Goal: Task Accomplishment & Management: Use online tool/utility

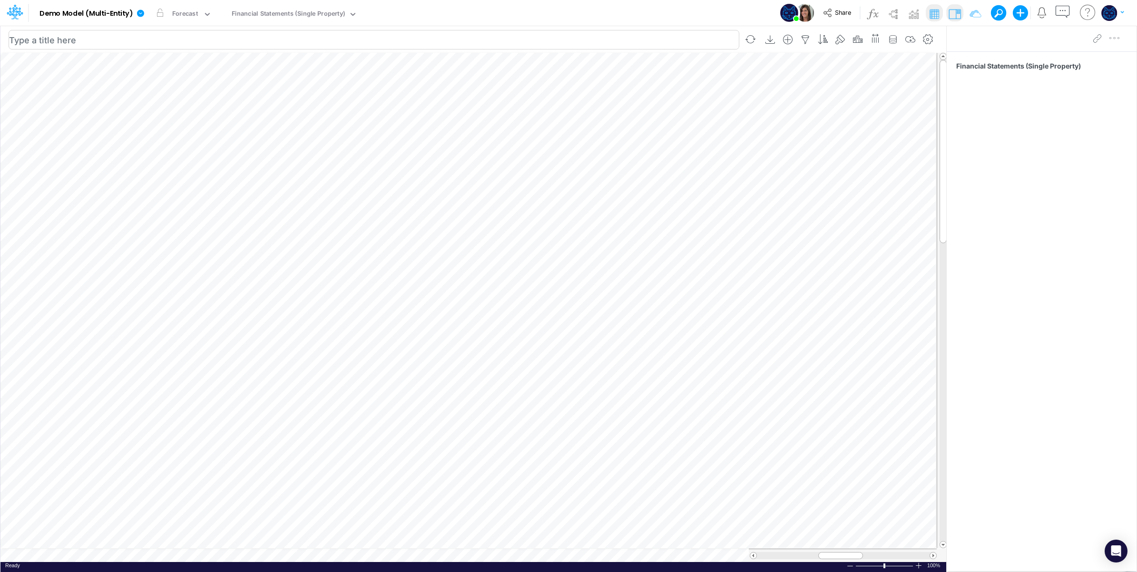
scroll to position [0, 0]
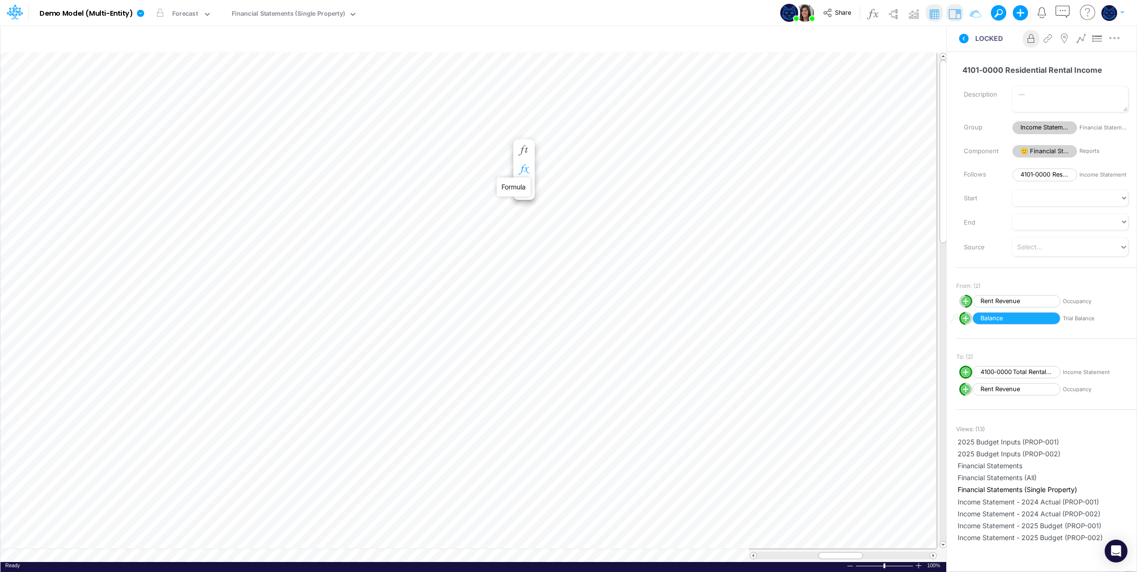
click at [520, 169] on icon "button" at bounding box center [523, 170] width 14 height 10
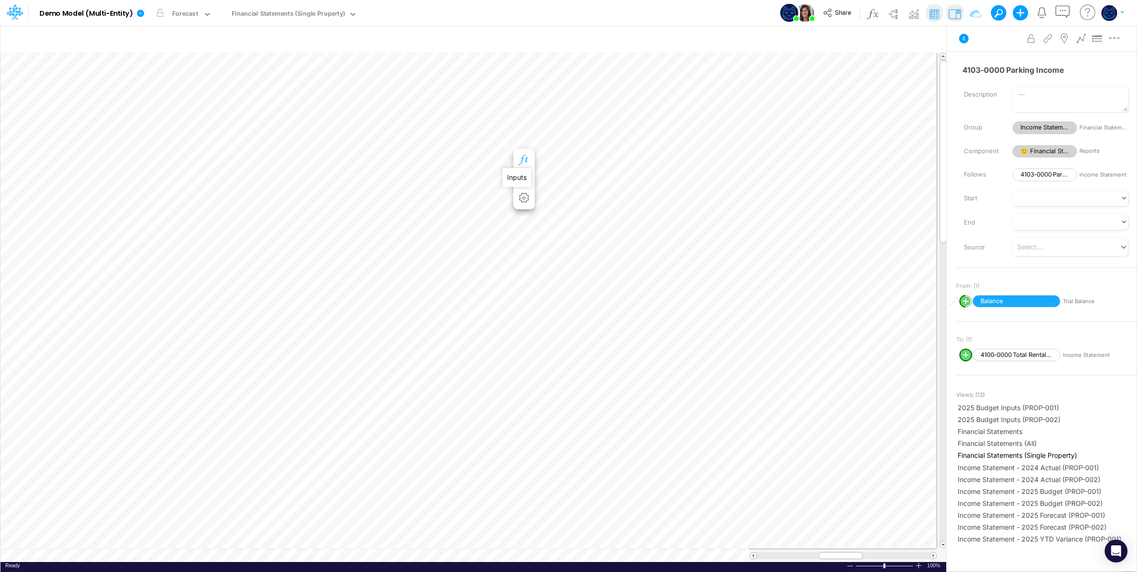
click at [525, 158] on icon "button" at bounding box center [523, 160] width 14 height 10
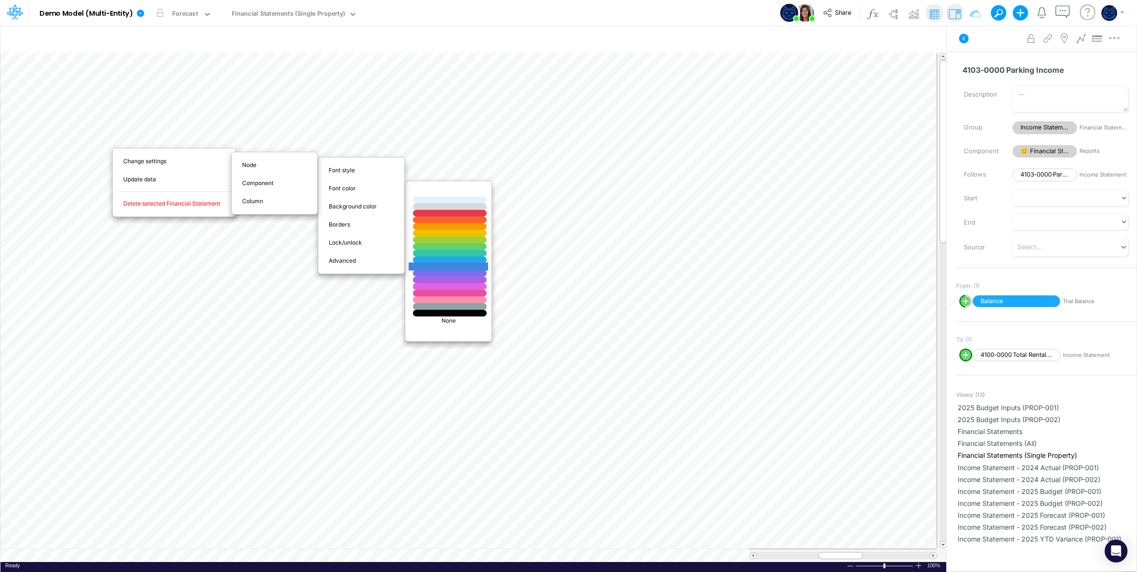
click at [445, 266] on div at bounding box center [450, 266] width 88 height 8
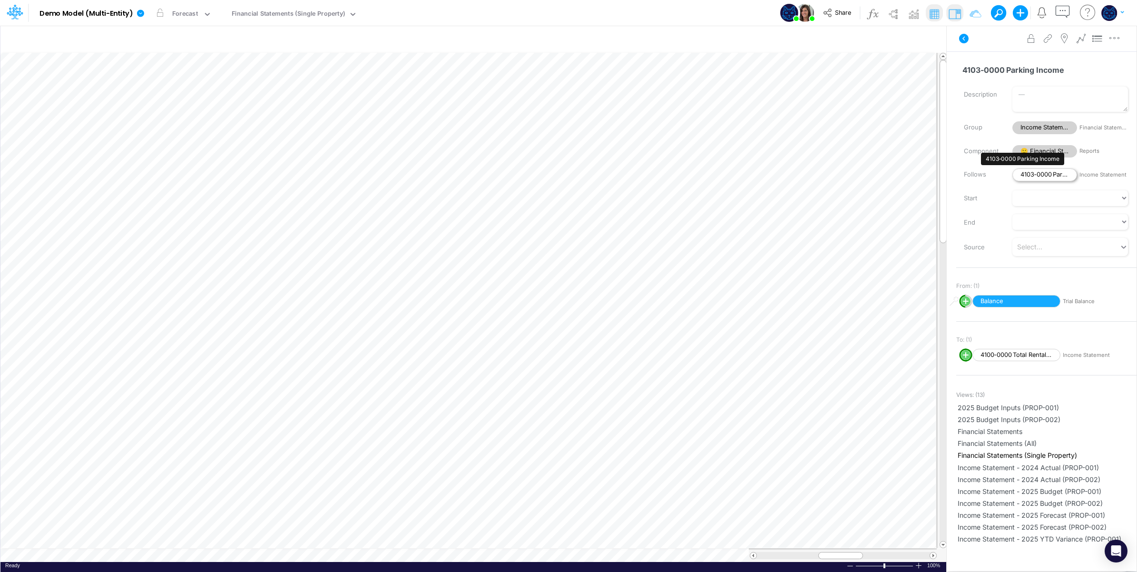
click at [1040, 174] on span "4103‑0000 Parking Income" at bounding box center [1044, 174] width 65 height 13
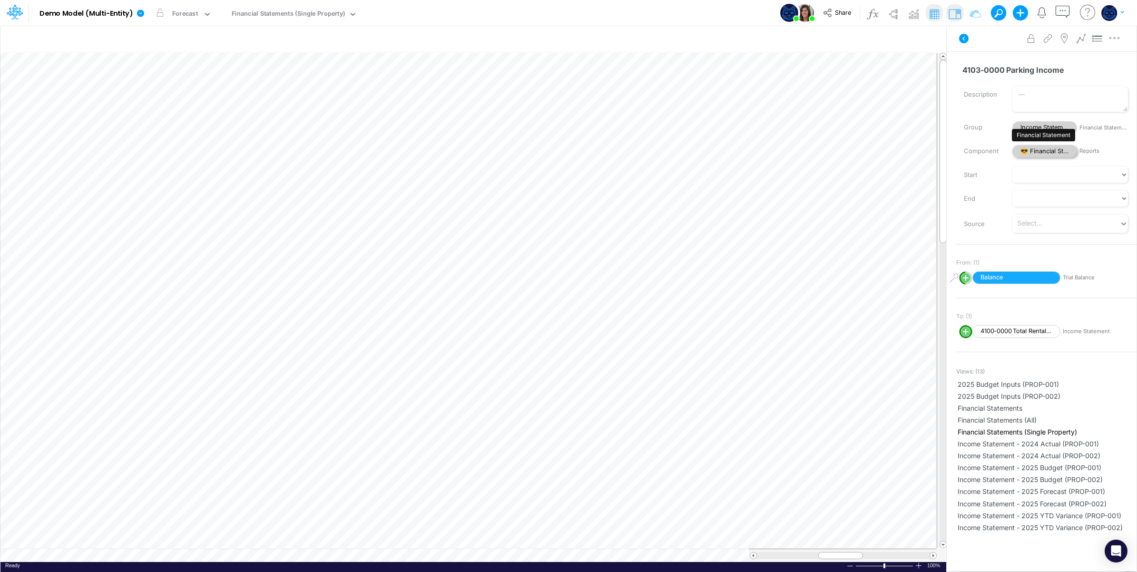
click at [1042, 146] on span "😎 Financial Statement" at bounding box center [1044, 151] width 65 height 13
select select "Horizontal"
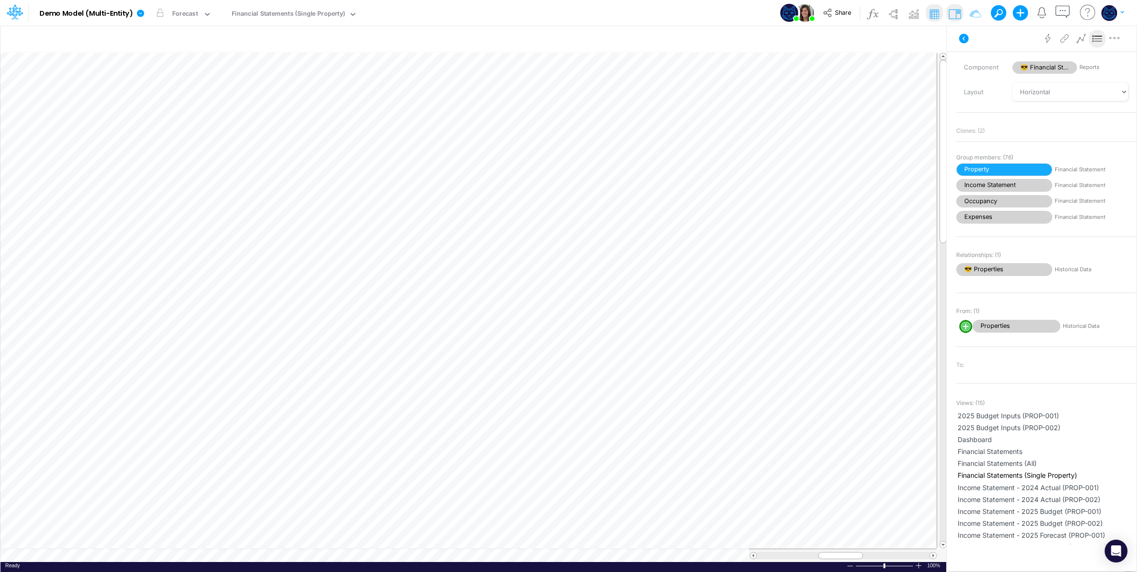
scroll to position [144, 0]
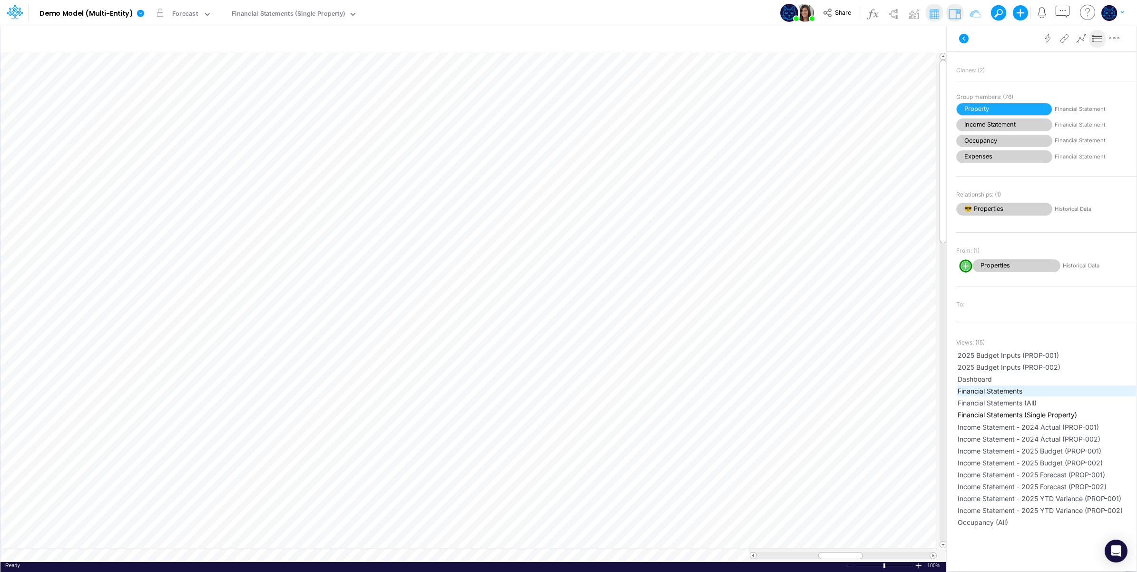
click at [1021, 386] on span "Financial Statements" at bounding box center [1045, 391] width 177 height 10
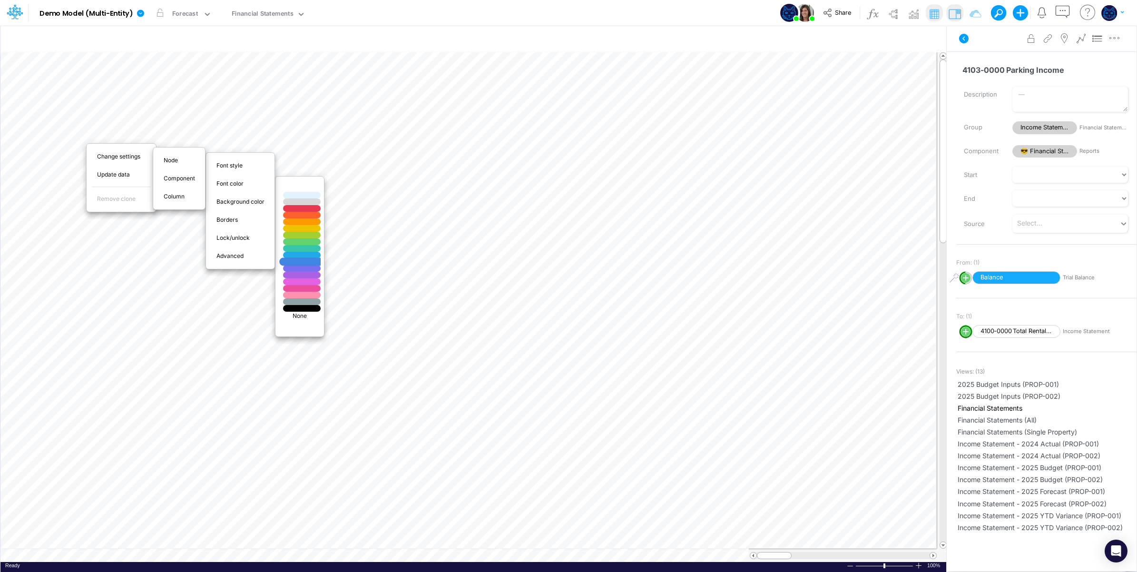
click at [312, 260] on div at bounding box center [302, 262] width 45 height 8
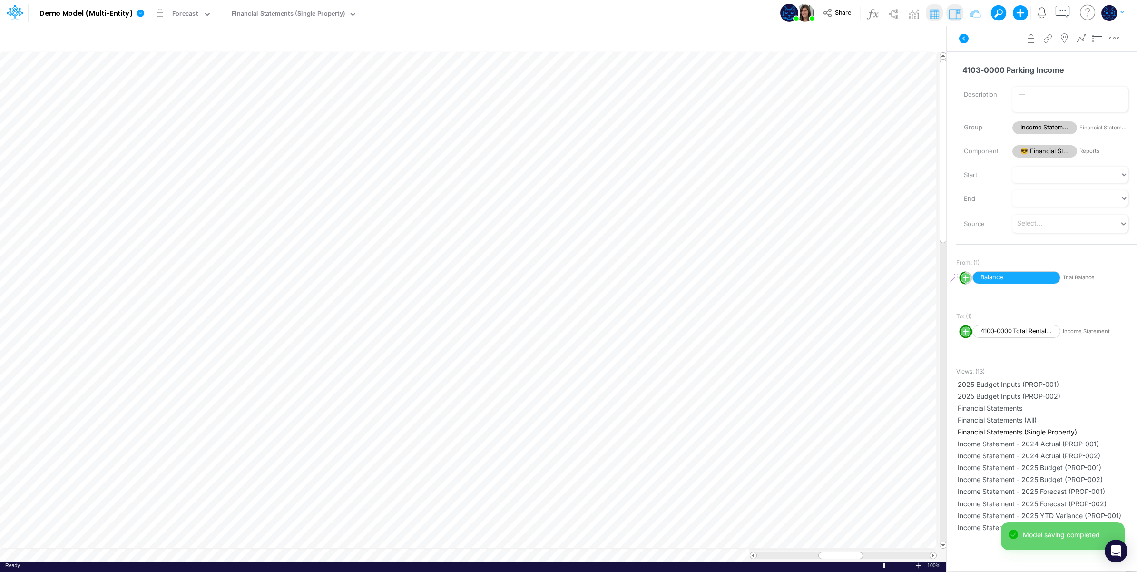
scroll to position [0, 0]
click at [960, 43] on icon at bounding box center [963, 38] width 11 height 11
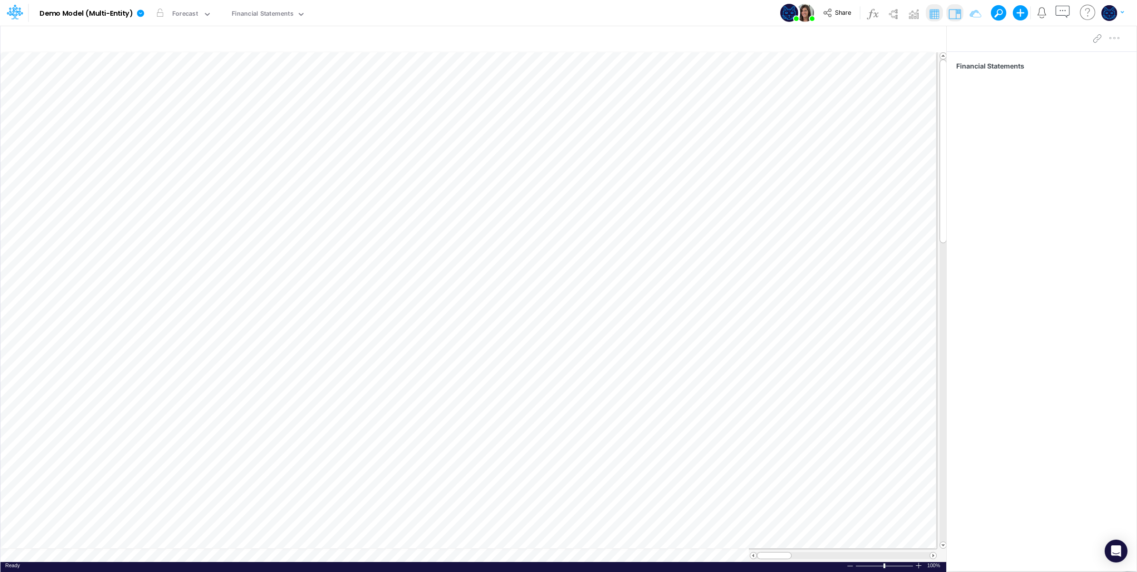
scroll to position [0, 0]
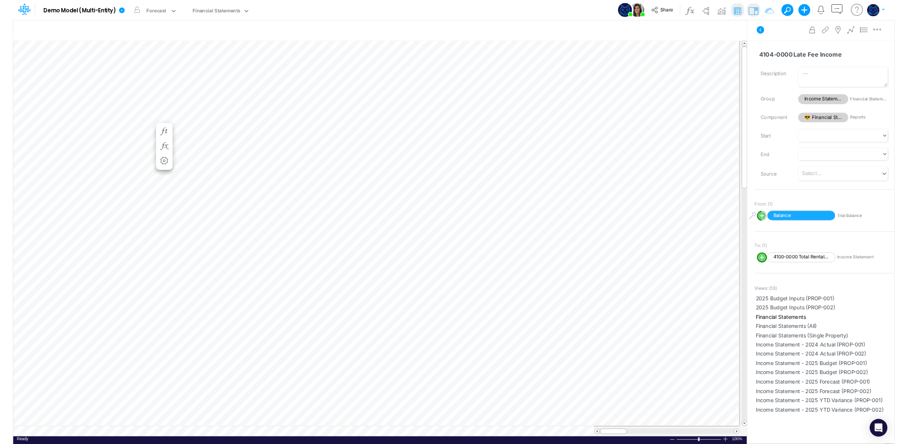
scroll to position [0, 0]
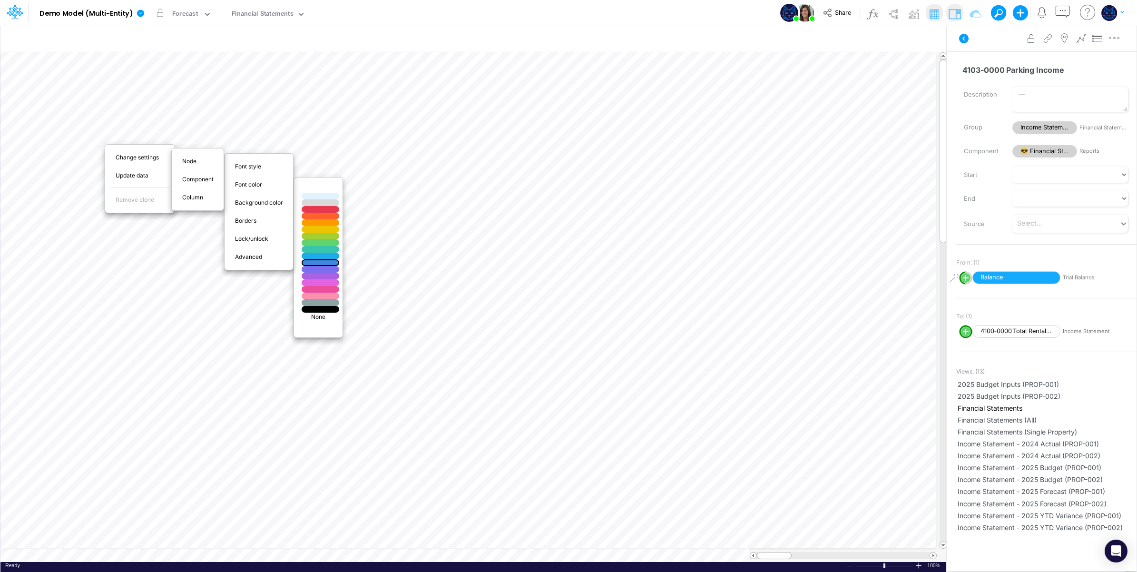
click at [318, 318] on p "None" at bounding box center [318, 316] width 39 height 9
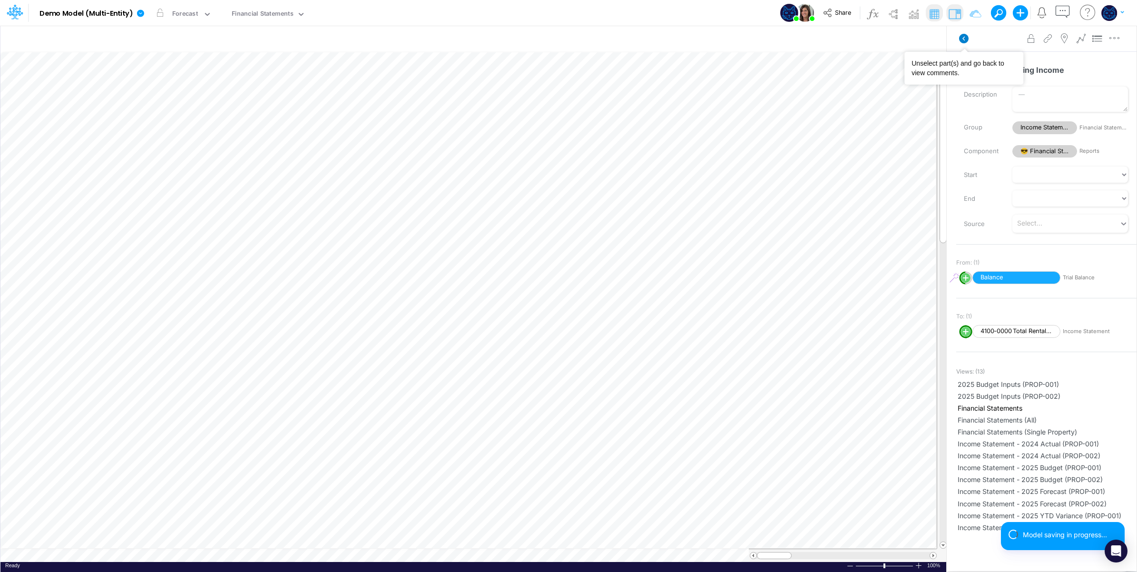
click at [964, 41] on icon at bounding box center [964, 39] width 10 height 10
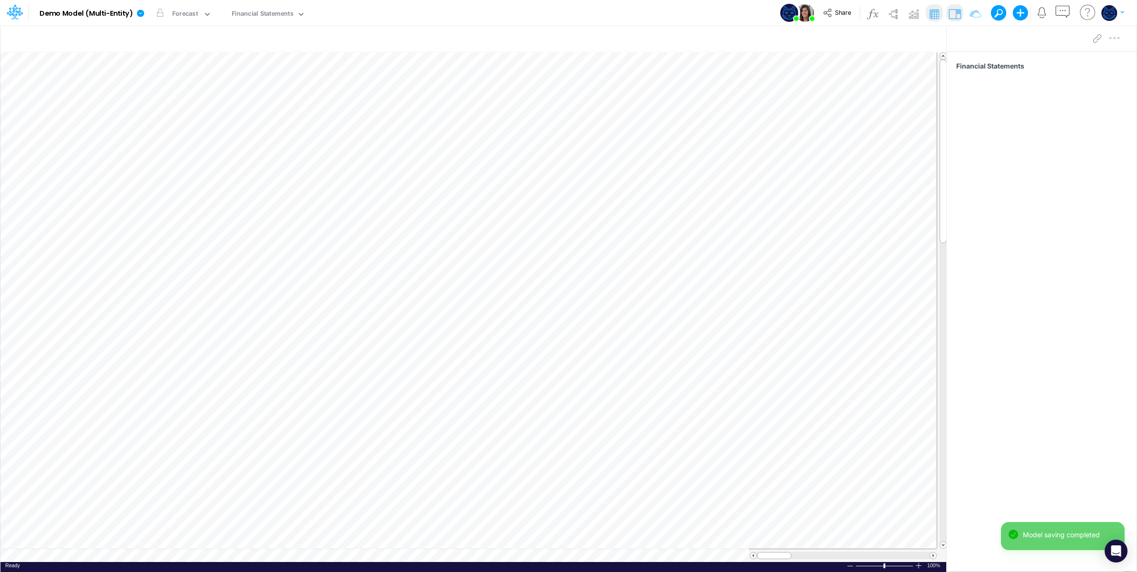
click at [396, 10] on div "Model Demo Model (Multi-Entity) Edit model settings Duplicate Import QuickBooks…" at bounding box center [568, 13] width 1023 height 26
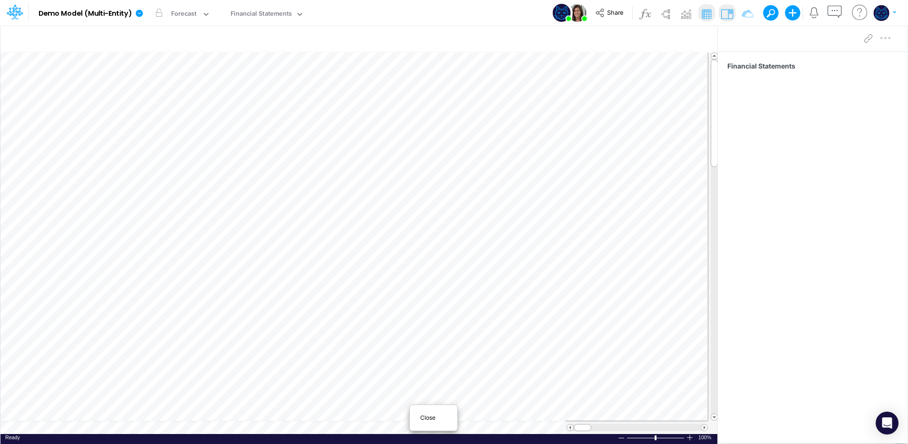
scroll to position [5, 1]
click at [425, 418] on span "Close" at bounding box center [433, 417] width 26 height 9
click at [379, 416] on div "Close" at bounding box center [394, 416] width 41 height 11
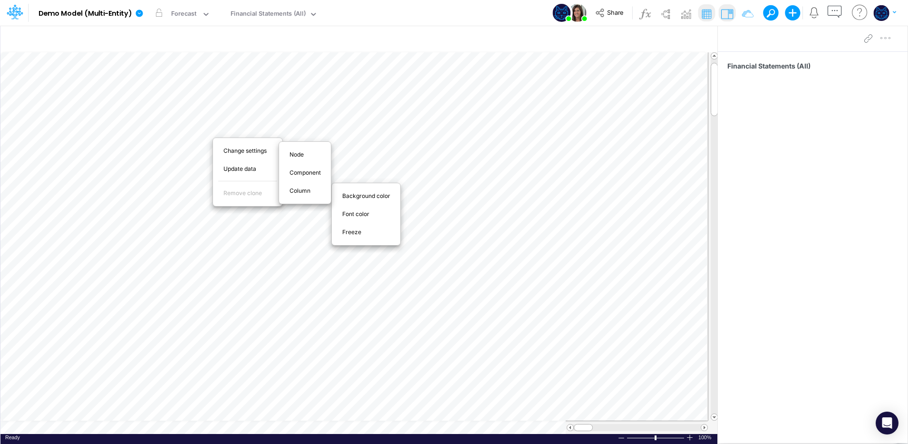
click at [366, 237] on div "Freeze" at bounding box center [366, 231] width 62 height 11
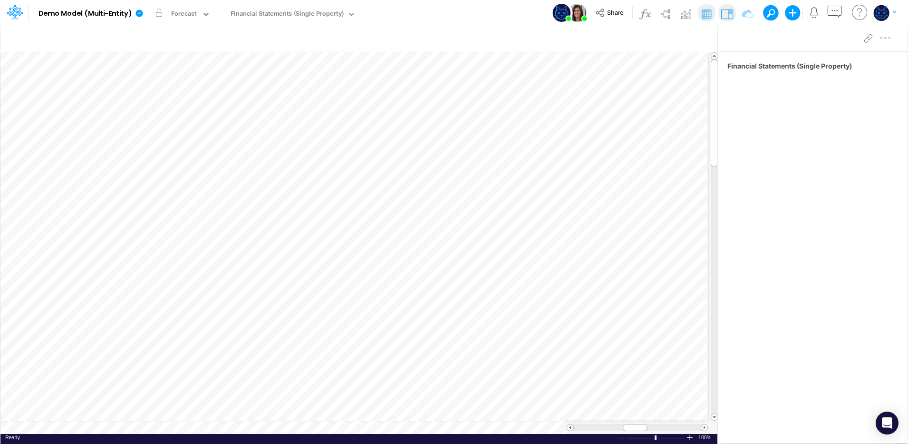
scroll to position [5, 1]
click at [316, 18] on div "Financial Statements (Single Property)" at bounding box center [288, 14] width 114 height 11
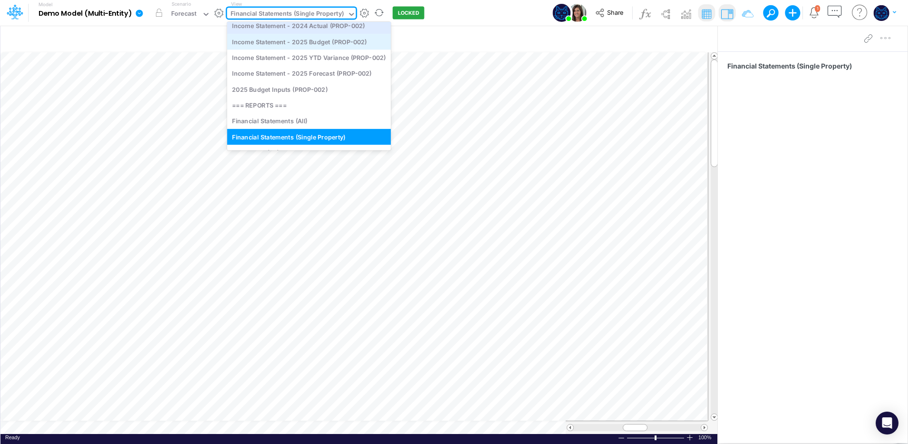
scroll to position [249, 0]
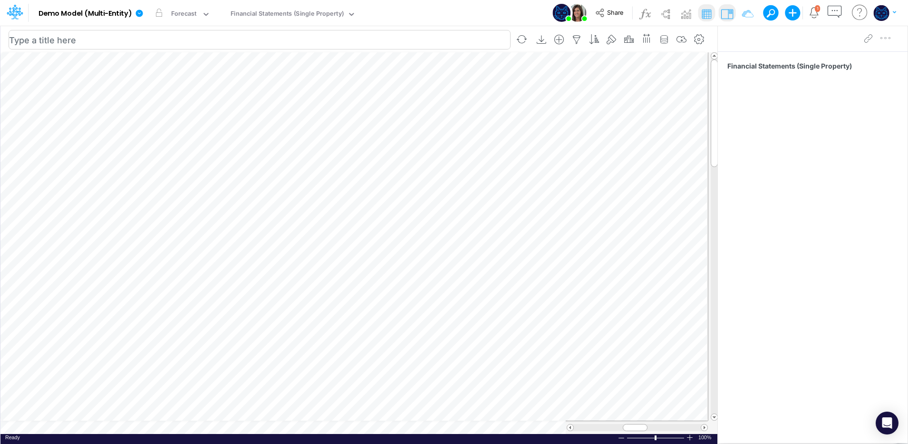
drag, startPoint x: 504, startPoint y: 15, endPoint x: 430, endPoint y: 37, distance: 77.2
click at [503, 16] on div "Model Demo Model (Multi-Entity) Edit model settings Duplicate Import QuickBooks…" at bounding box center [454, 13] width 817 height 26
click at [273, 11] on div "Financial Statements (Single Property)" at bounding box center [288, 14] width 114 height 11
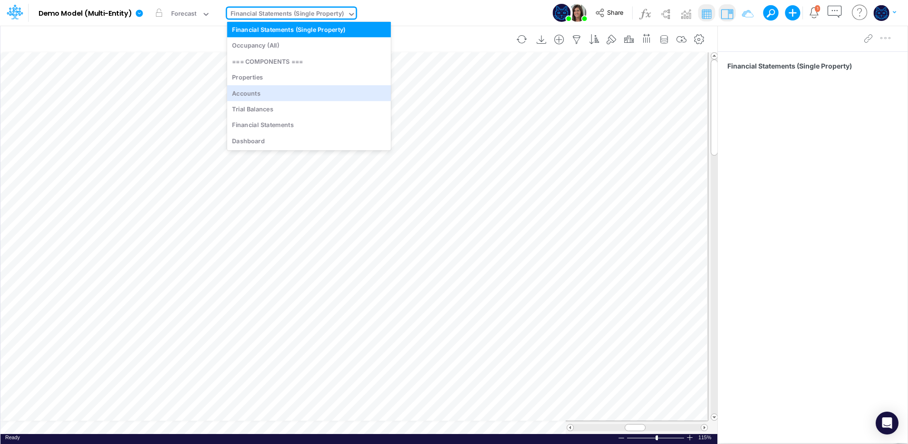
drag, startPoint x: 274, startPoint y: 90, endPoint x: 280, endPoint y: 51, distance: 39.0
click at [273, 89] on div "Accounts" at bounding box center [309, 93] width 164 height 16
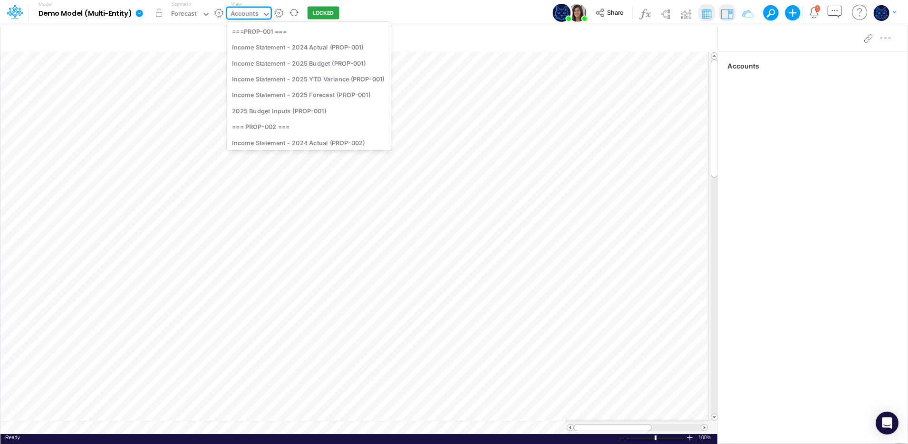
click at [252, 12] on div "Accounts" at bounding box center [245, 14] width 28 height 11
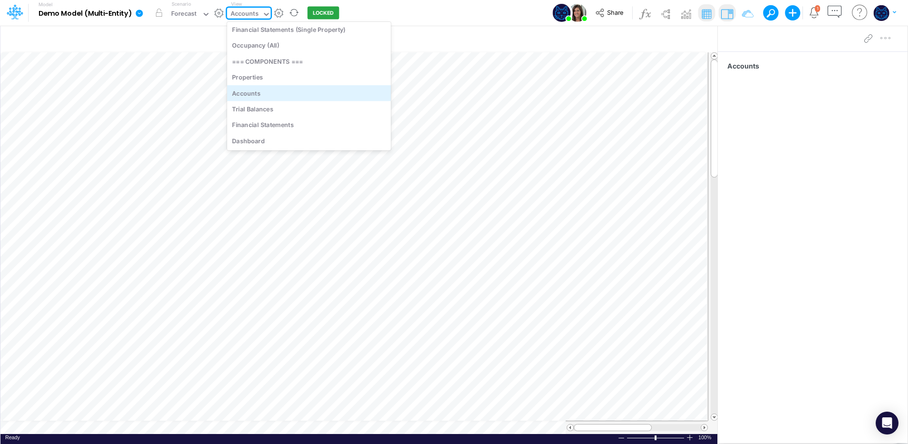
scroll to position [170, 0]
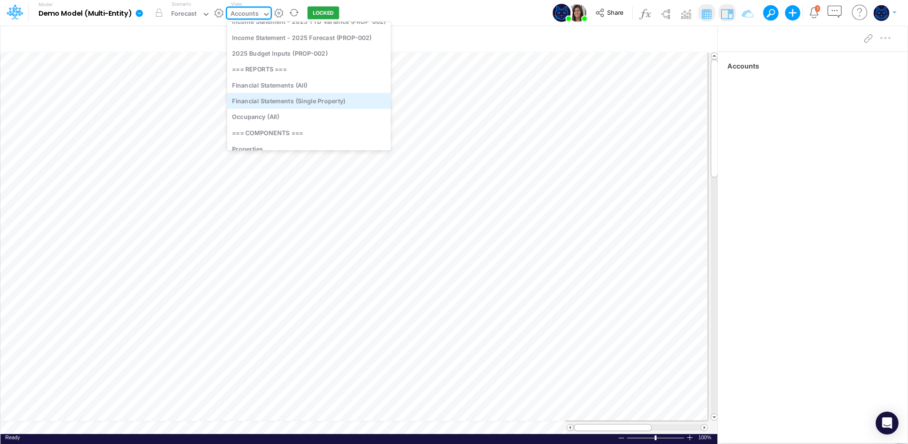
click at [312, 103] on div "Financial Statements (Single Property)" at bounding box center [309, 101] width 164 height 16
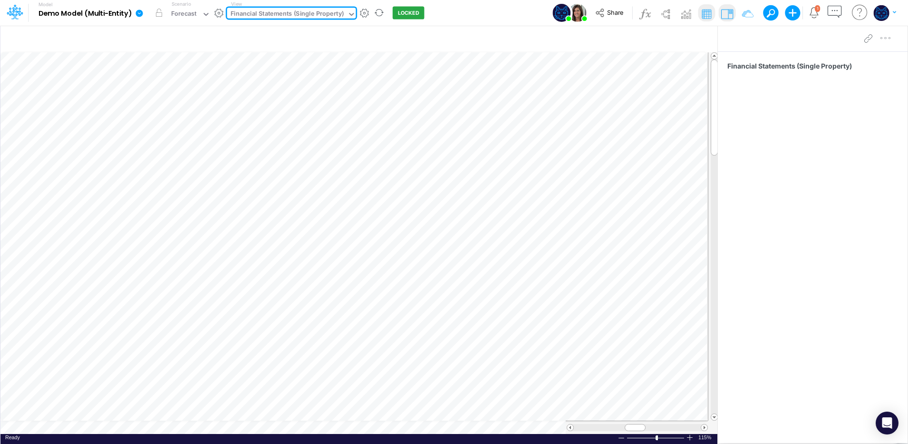
click at [275, 18] on div "Financial Statements (Single Property)" at bounding box center [288, 14] width 114 height 11
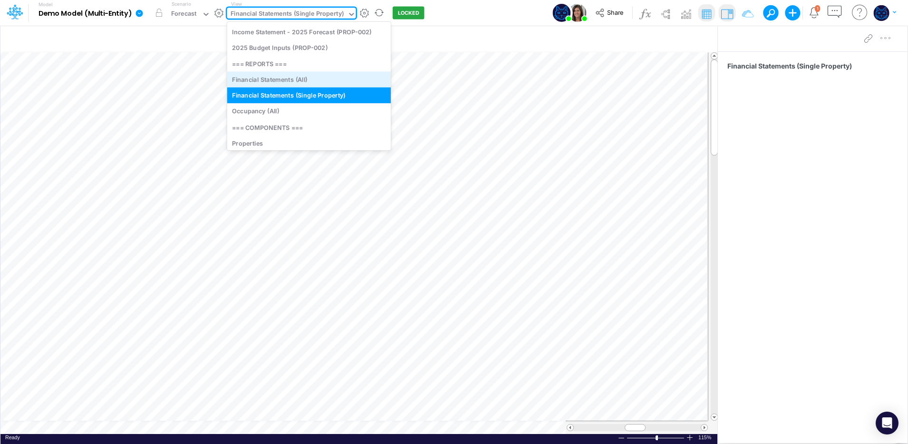
scroll to position [209, 0]
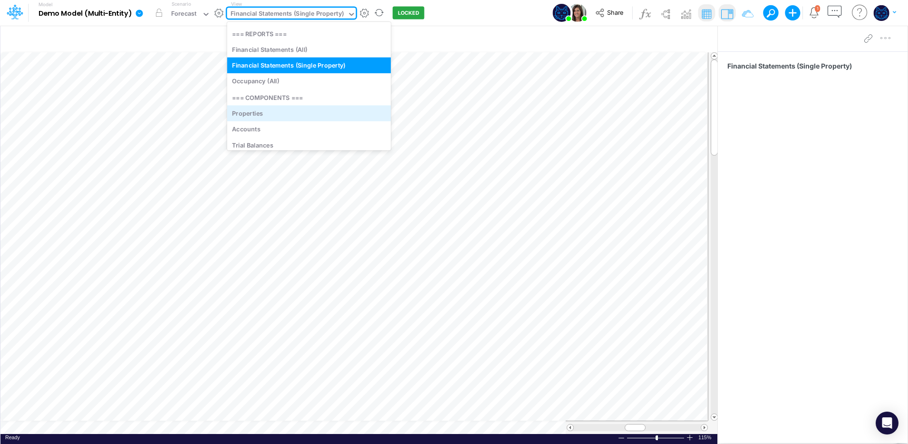
click at [277, 113] on div "Properties" at bounding box center [309, 113] width 164 height 16
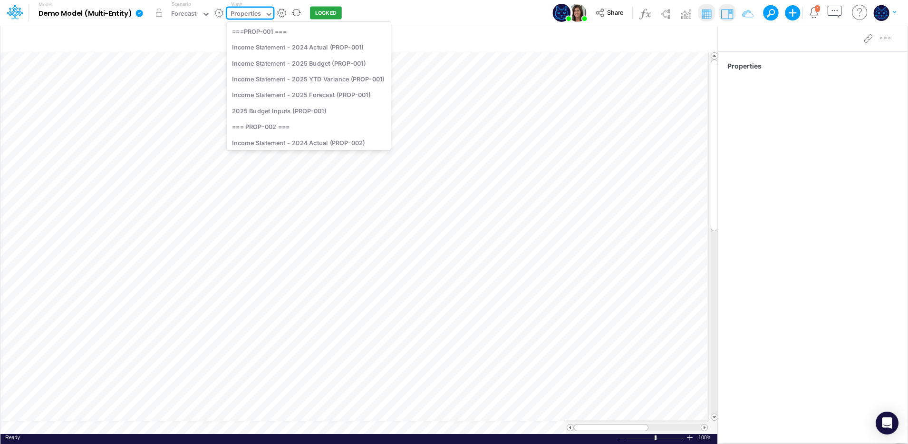
click at [248, 15] on div "Properties" at bounding box center [246, 14] width 31 height 11
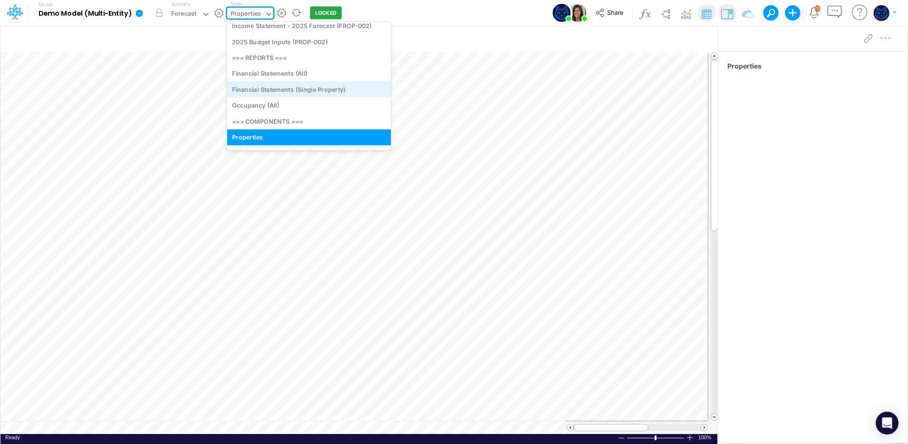
click at [301, 92] on div "Financial Statements (Single Property)" at bounding box center [309, 89] width 164 height 16
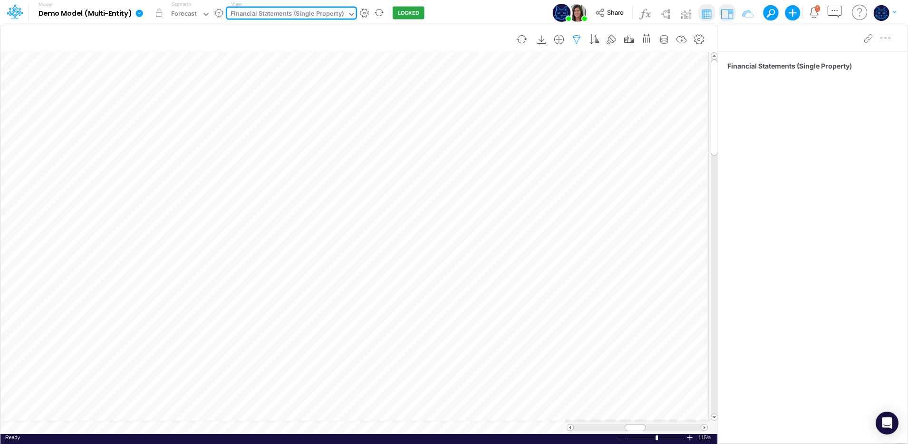
click at [579, 36] on icon "button" at bounding box center [577, 40] width 14 height 10
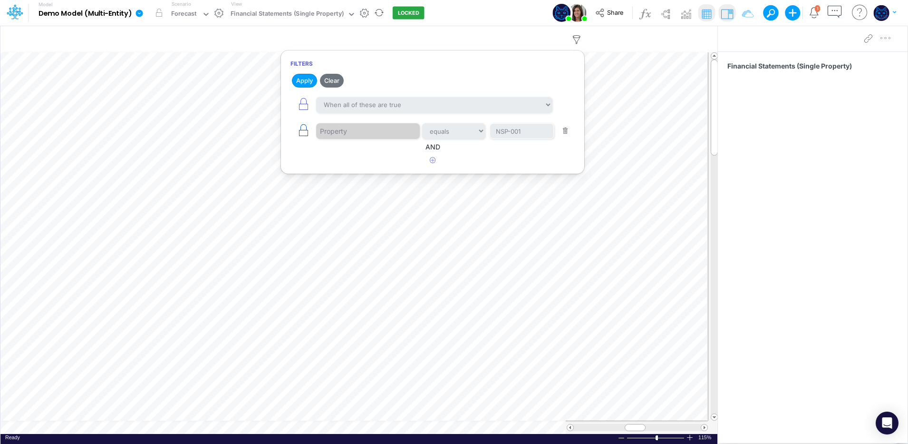
click at [301, 131] on icon "button" at bounding box center [303, 130] width 13 height 13
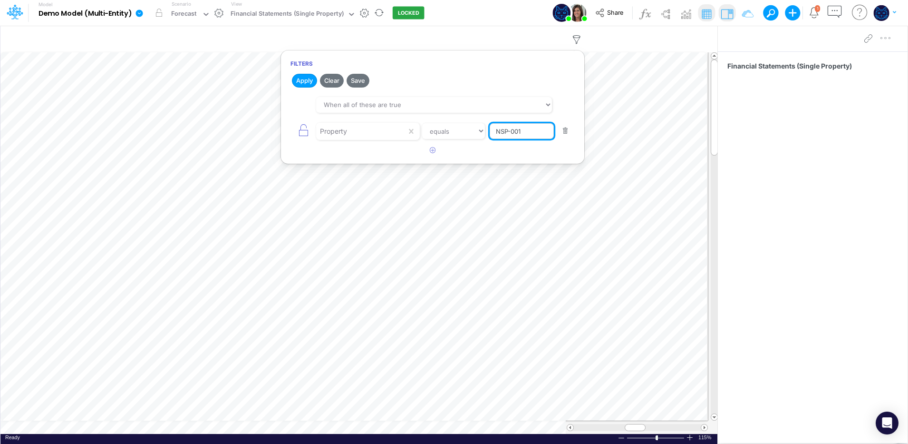
drag, startPoint x: 519, startPoint y: 135, endPoint x: 529, endPoint y: 134, distance: 10.0
click at [529, 134] on input "NSP-001" at bounding box center [522, 131] width 64 height 16
type input "NSP-002"
click at [304, 76] on button "Apply" at bounding box center [304, 81] width 25 height 14
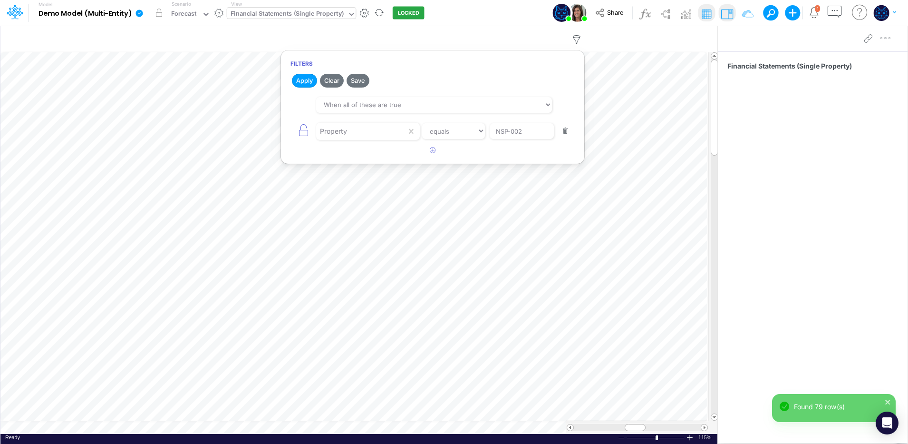
click at [281, 14] on div "Financial Statements (Single Property)" at bounding box center [288, 14] width 114 height 11
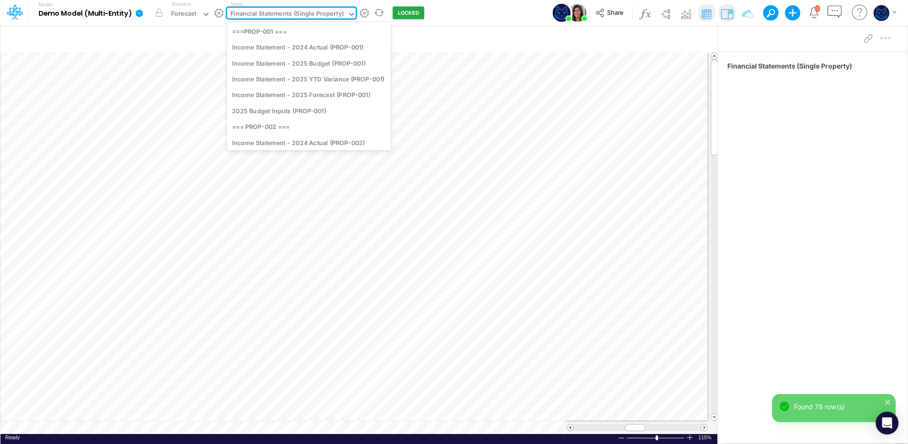
scroll to position [130, 0]
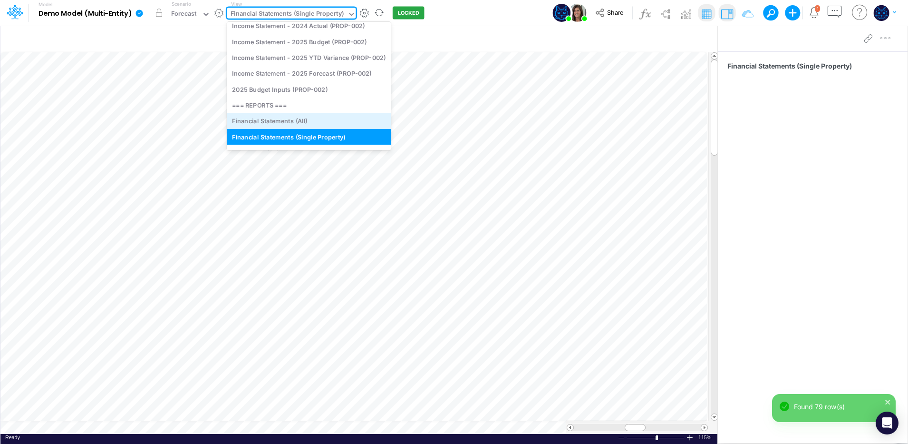
click at [264, 121] on div "Financial Statements (All)" at bounding box center [309, 121] width 164 height 16
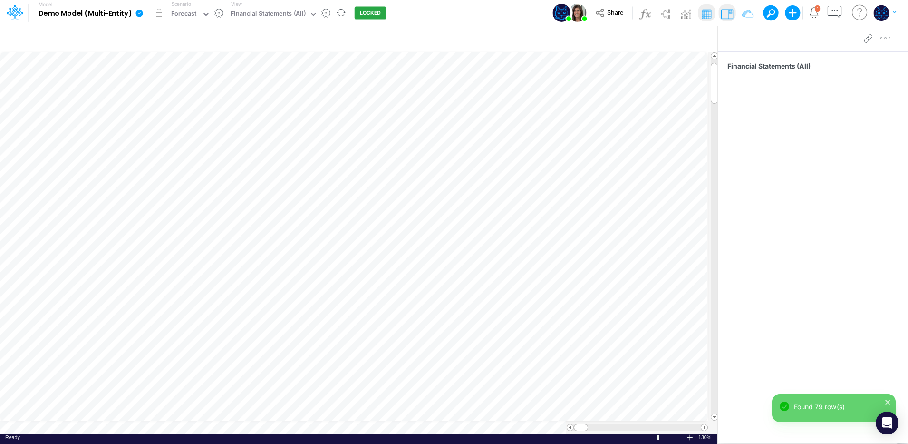
scroll to position [5, 0]
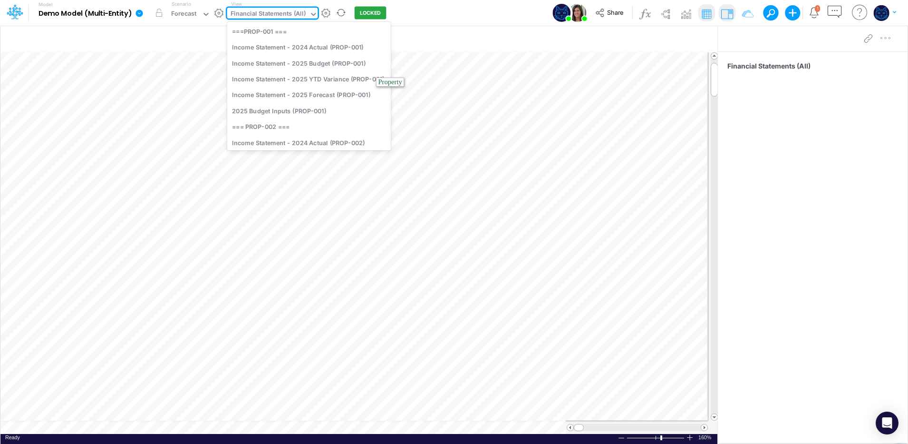
click at [259, 8] on div "Financial Statements (All)" at bounding box center [268, 15] width 82 height 14
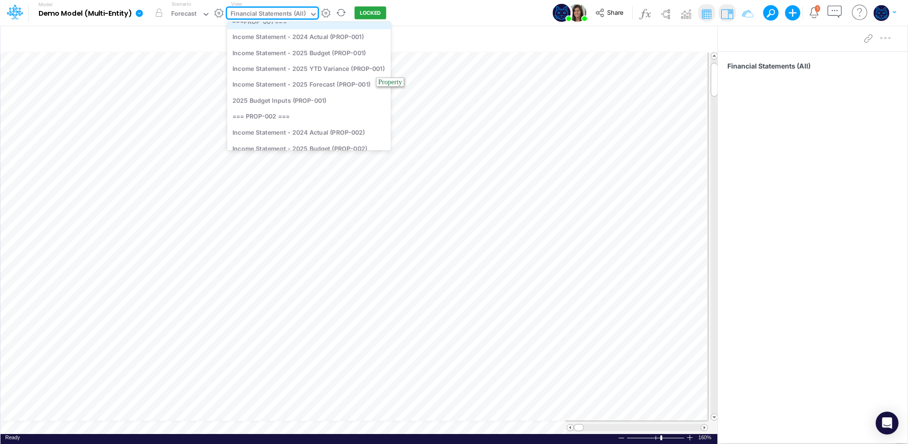
scroll to position [0, 0]
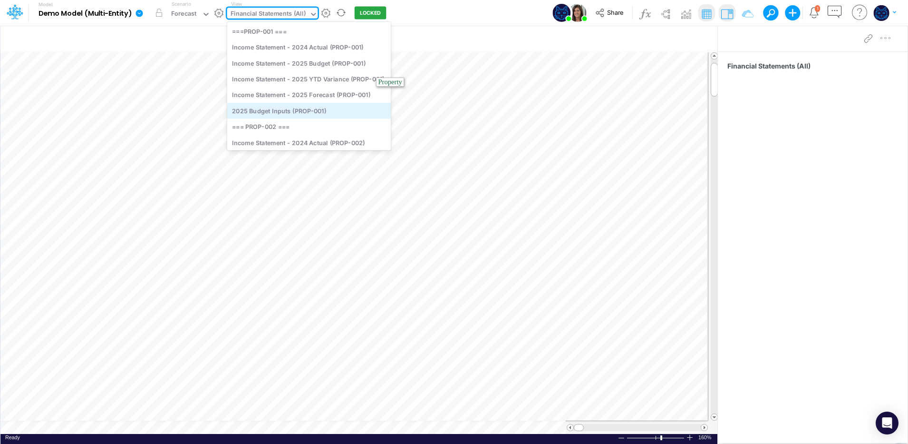
click at [328, 110] on div "2025 Budget Inputs (PROP-001)" at bounding box center [309, 111] width 164 height 16
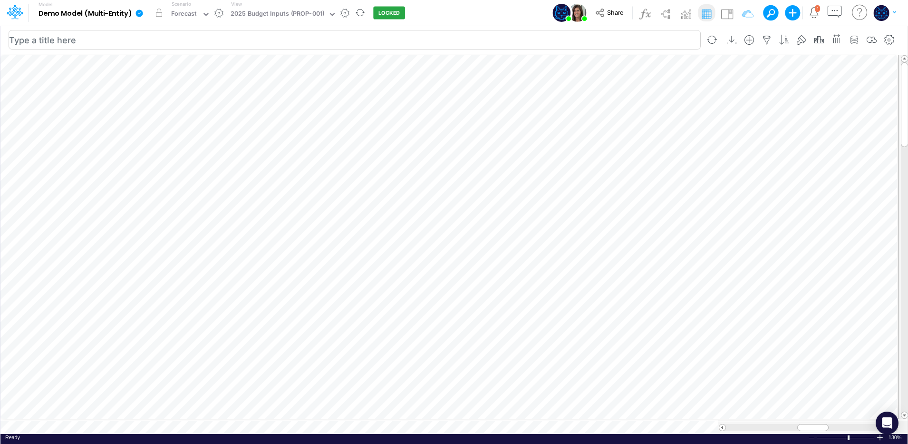
scroll to position [5, 1]
click at [508, 195] on icon "button" at bounding box center [506, 195] width 14 height 10
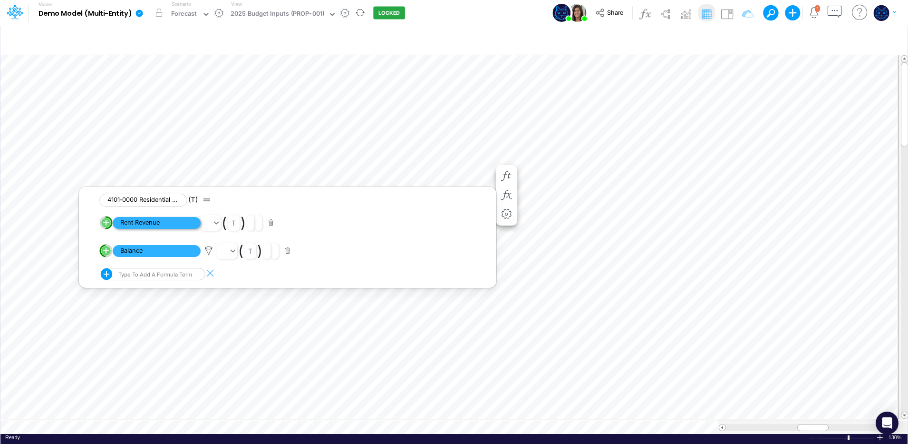
click at [157, 223] on span "Rent Revenue" at bounding box center [157, 223] width 88 height 12
click at [144, 254] on span "Multiplication" at bounding box center [157, 251] width 88 height 12
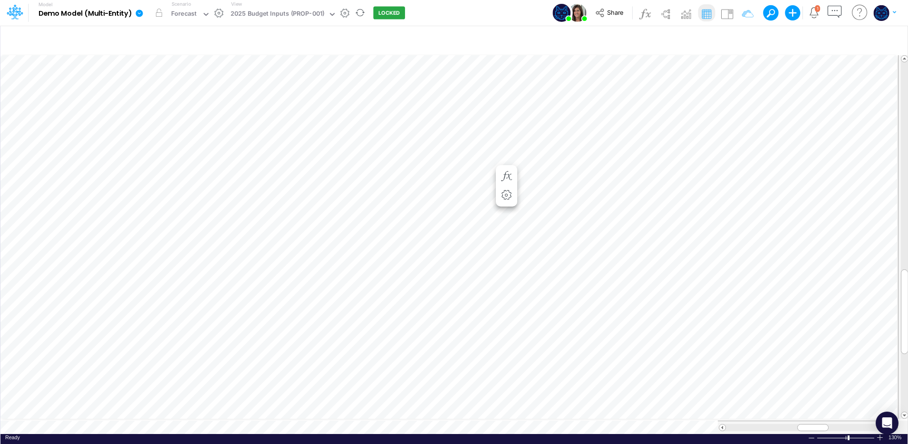
scroll to position [5, 1]
click at [684, 15] on img at bounding box center [686, 13] width 15 height 15
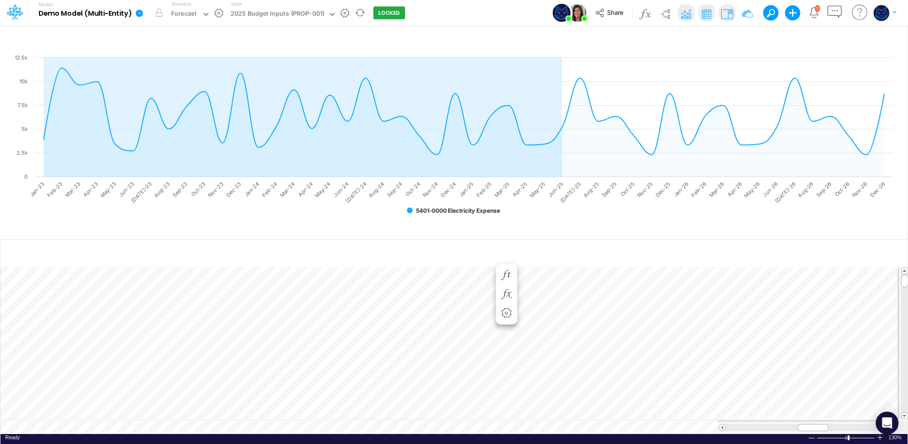
click at [723, 9] on img at bounding box center [726, 13] width 15 height 15
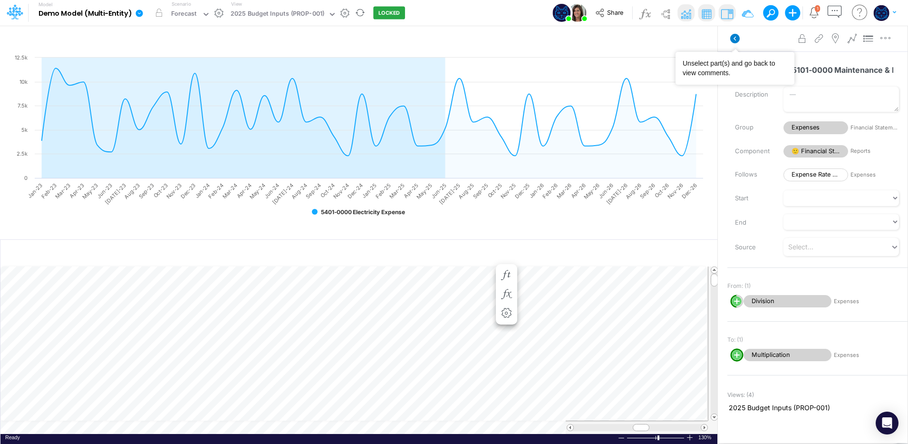
click at [731, 38] on icon at bounding box center [735, 39] width 10 height 10
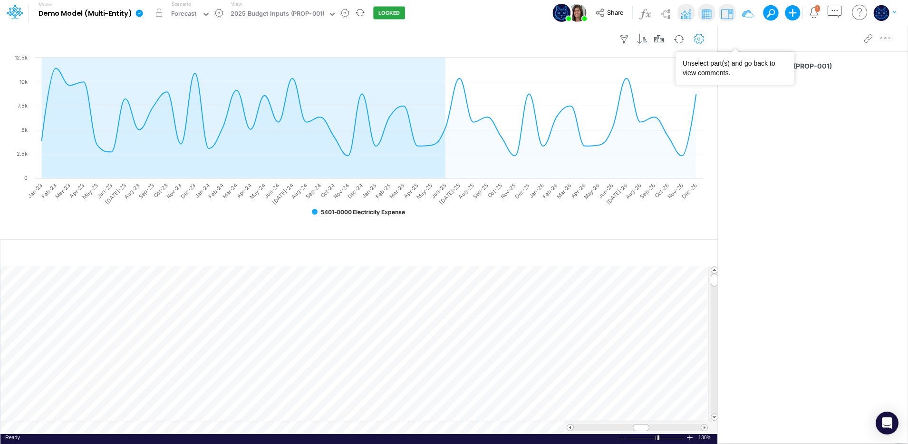
click at [701, 38] on icon "button" at bounding box center [699, 39] width 14 height 10
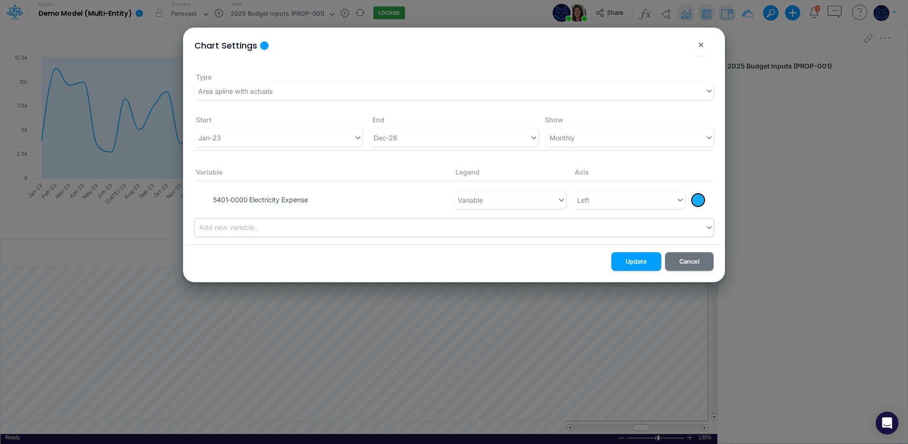
click at [204, 199] on button "button" at bounding box center [207, 200] width 7 height 9
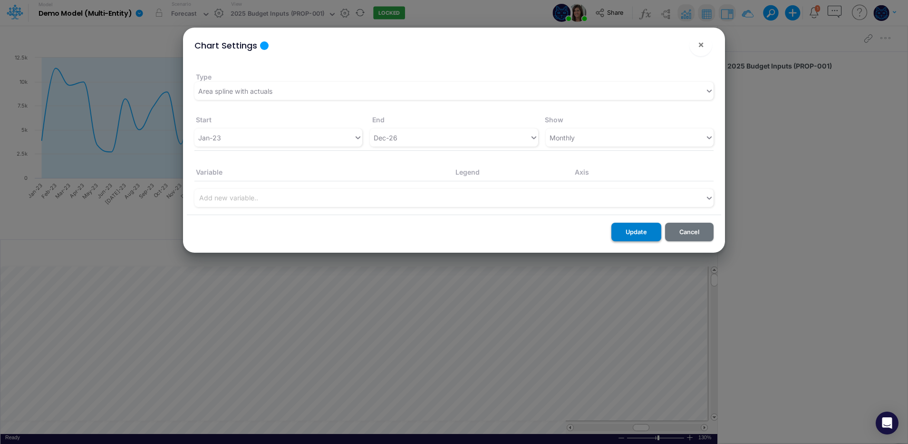
click at [648, 231] on button "Update" at bounding box center [637, 232] width 50 height 19
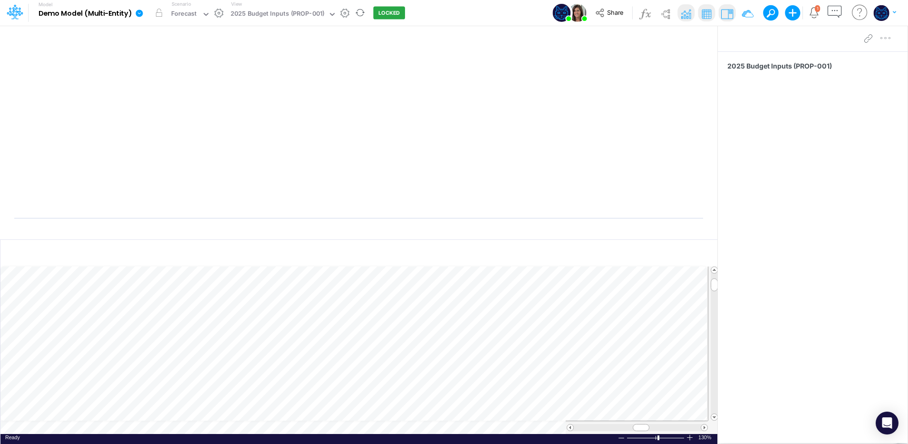
scroll to position [5, 1]
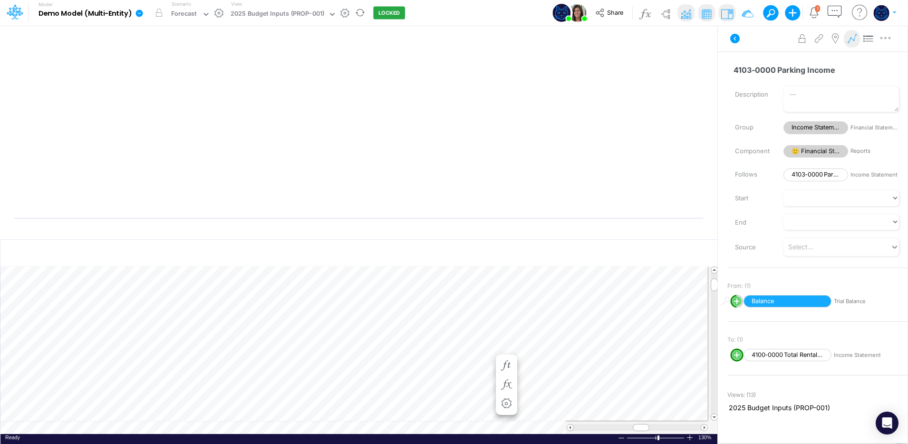
click at [853, 43] on icon at bounding box center [852, 39] width 14 height 10
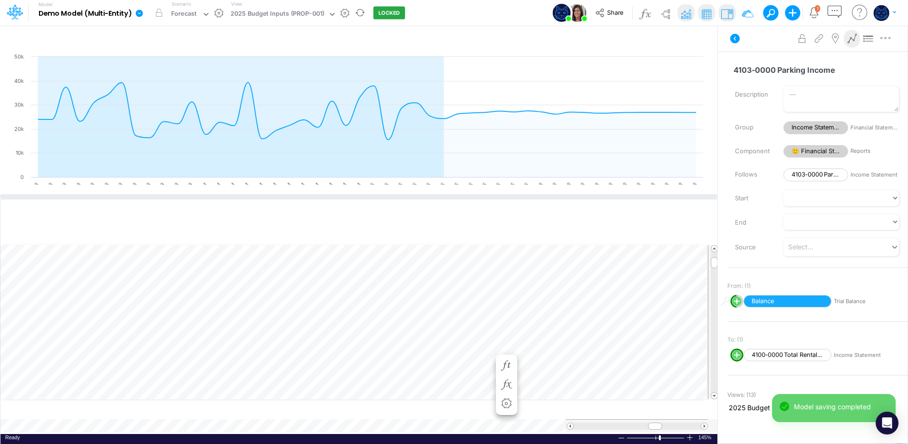
drag, startPoint x: 407, startPoint y: 236, endPoint x: 407, endPoint y: 196, distance: 40.4
click at [407, 196] on div at bounding box center [359, 196] width 718 height 5
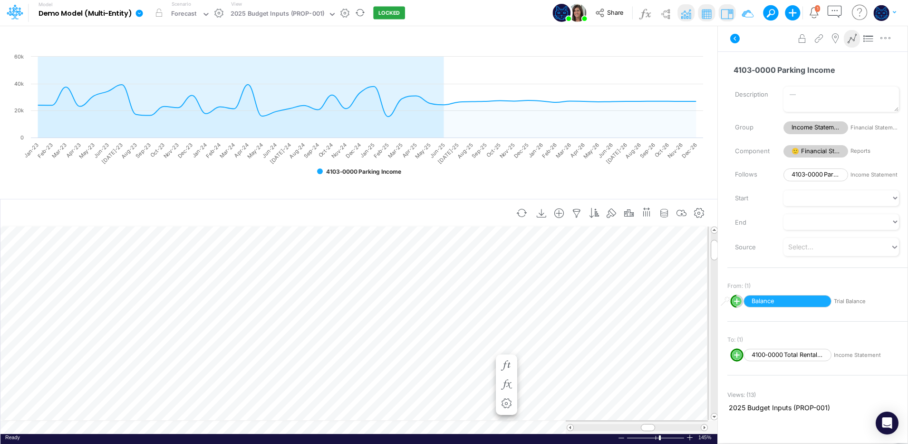
scroll to position [5, 1]
click at [382, 333] on icon "button" at bounding box center [380, 335] width 14 height 10
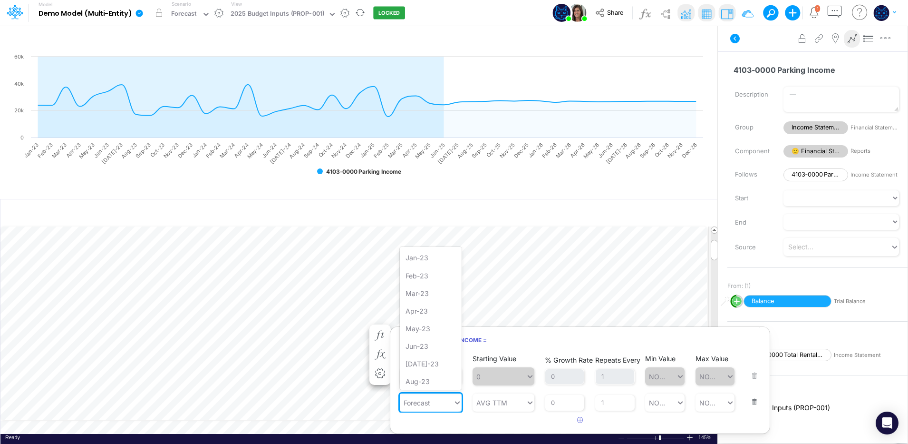
click at [450, 401] on div "Forecast" at bounding box center [426, 403] width 53 height 16
type input "AVG TTM"
click at [513, 401] on div "AVG TTM AVG TTM" at bounding box center [499, 403] width 53 height 16
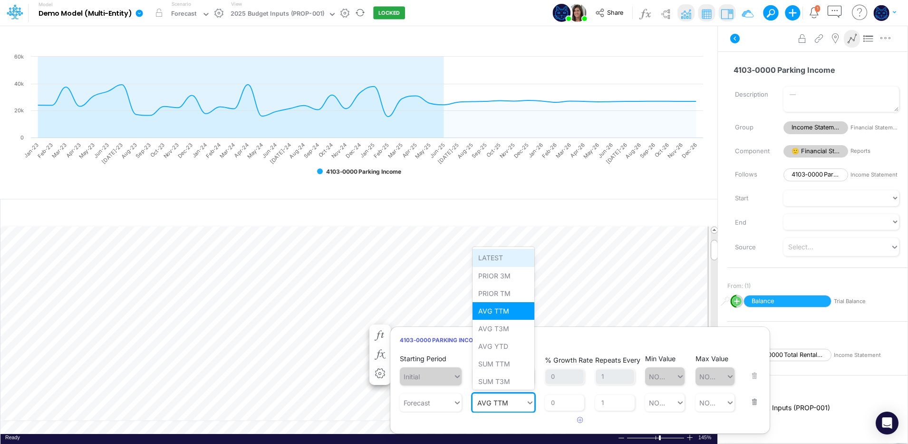
click at [518, 261] on div "LATEST" at bounding box center [504, 258] width 62 height 18
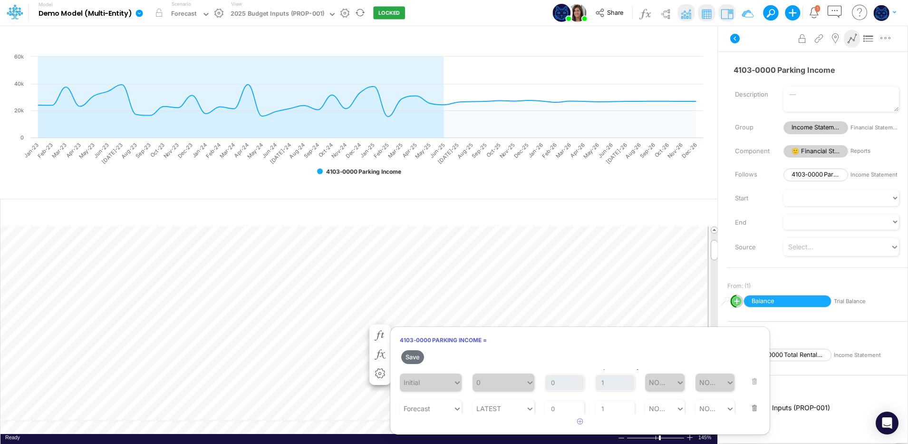
scroll to position [16, 0]
click at [412, 358] on button "Save" at bounding box center [412, 357] width 23 height 14
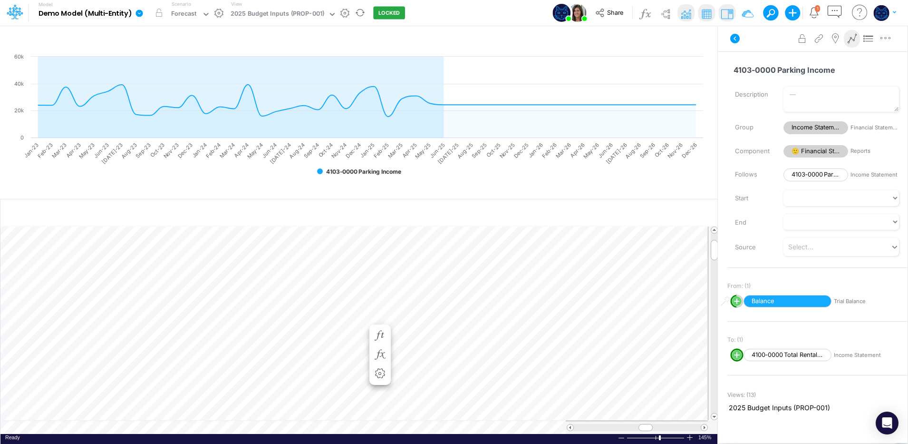
scroll to position [5, 1]
click at [438, 329] on button "button" at bounding box center [441, 335] width 18 height 19
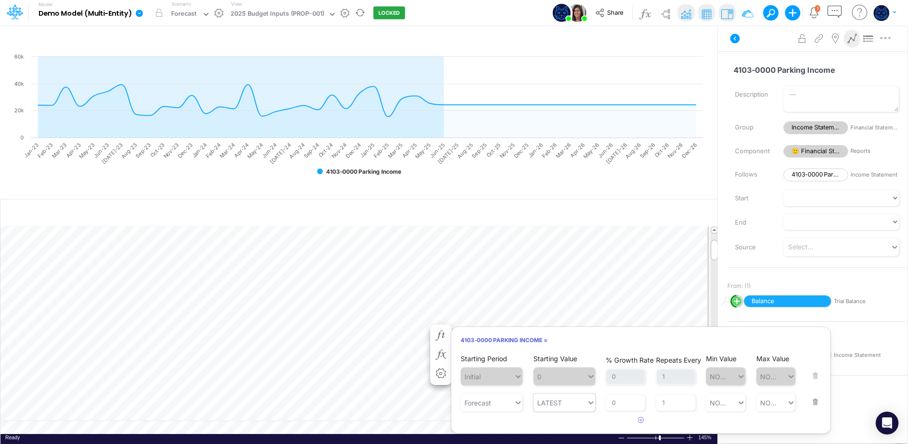
type input "LATEST"
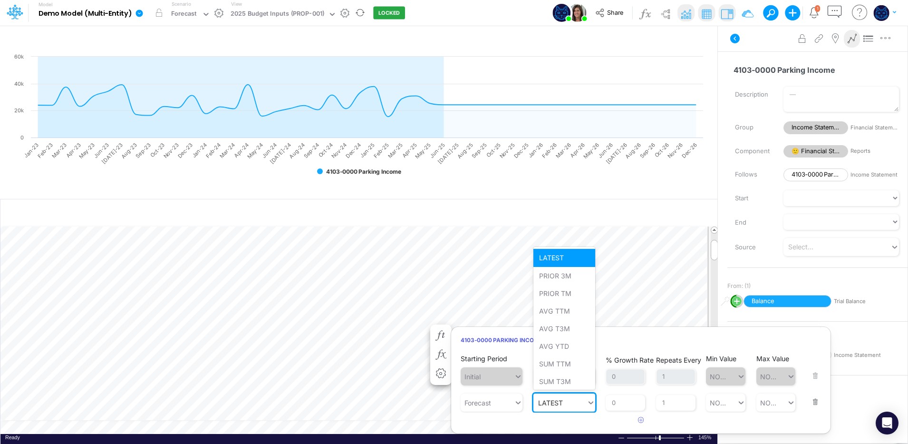
click at [577, 404] on div "LATEST LATEST" at bounding box center [560, 403] width 53 height 16
click at [565, 343] on div "AVG YTD" at bounding box center [565, 346] width 62 height 18
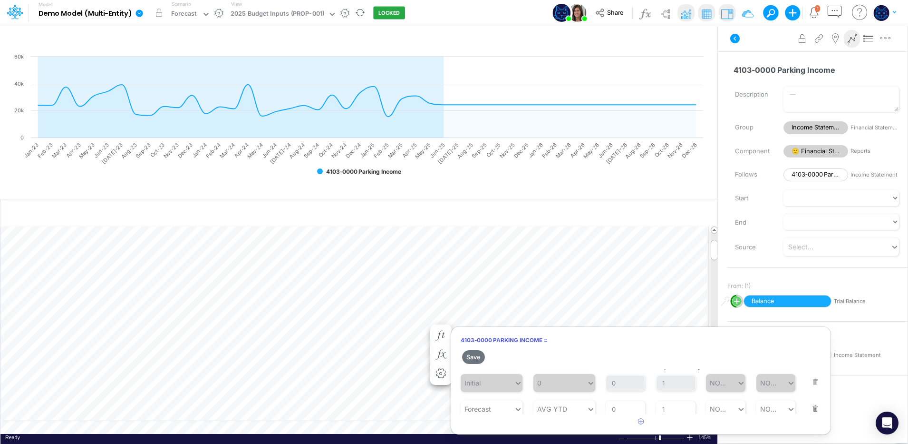
scroll to position [16, 0]
click at [475, 353] on button "Save" at bounding box center [473, 357] width 23 height 14
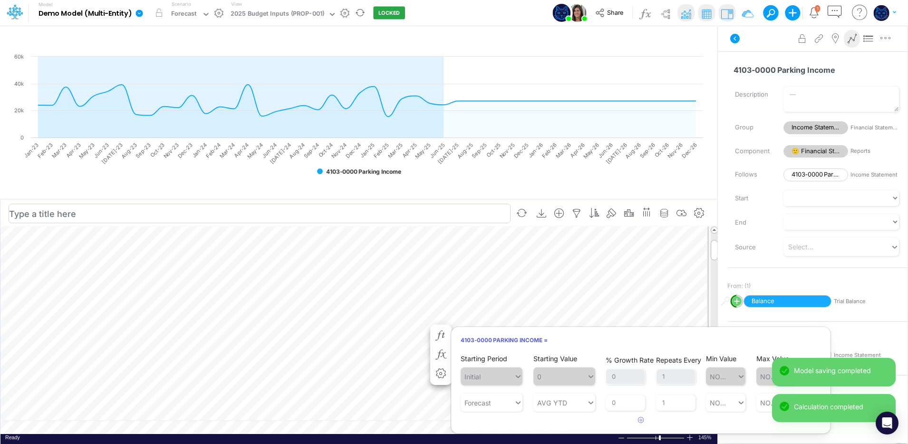
scroll to position [5, 1]
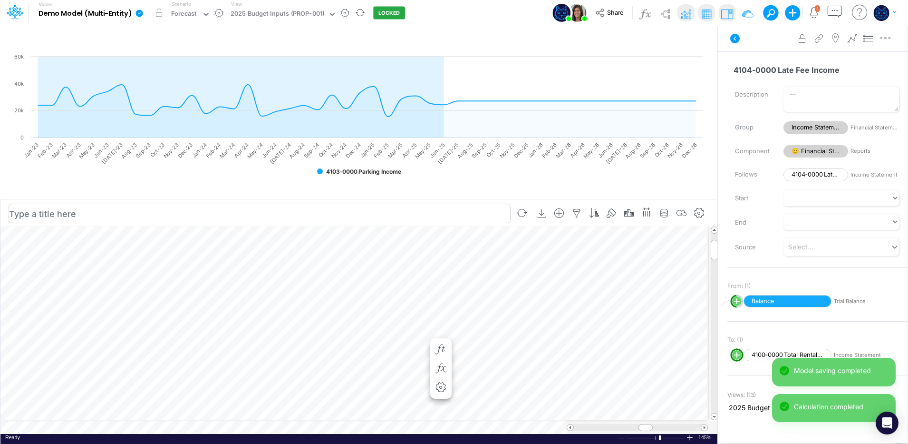
scroll to position [5, 1]
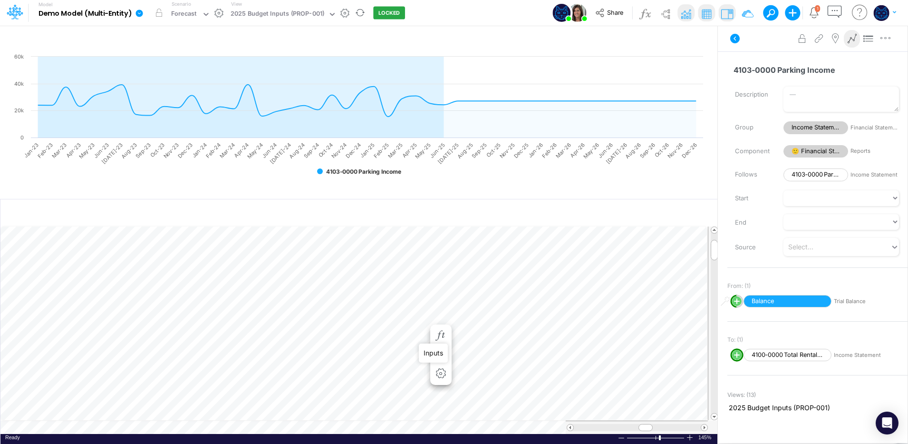
click at [441, 332] on icon "button" at bounding box center [441, 335] width 14 height 10
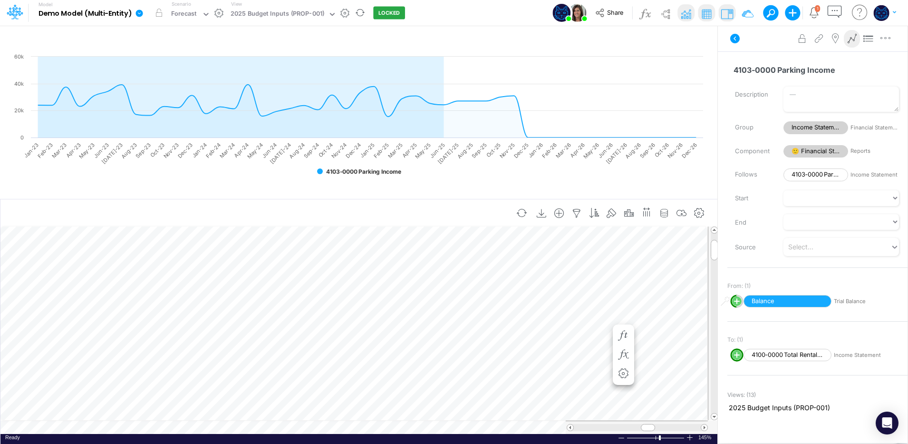
scroll to position [5, 1]
click at [737, 41] on icon at bounding box center [735, 39] width 10 height 10
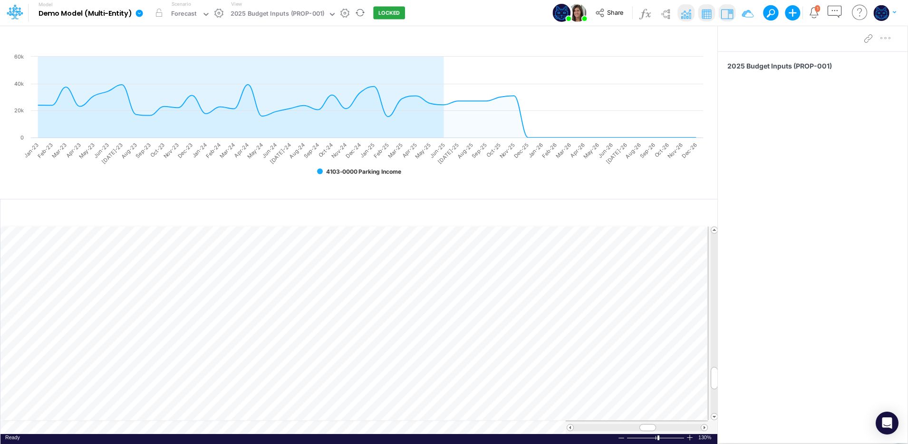
click at [140, 13] on icon at bounding box center [139, 13] width 9 height 9
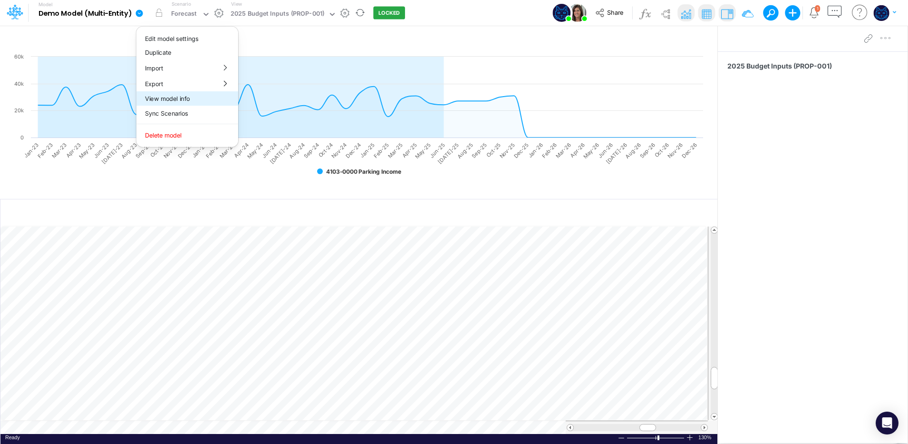
click at [196, 99] on button "View model info" at bounding box center [187, 98] width 102 height 15
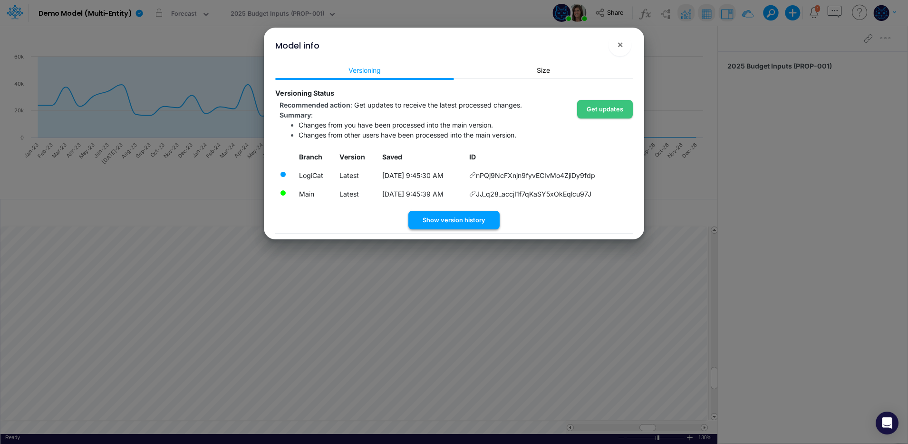
click at [457, 224] on button "Show version history" at bounding box center [453, 220] width 91 height 19
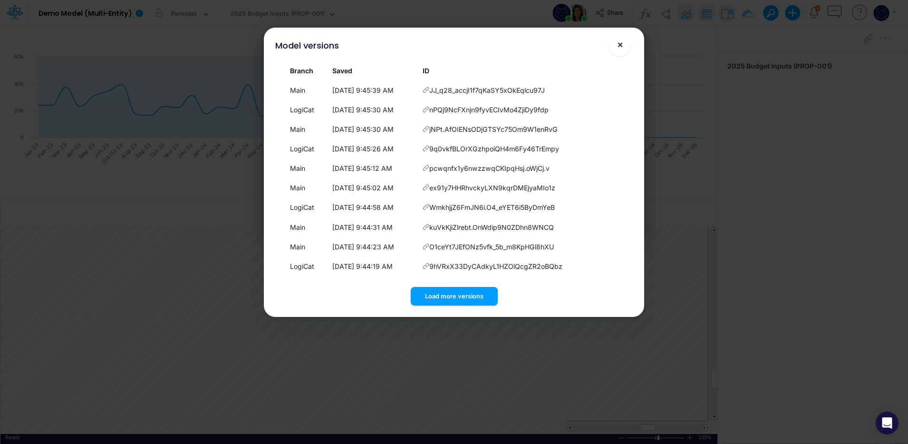
click at [622, 39] on span "×" at bounding box center [620, 44] width 6 height 11
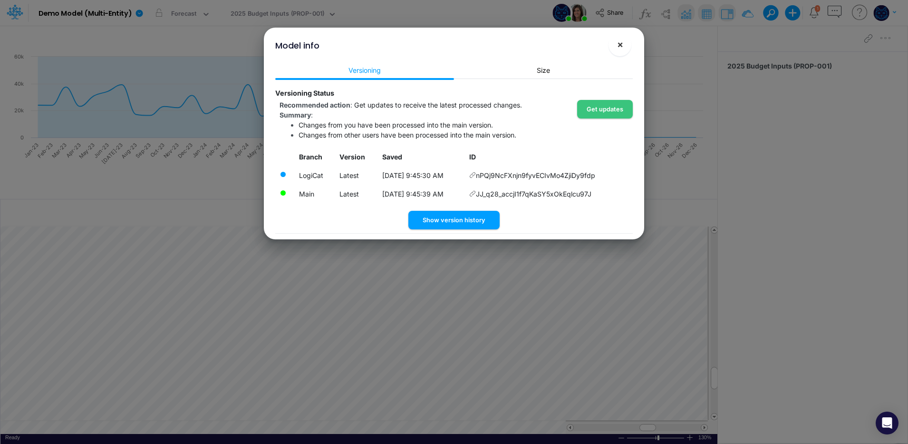
click at [619, 43] on span "×" at bounding box center [620, 44] width 6 height 11
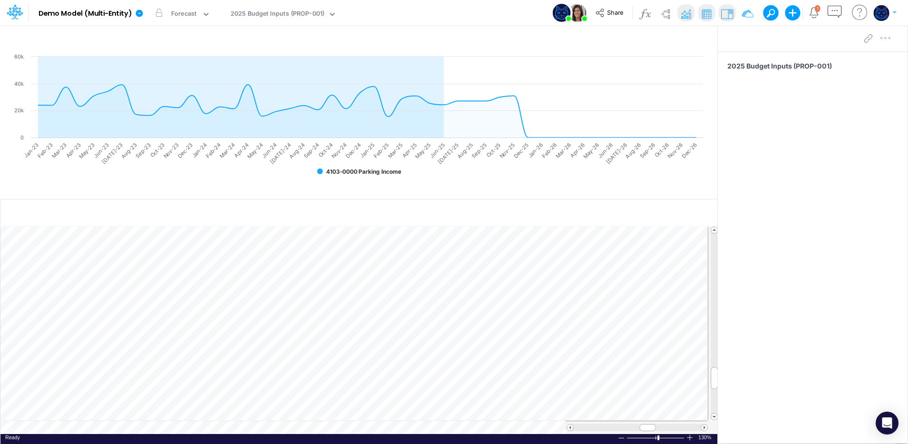
click at [492, 13] on div "Model Demo Model (Multi-Entity) Edit model settings Duplicate Import QuickBooks…" at bounding box center [454, 13] width 817 height 26
click at [609, 12] on span "Share" at bounding box center [615, 12] width 16 height 7
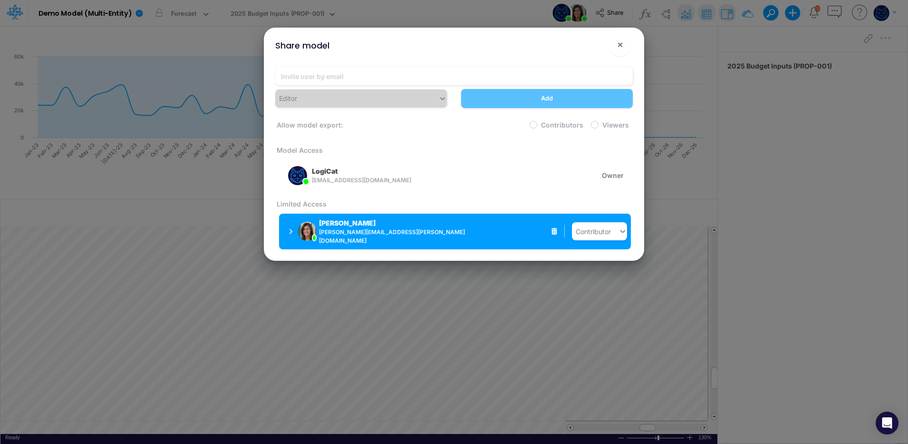
click at [348, 231] on span "[PERSON_NAME][EMAIL_ADDRESS][PERSON_NAME][DOMAIN_NAME]" at bounding box center [400, 236] width 162 height 17
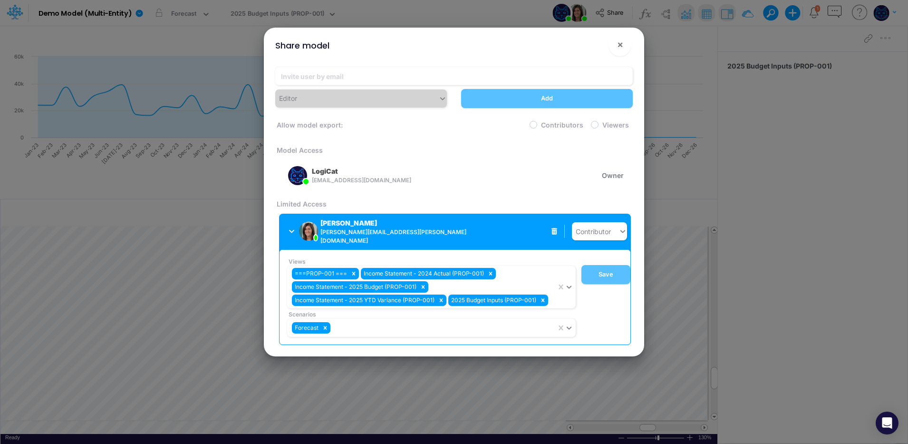
click at [423, 229] on div "[PERSON_NAME] [PERSON_NAME][EMAIL_ADDRESS][PERSON_NAME][DOMAIN_NAME]" at bounding box center [358, 231] width 138 height 27
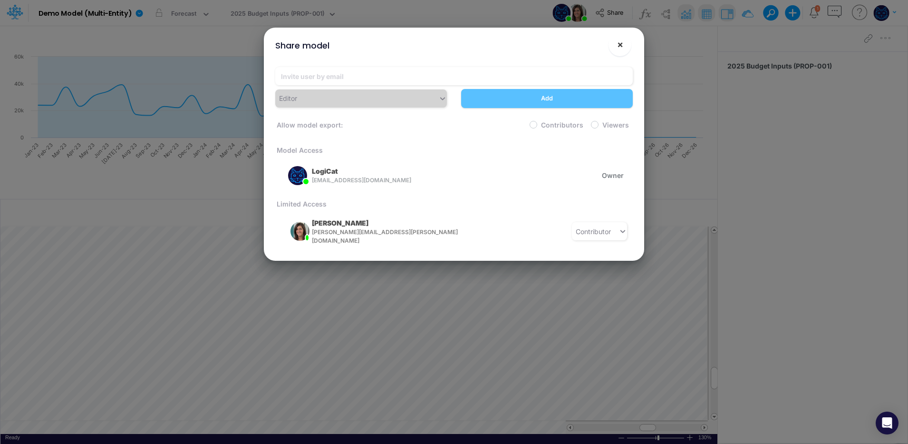
click at [621, 44] on span "×" at bounding box center [620, 44] width 6 height 11
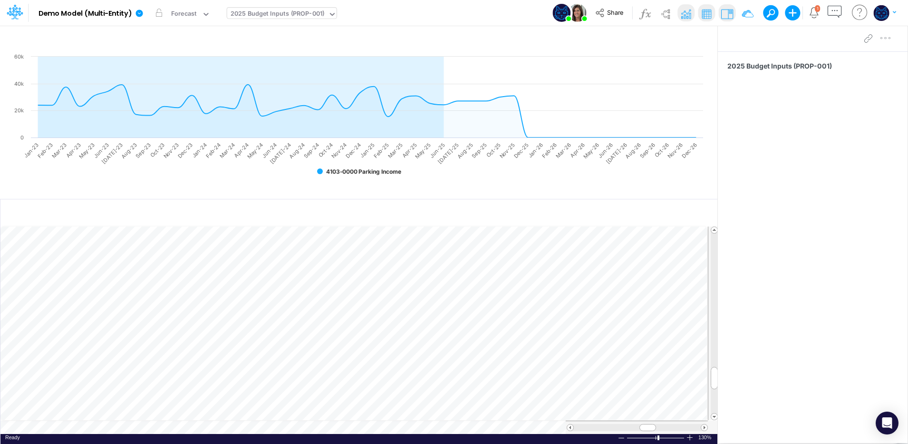
click at [302, 10] on div "2025 Budget Inputs (PROP-001)" at bounding box center [278, 14] width 94 height 11
click at [454, 10] on div "Model Demo Model (Multi-Entity) Edit model settings Duplicate Import QuickBooks…" at bounding box center [454, 13] width 817 height 26
click at [295, 17] on div "2025 Budget Inputs (PROP-001)" at bounding box center [278, 14] width 94 height 11
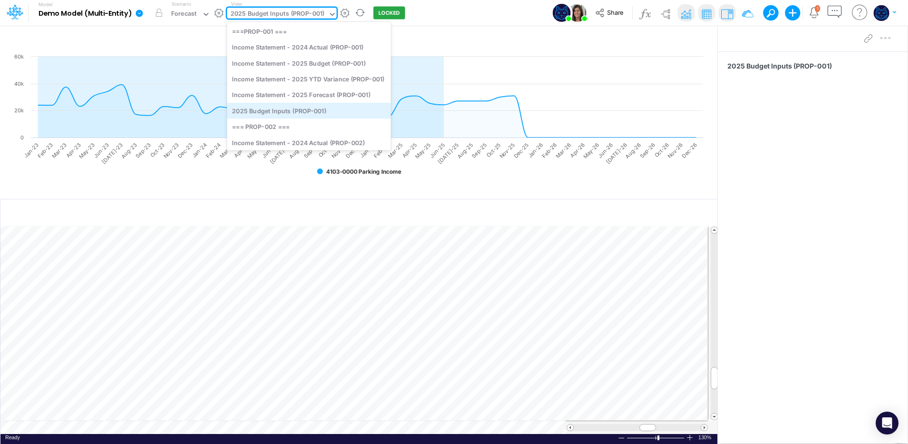
scroll to position [79, 0]
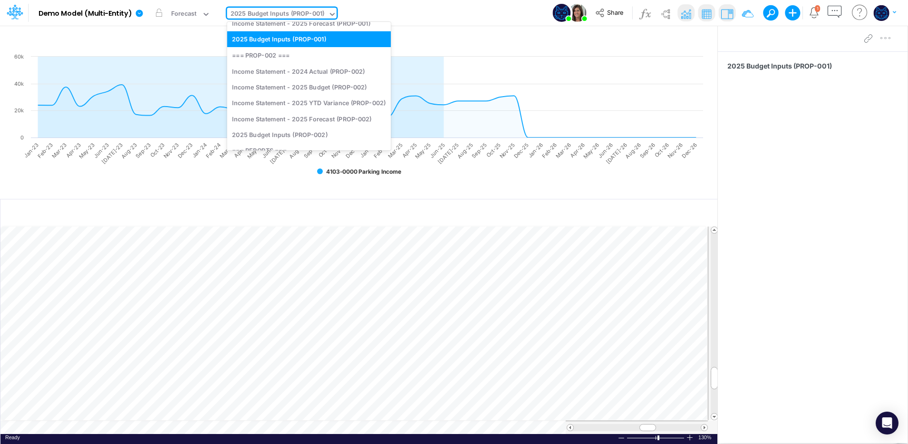
click at [476, 10] on div "Model Demo Model (Multi-Entity) Edit model settings Duplicate Import QuickBooks…" at bounding box center [454, 13] width 817 height 26
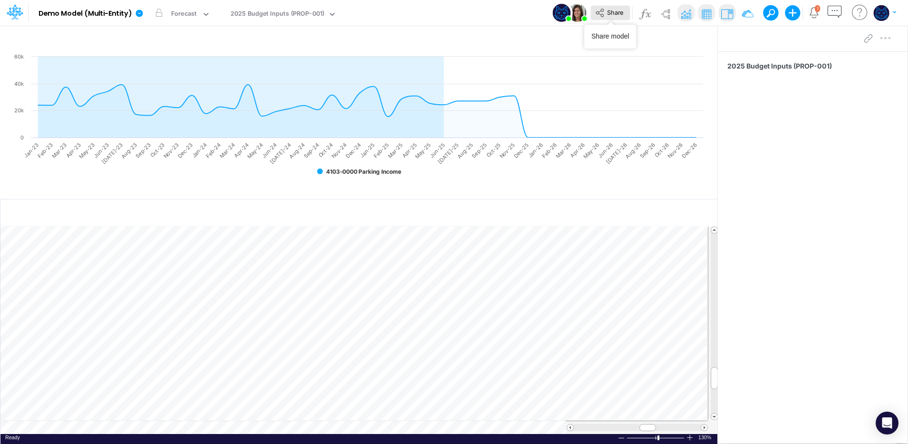
click at [605, 10] on icon at bounding box center [600, 13] width 10 height 10
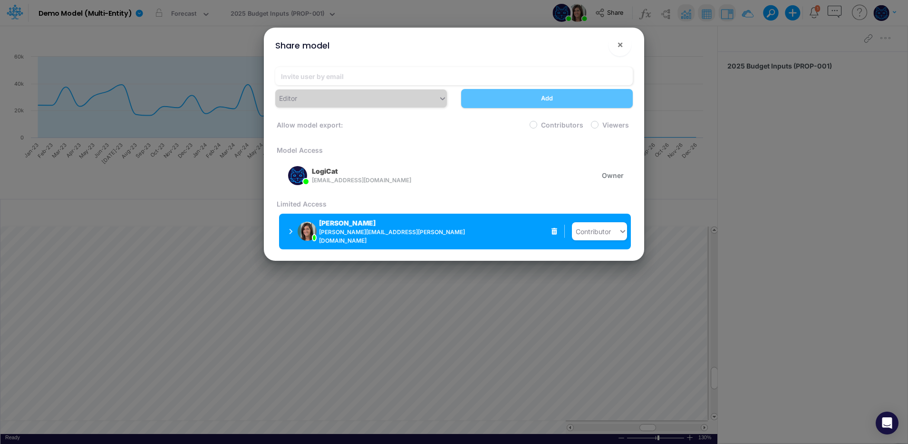
click at [372, 227] on div "[PERSON_NAME] [PERSON_NAME][EMAIL_ADDRESS][PERSON_NAME][DOMAIN_NAME]" at bounding box center [373, 231] width 108 height 27
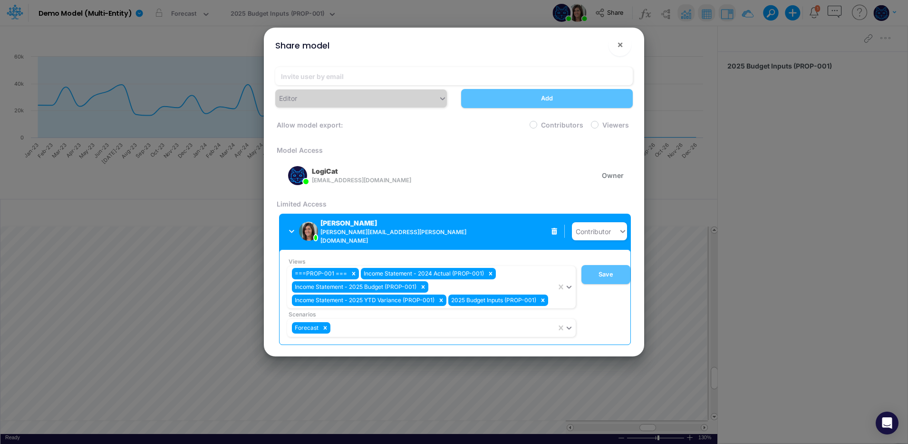
click at [424, 232] on span "[PERSON_NAME][EMAIL_ADDRESS][PERSON_NAME][DOMAIN_NAME]" at bounding box center [401, 236] width 160 height 17
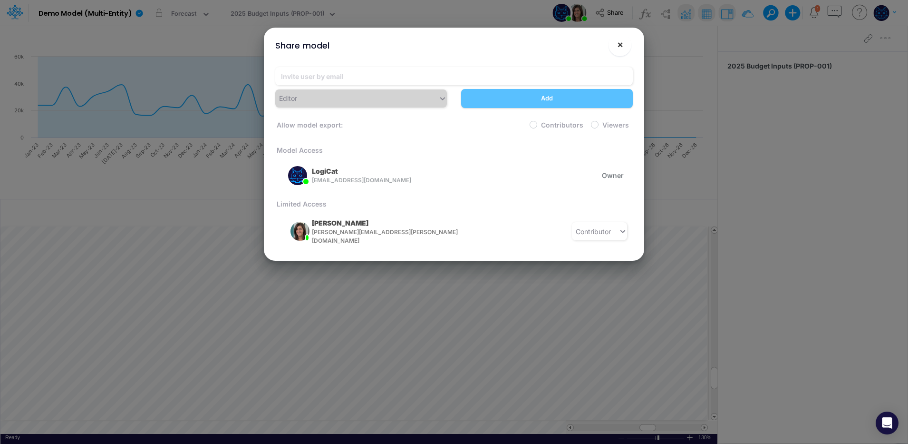
click at [617, 44] on span "×" at bounding box center [620, 44] width 6 height 11
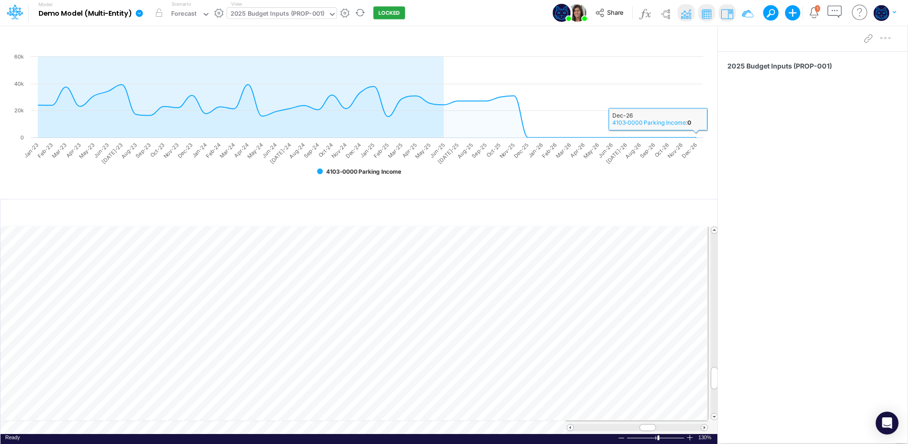
click at [281, 10] on div "2025 Budget Inputs (PROP-001)" at bounding box center [278, 14] width 94 height 11
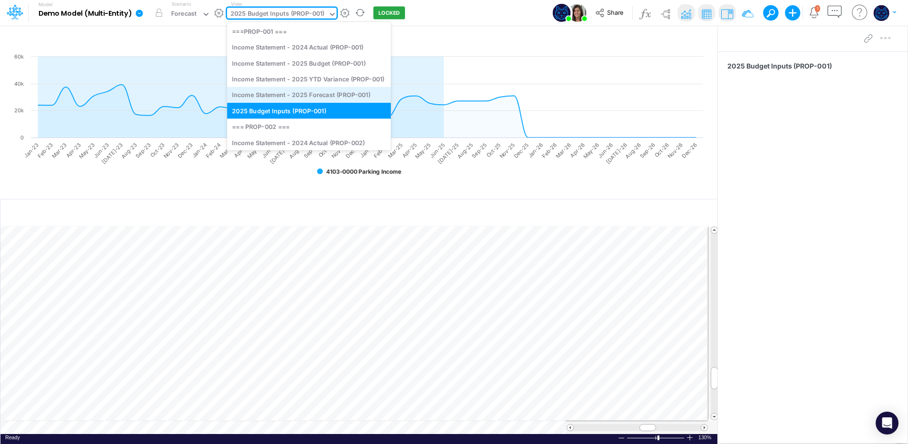
click at [282, 96] on div "Income Statement - 2025 Forecast (PROP-001)" at bounding box center [309, 95] width 164 height 16
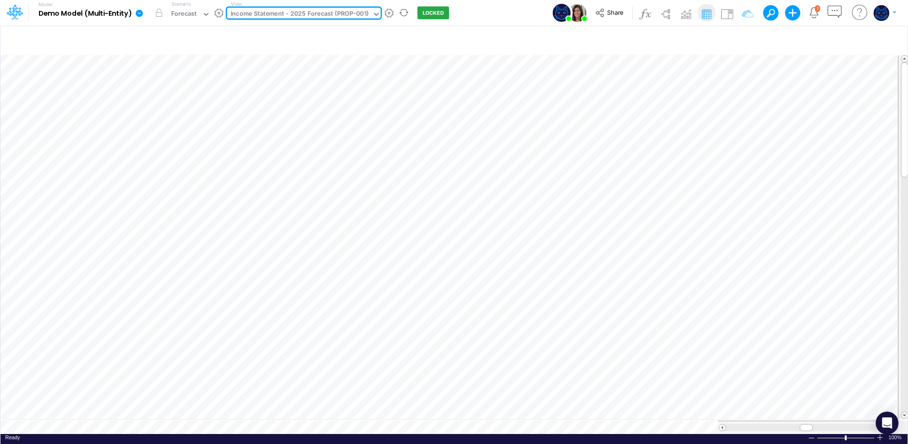
click at [277, 16] on div "Income Statement - 2025 Forecast (PROP-001)" at bounding box center [300, 14] width 138 height 11
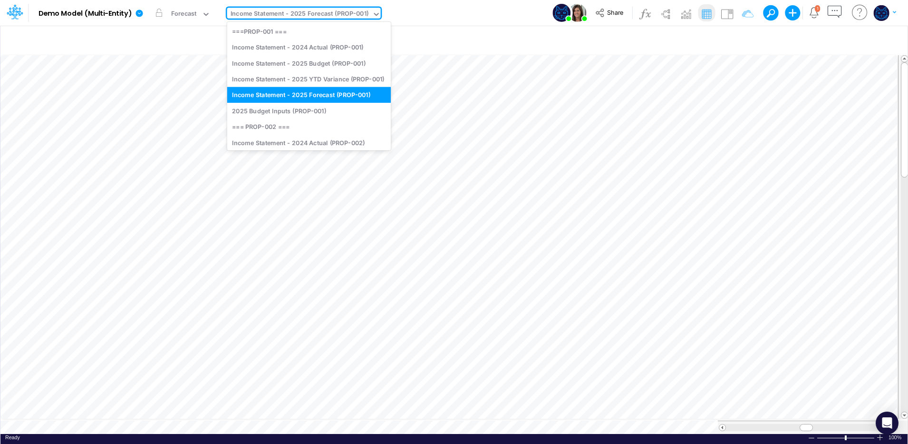
click at [284, 109] on div "2025 Budget Inputs (PROP-001)" at bounding box center [309, 111] width 164 height 16
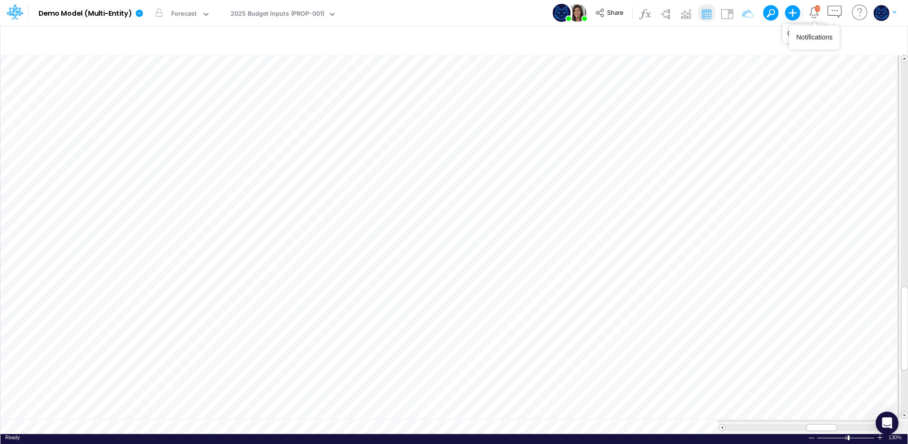
click at [833, 10] on icon "button" at bounding box center [835, 12] width 18 height 18
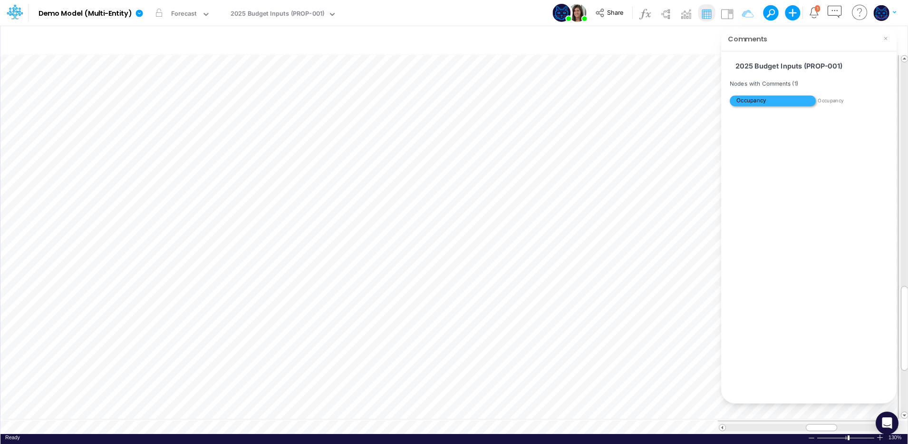
click at [803, 101] on span "Occupancy" at bounding box center [773, 101] width 86 height 10
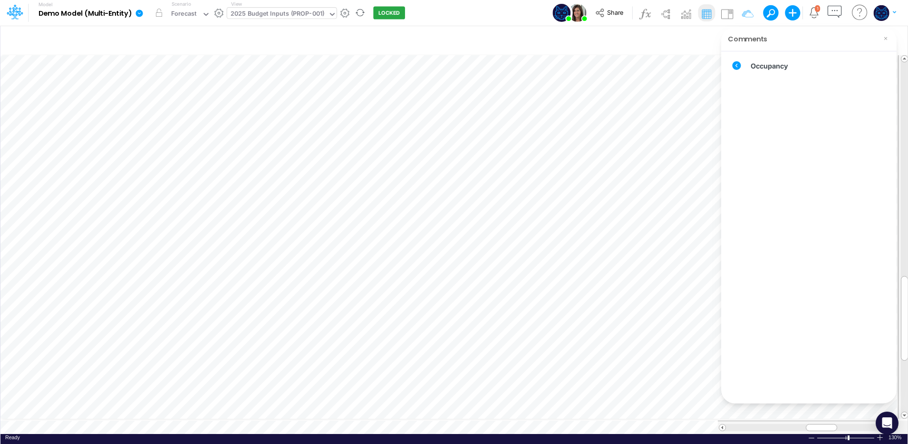
click at [257, 11] on div "2025 Budget Inputs (PROP-001)" at bounding box center [278, 14] width 94 height 11
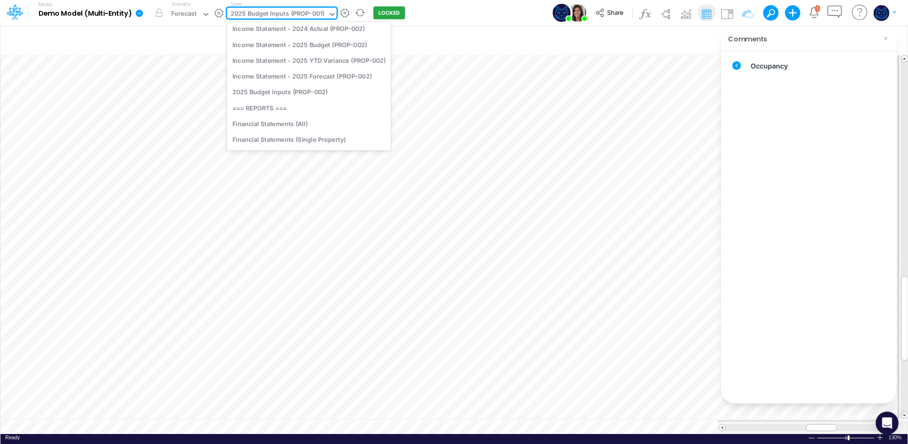
scroll to position [158, 0]
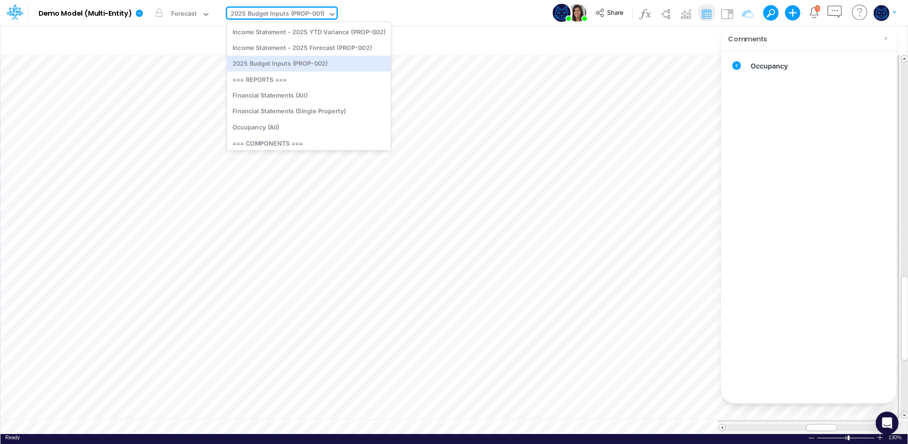
click at [480, 17] on div "Model Demo Model (Multi-Entity) Edit model settings Duplicate Import QuickBooks…" at bounding box center [454, 13] width 817 height 26
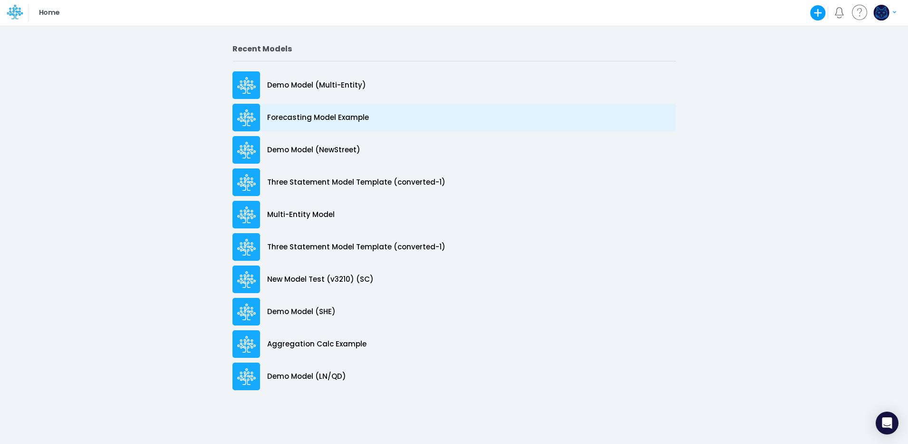
click at [370, 123] on div "Forecasting Model Example" at bounding box center [455, 118] width 444 height 28
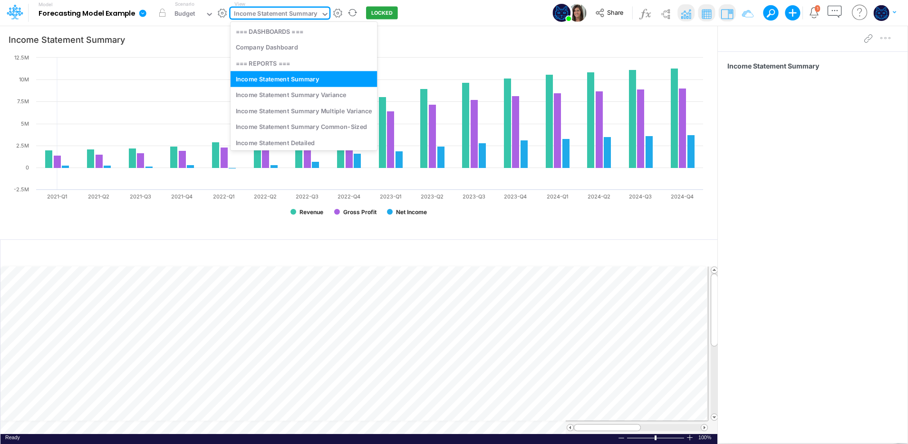
click at [303, 14] on div "Income Statement Summary" at bounding box center [276, 14] width 84 height 11
click at [504, 18] on div "Model Forecasting Model Example Edit model settings Duplicate Import QuickBooks…" at bounding box center [454, 13] width 817 height 26
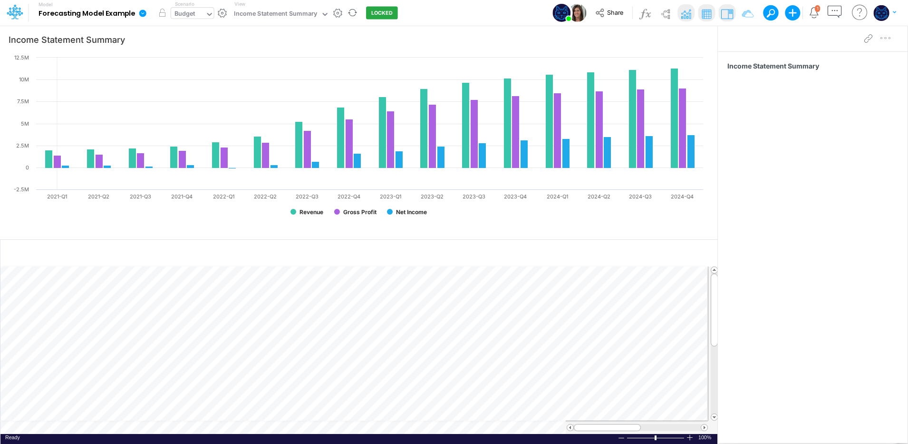
click at [196, 12] on div "Budget" at bounding box center [188, 15] width 34 height 14
click at [471, 19] on div "Model Forecasting Model Example Edit model settings Duplicate Import QuickBooks…" at bounding box center [454, 13] width 817 height 26
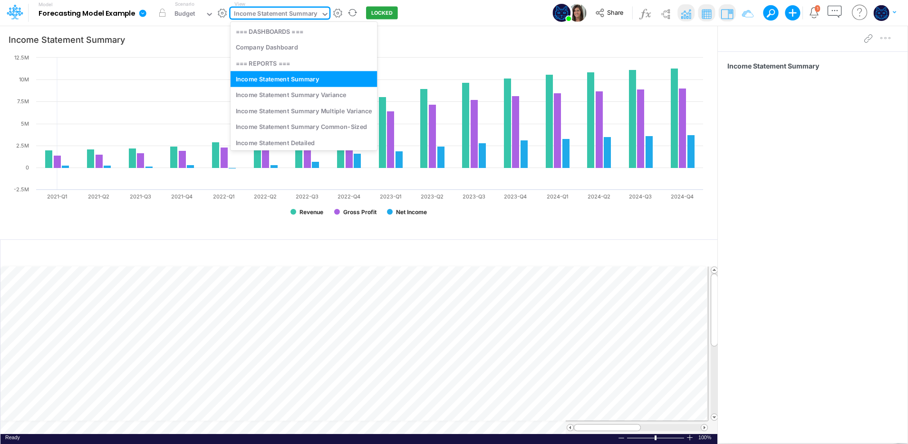
click at [306, 14] on div "Income Statement Summary" at bounding box center [276, 14] width 84 height 11
drag, startPoint x: 303, startPoint y: 97, endPoint x: 292, endPoint y: 115, distance: 21.5
click at [303, 97] on div "Income Statement Summary Variance" at bounding box center [304, 95] width 147 height 16
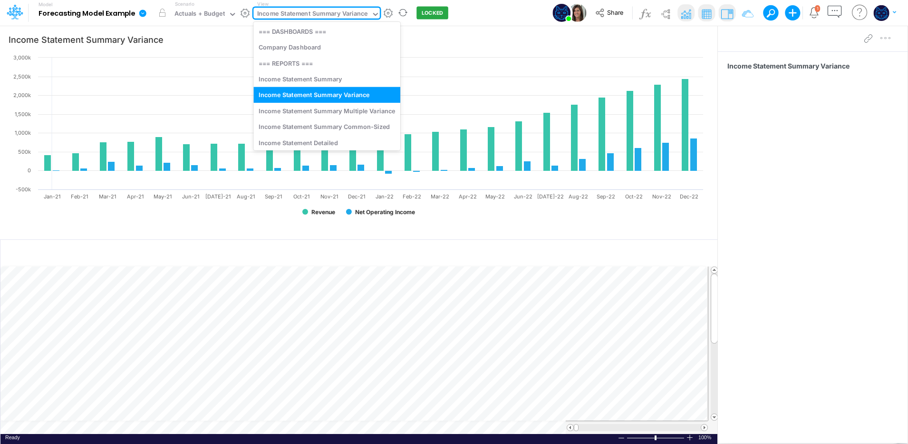
click at [336, 15] on div "Income Statement Summary Variance" at bounding box center [312, 14] width 111 height 11
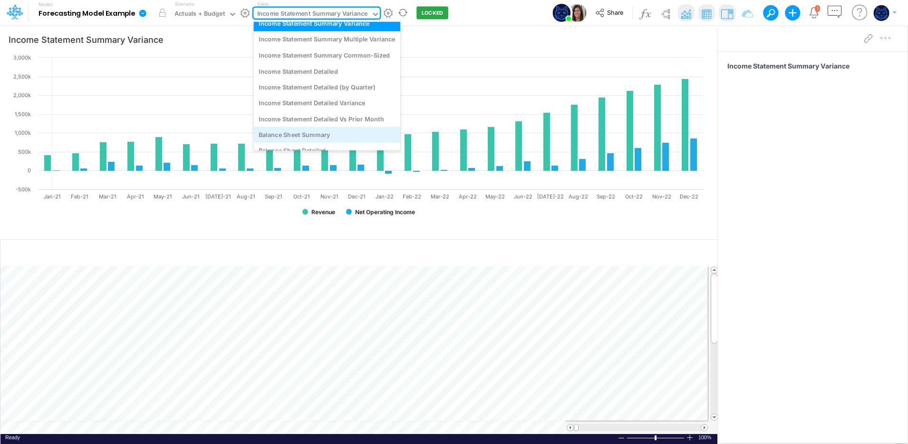
click at [327, 138] on div "Balance Sheet Summary" at bounding box center [326, 134] width 147 height 16
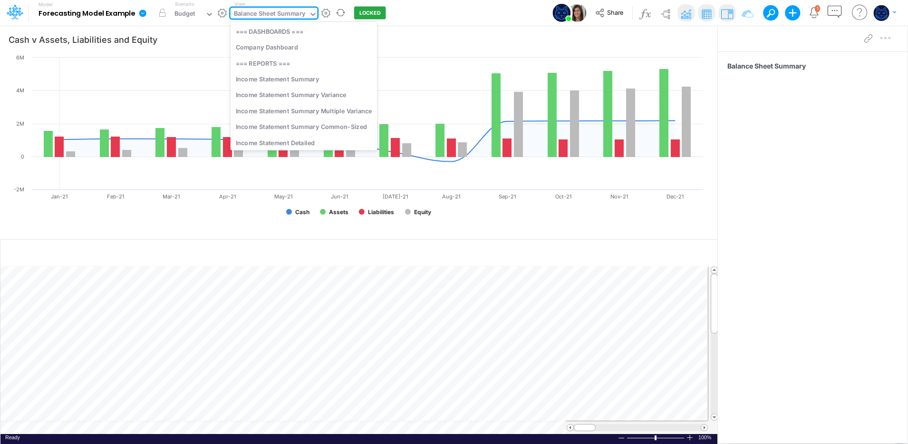
click at [292, 12] on div "Balance Sheet Summary" at bounding box center [269, 14] width 71 height 11
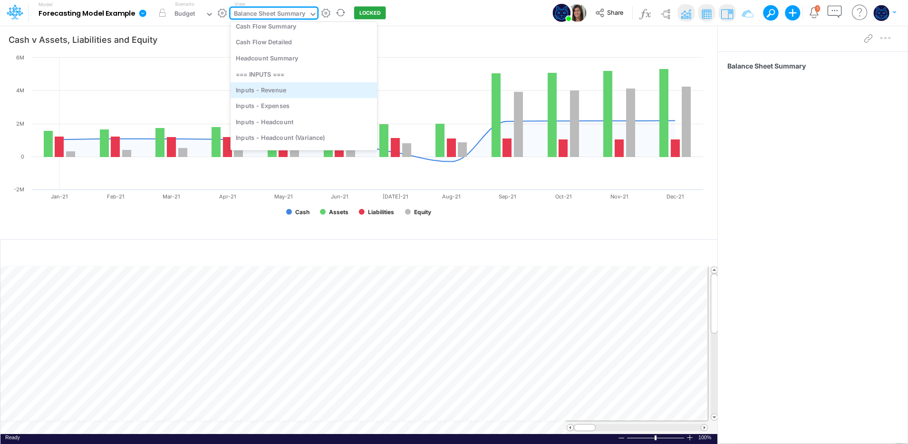
scroll to position [156, 0]
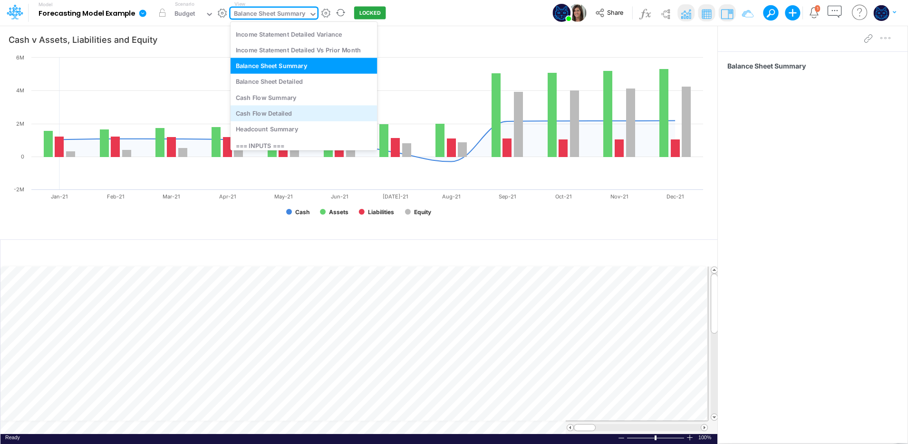
click at [298, 114] on div "Cash Flow Detailed" at bounding box center [304, 114] width 147 height 16
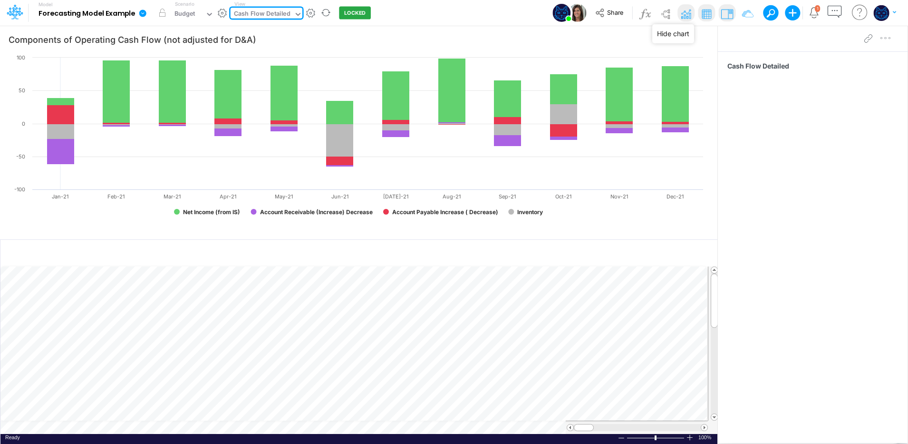
click at [685, 10] on img at bounding box center [686, 13] width 15 height 15
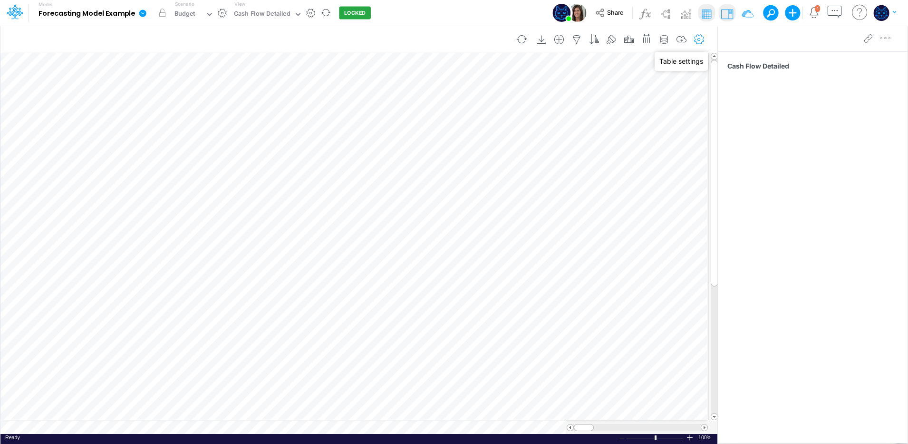
click at [699, 38] on icon "button" at bounding box center [699, 40] width 14 height 10
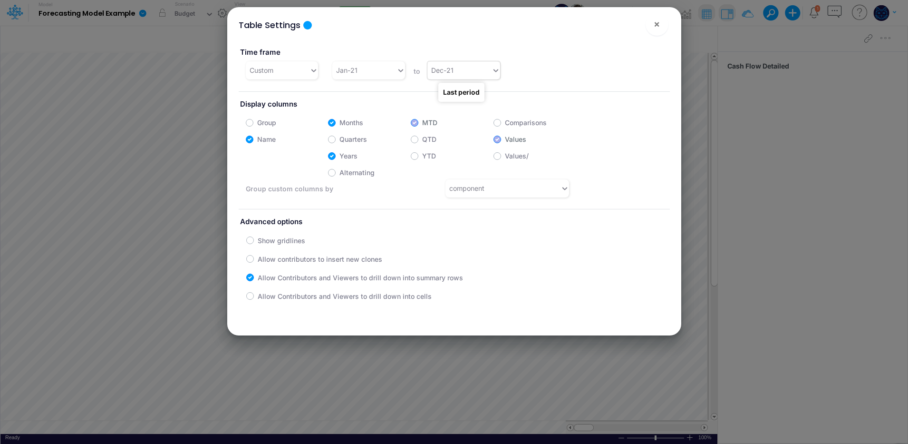
click at [475, 74] on div "Dec-21" at bounding box center [460, 70] width 64 height 16
click at [264, 67] on div "Custom" at bounding box center [262, 70] width 24 height 10
click at [416, 91] on div "Time frame Custom Jan-21 to Dec-21 Display columns Group Months MTD Comparisons…" at bounding box center [454, 172] width 431 height 266
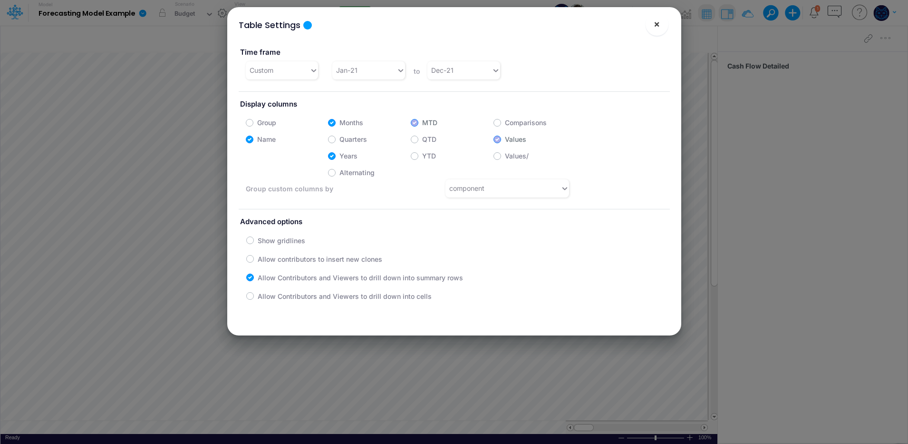
click at [653, 28] on button "×" at bounding box center [657, 24] width 23 height 23
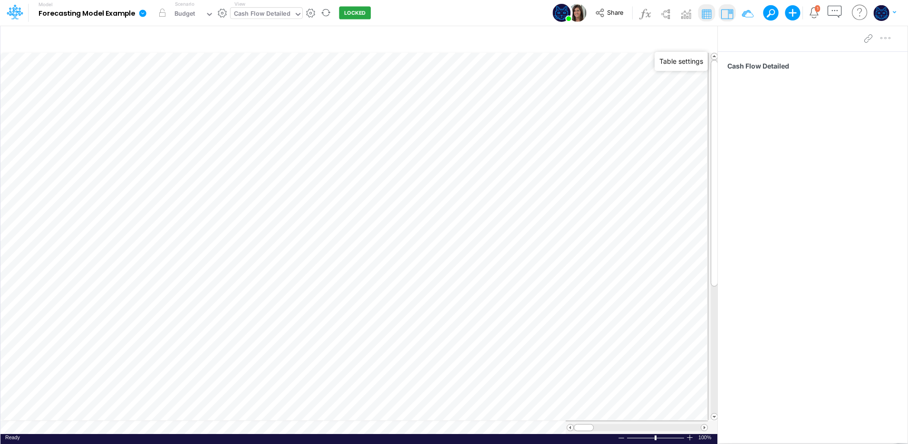
click at [243, 8] on div "Cash Flow Detailed" at bounding box center [262, 15] width 63 height 14
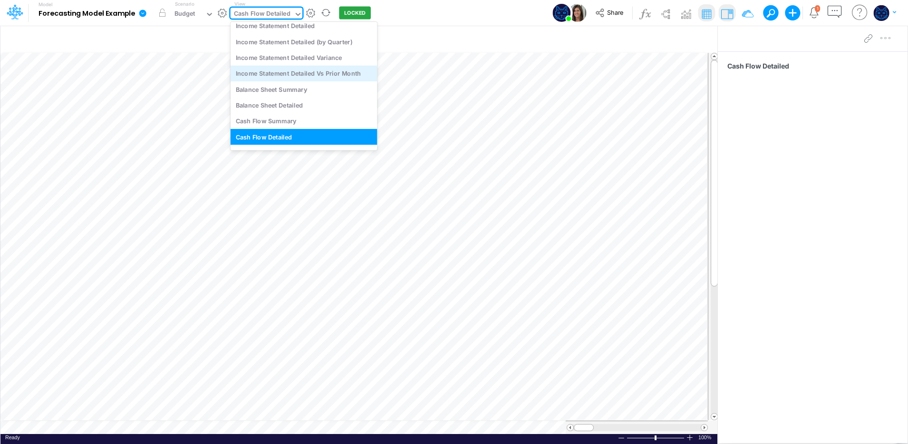
scroll to position [50, 0]
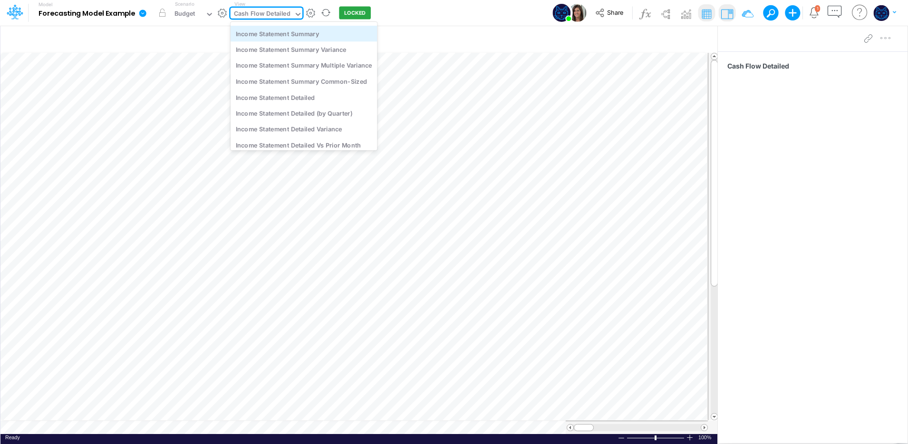
click at [272, 37] on div "Income Statement Summary" at bounding box center [304, 34] width 147 height 16
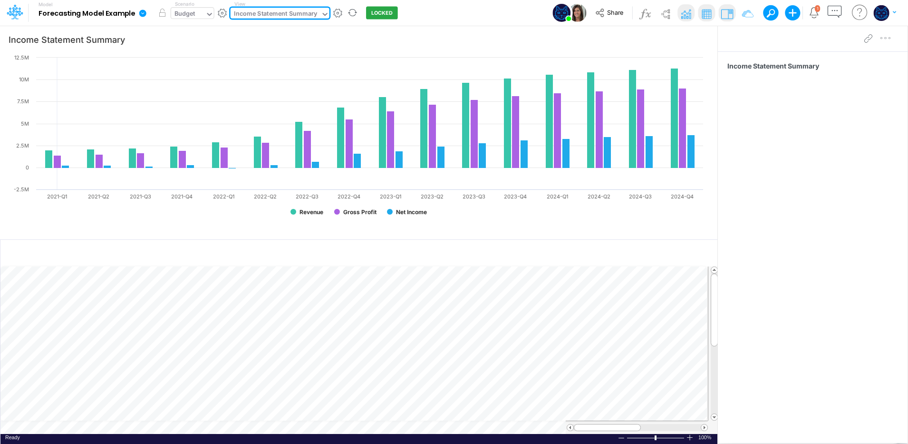
click at [198, 15] on input "text" at bounding box center [197, 14] width 1 height 9
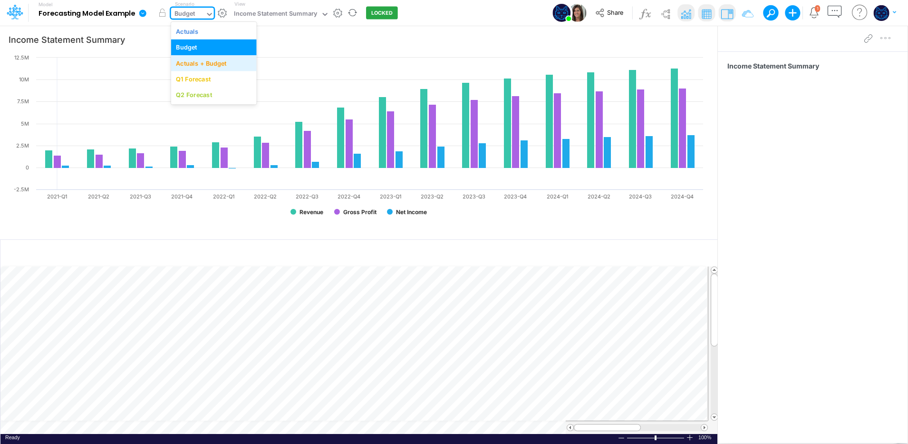
click at [231, 64] on div "Actuals + Budget" at bounding box center [213, 62] width 75 height 9
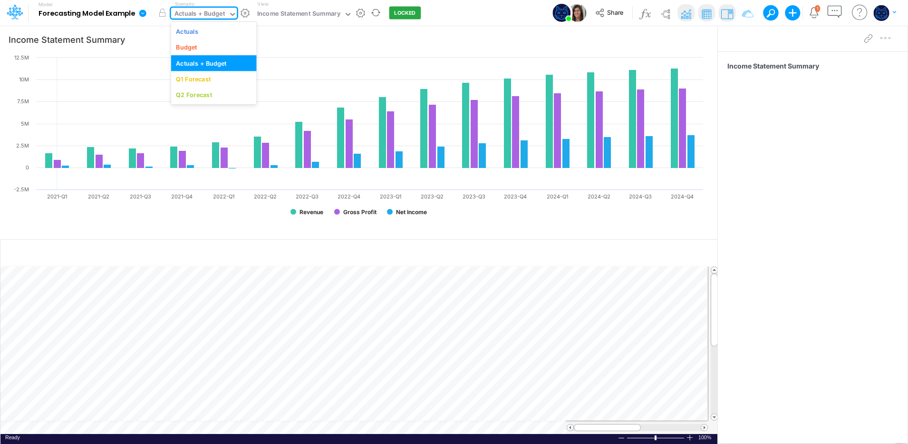
click at [210, 8] on div "Actuals + Budget" at bounding box center [200, 15] width 58 height 14
click at [199, 79] on div "Q1 Forecast" at bounding box center [193, 79] width 35 height 9
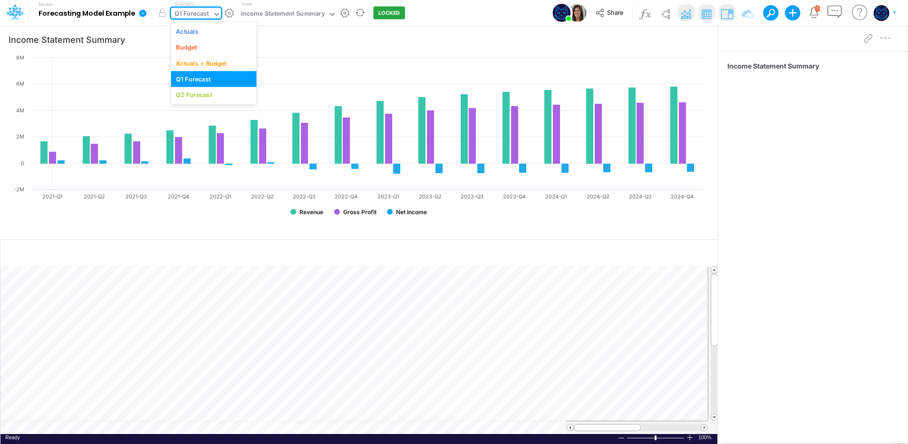
click at [210, 11] on div "Q1 Forecast" at bounding box center [191, 15] width 41 height 14
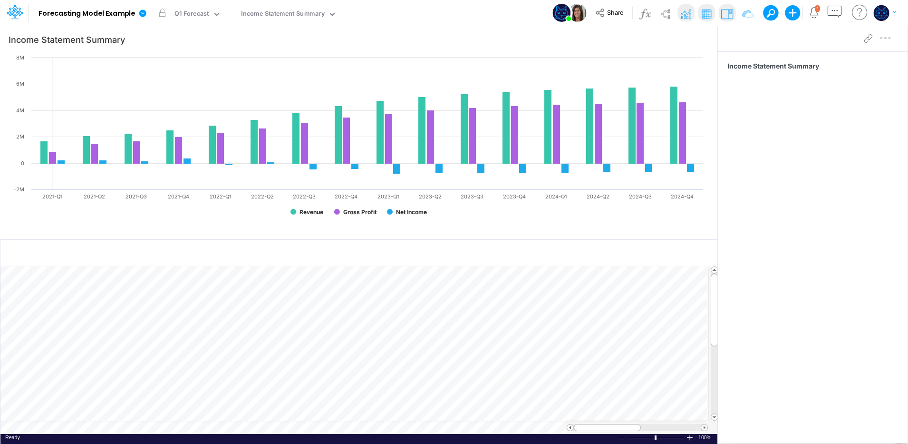
click at [434, 11] on div "Model Forecasting Model Example Edit model settings Duplicate Import QuickBooks…" at bounding box center [454, 13] width 817 height 26
click at [194, 10] on div "Q1 Forecast" at bounding box center [192, 14] width 35 height 11
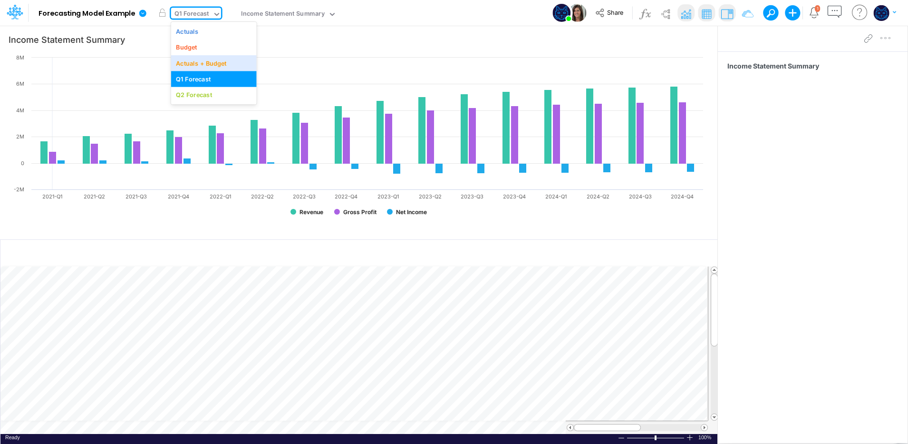
click at [474, 15] on div "Model Forecasting Model Example Edit model settings Duplicate Import QuickBooks…" at bounding box center [454, 13] width 817 height 26
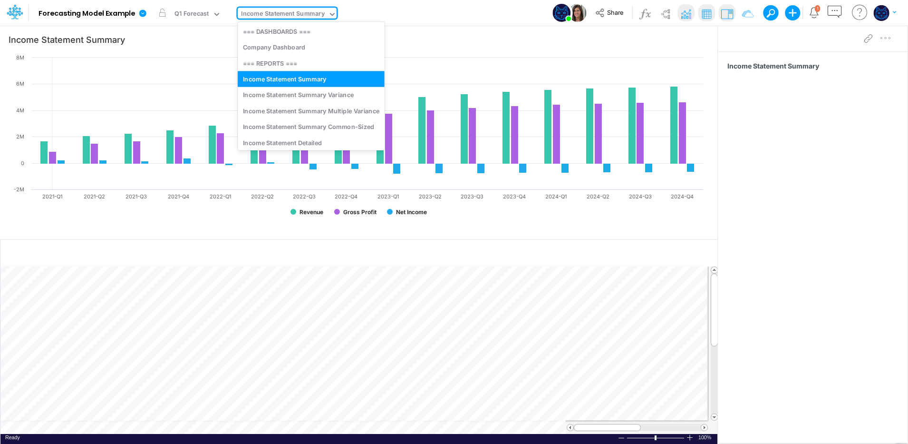
click at [282, 14] on div "Income Statement Summary" at bounding box center [283, 14] width 84 height 11
click at [302, 119] on div "Income Statement Summary Common-Sized" at bounding box center [311, 127] width 147 height 16
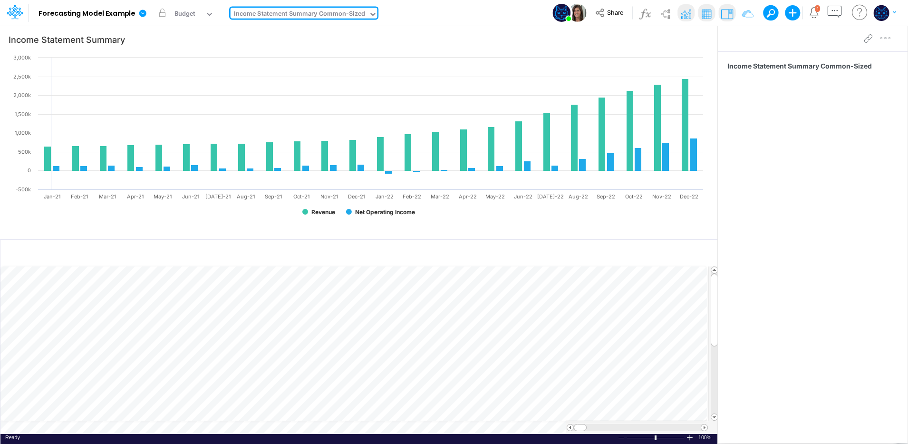
click at [285, 12] on div "Income Statement Summary Common-Sized" at bounding box center [299, 14] width 131 height 11
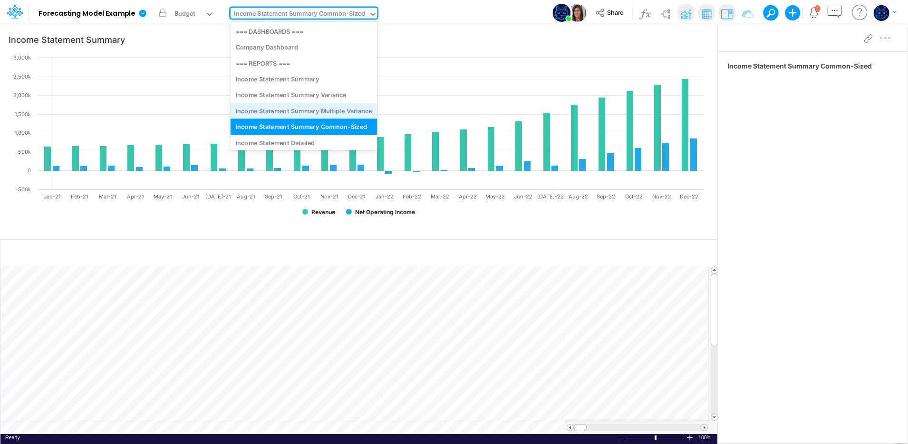
click at [295, 105] on div "Income Statement Summary Multiple Variance" at bounding box center [304, 111] width 147 height 16
type input "Income Statement Summary Variance"
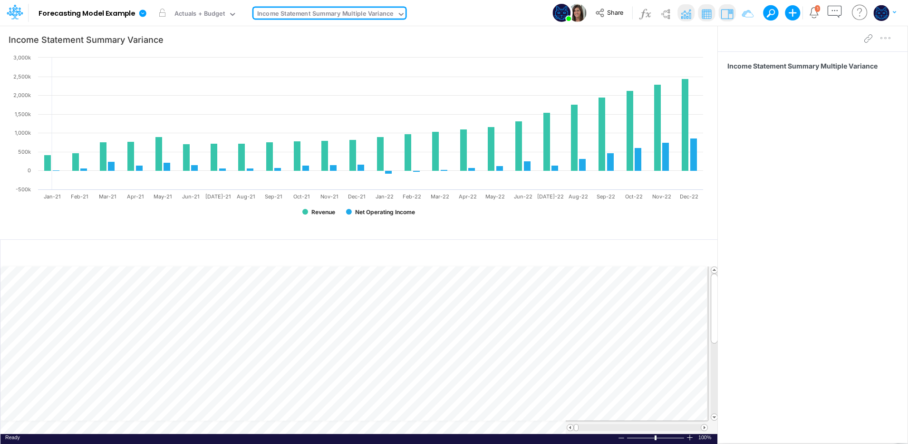
click at [679, 12] on img at bounding box center [686, 13] width 15 height 15
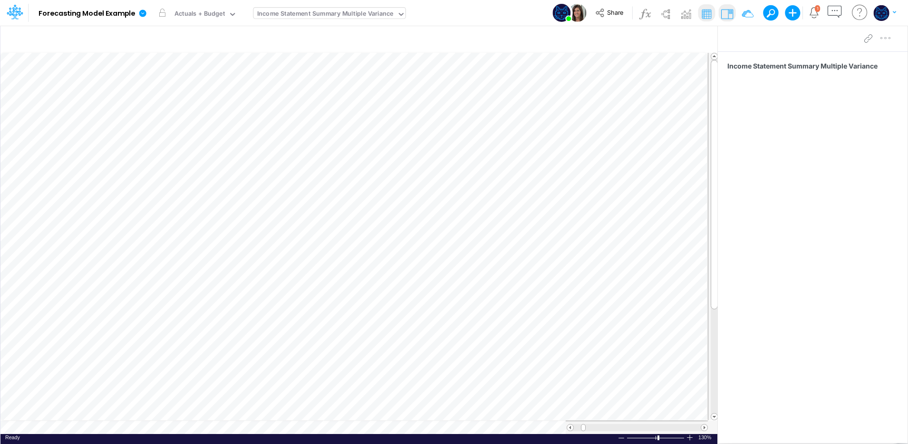
drag, startPoint x: 330, startPoint y: 10, endPoint x: 346, endPoint y: 19, distance: 19.4
click at [330, 10] on div "Income Statement Summary Multiple Variance" at bounding box center [325, 14] width 136 height 11
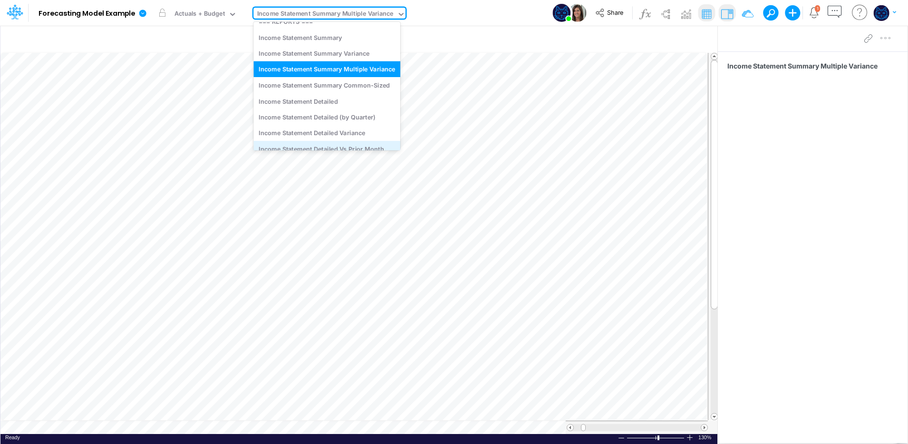
scroll to position [79, 0]
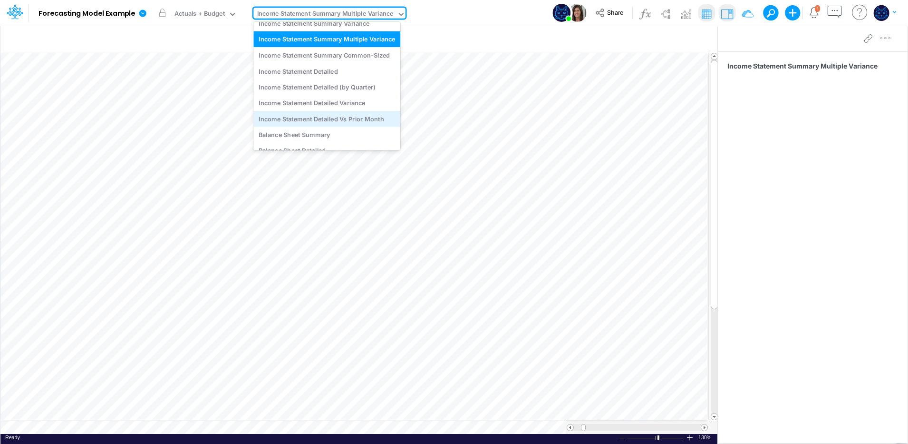
click at [363, 117] on div "Income Statement Detailed Vs Prior Month" at bounding box center [326, 119] width 147 height 16
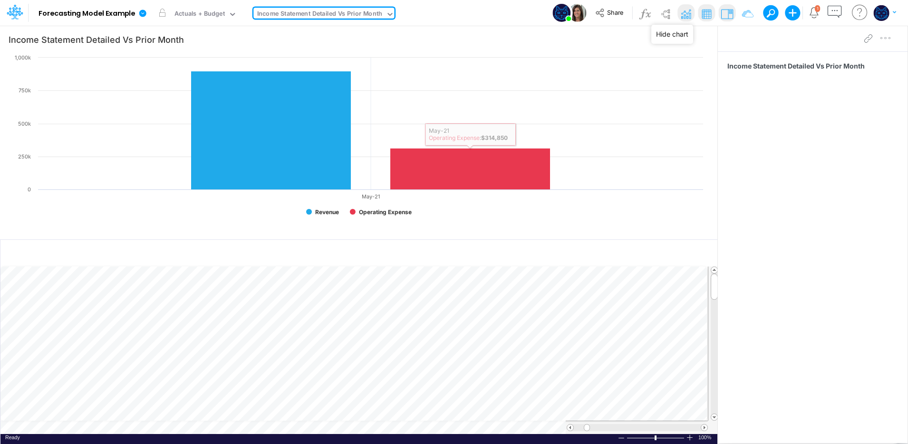
click at [688, 11] on img at bounding box center [686, 13] width 15 height 15
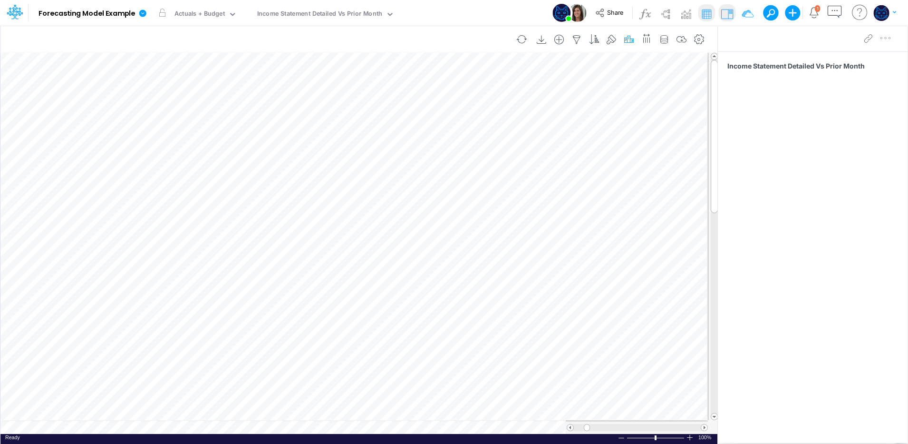
click at [630, 40] on icon "button" at bounding box center [629, 40] width 14 height 10
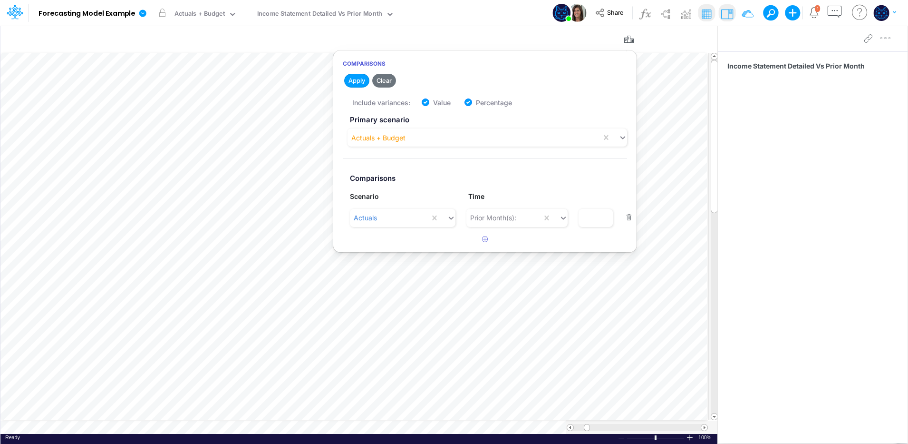
click at [491, 18] on div "Model Forecasting Model Example Edit model settings Duplicate Import QuickBooks…" at bounding box center [454, 13] width 817 height 26
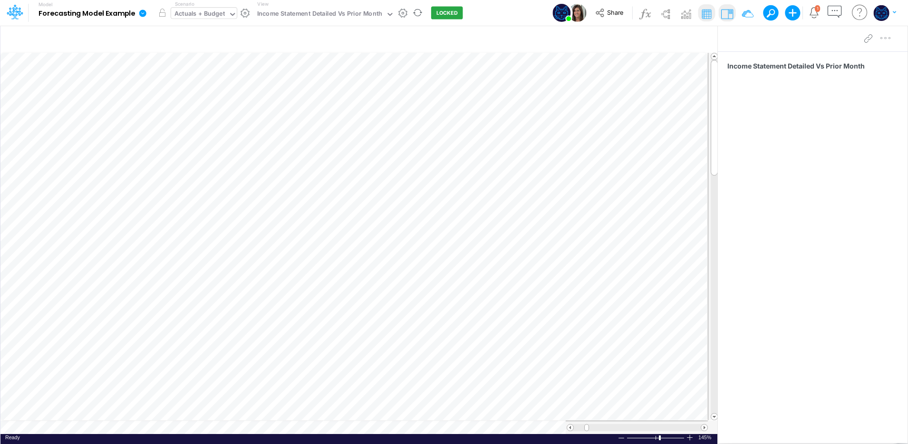
click at [211, 12] on div "Actuals + Budget" at bounding box center [200, 14] width 50 height 11
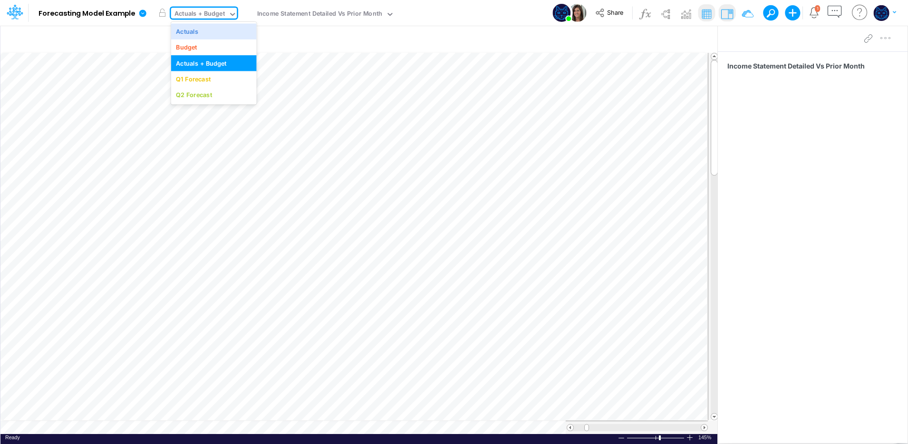
click at [500, 11] on div "Model Forecasting Model Example Edit model settings Duplicate Import QuickBooks…" at bounding box center [454, 13] width 817 height 26
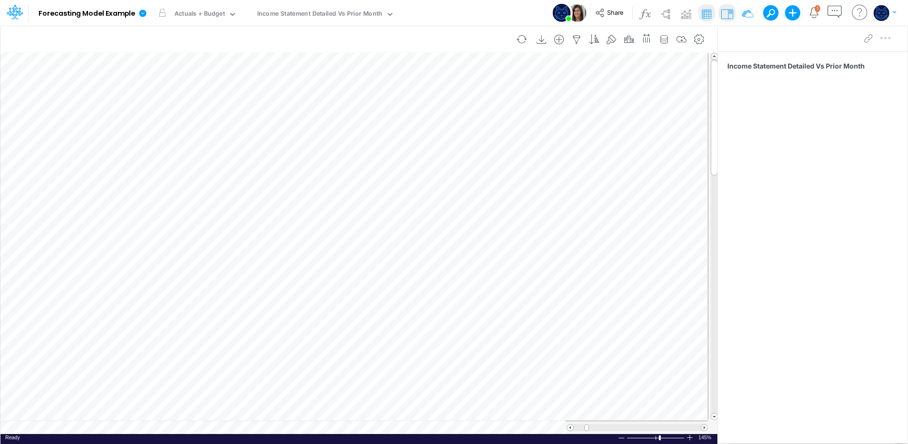
scroll to position [5, 1]
click at [628, 40] on icon "button" at bounding box center [629, 40] width 14 height 10
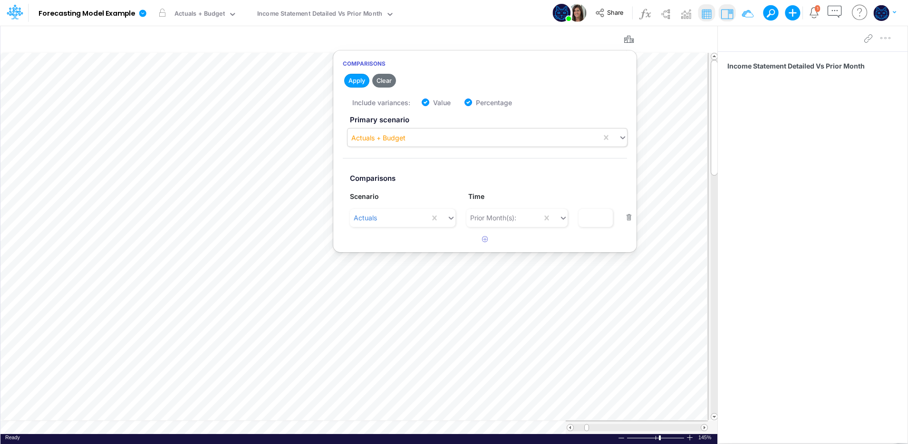
click at [378, 140] on div "Actuals + Budget" at bounding box center [378, 138] width 54 height 10
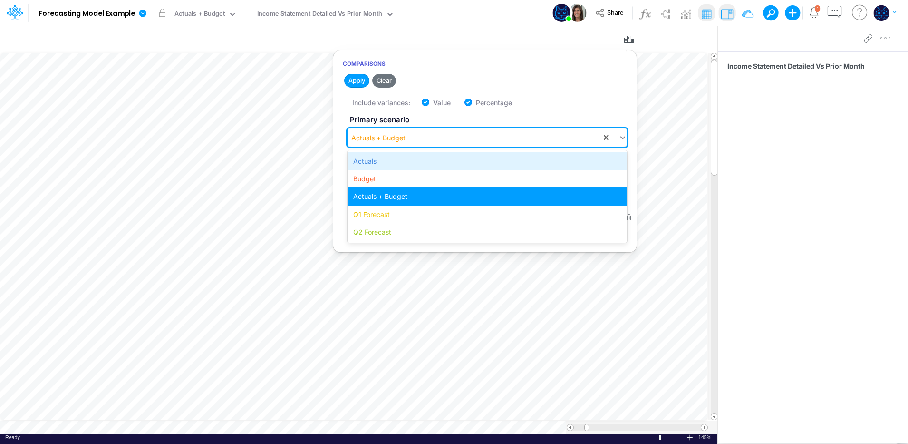
click at [376, 162] on div "Actuals" at bounding box center [488, 161] width 280 height 18
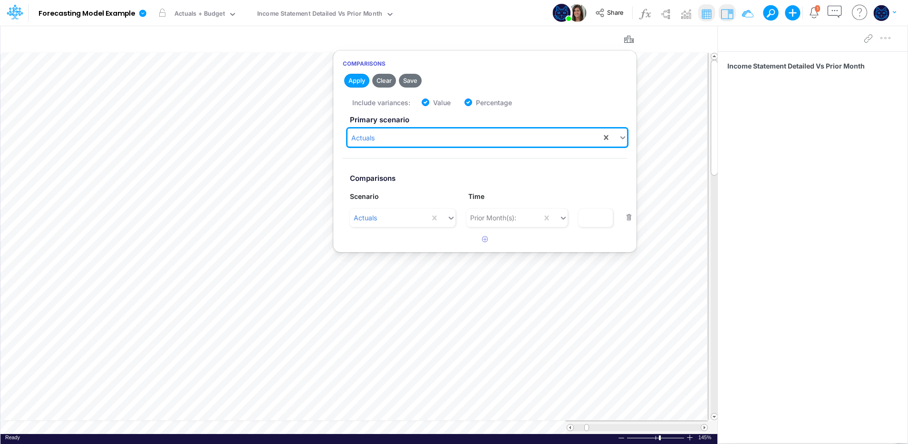
click at [511, 14] on div "Model Forecasting Model Example Edit model settings Duplicate Import QuickBooks…" at bounding box center [454, 13] width 817 height 26
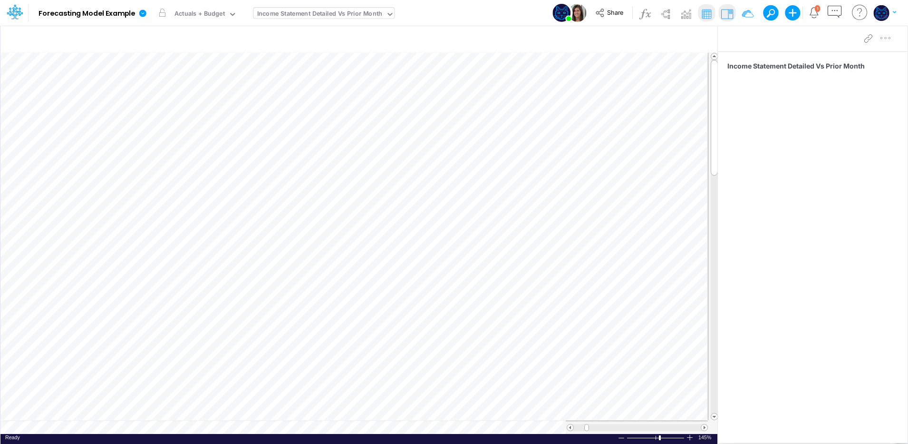
click at [340, 11] on div "Income Statement Detailed Vs Prior Month" at bounding box center [320, 14] width 126 height 11
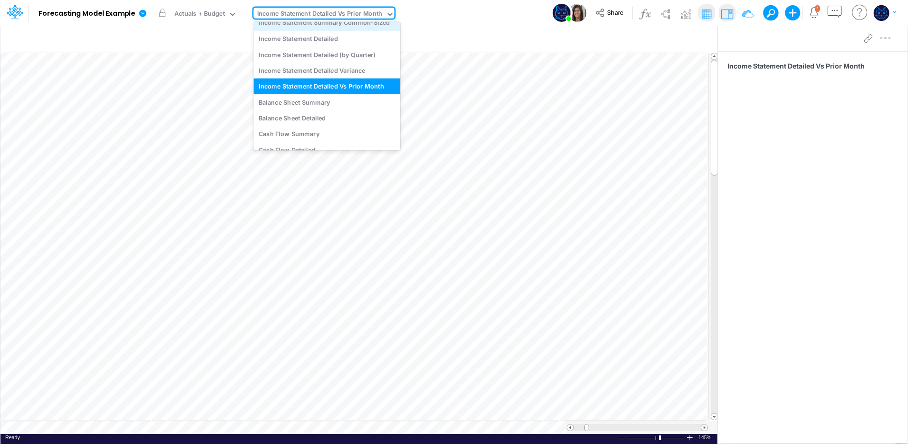
scroll to position [138, 0]
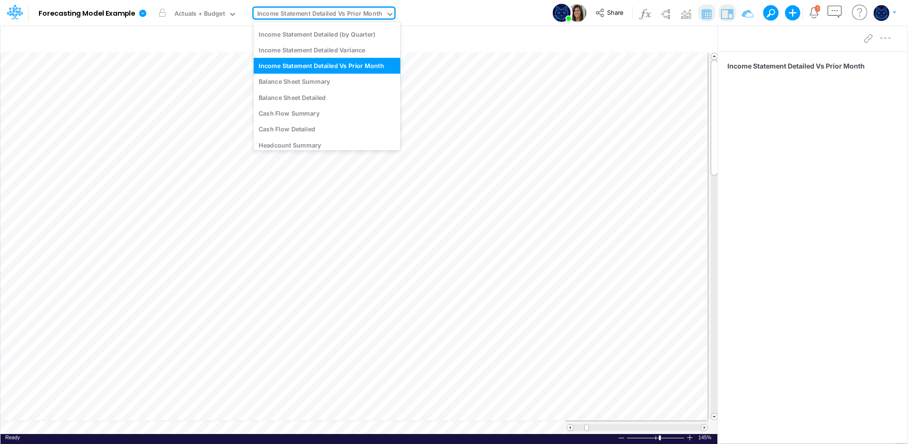
click at [496, 8] on div "Model Forecasting Model Example Edit model settings Duplicate Import QuickBooks…" at bounding box center [454, 13] width 817 height 26
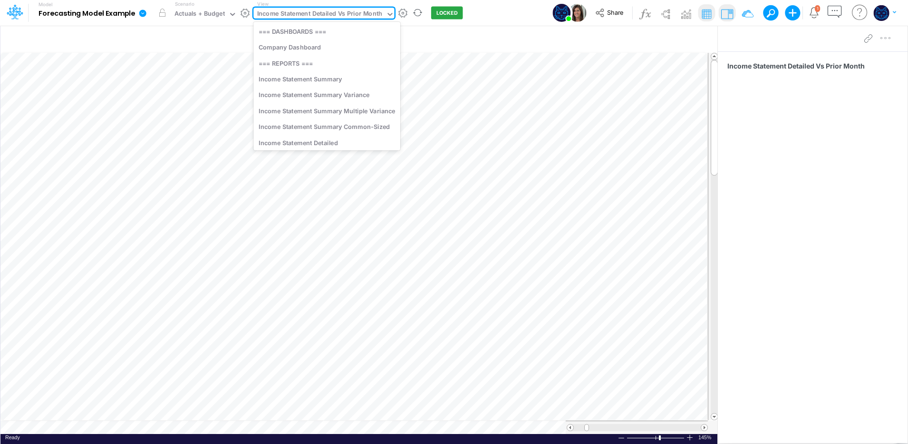
click at [298, 15] on div "Income Statement Detailed Vs Prior Month" at bounding box center [320, 14] width 126 height 11
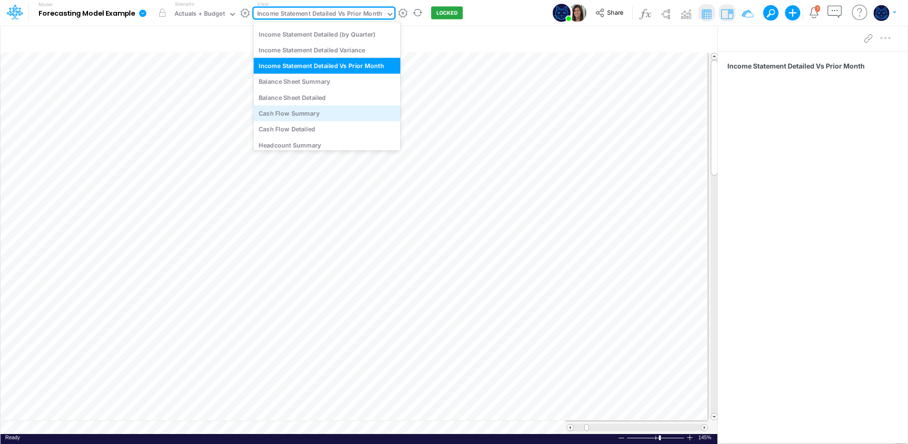
scroll to position [217, 0]
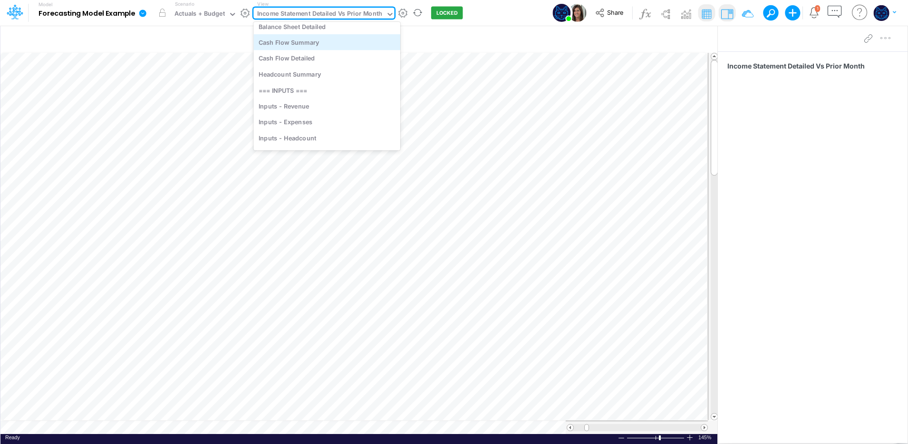
click at [309, 46] on div "Cash Flow Summary" at bounding box center [326, 42] width 147 height 16
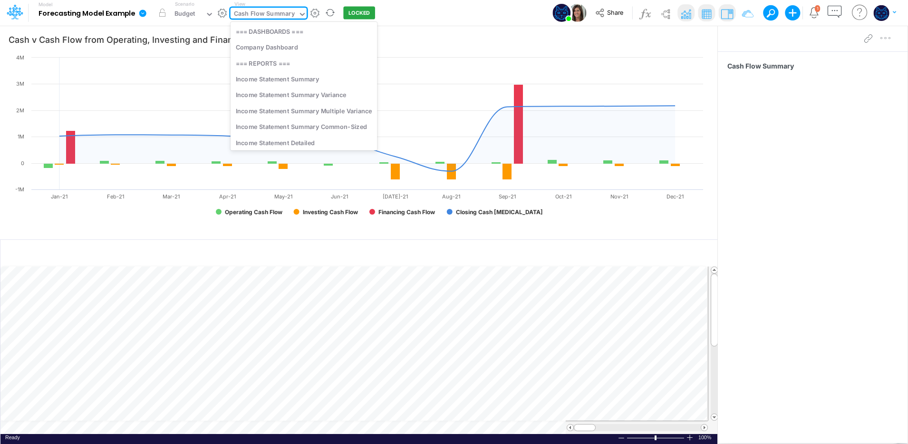
click at [290, 10] on div "Cash Flow Summary" at bounding box center [264, 14] width 61 height 11
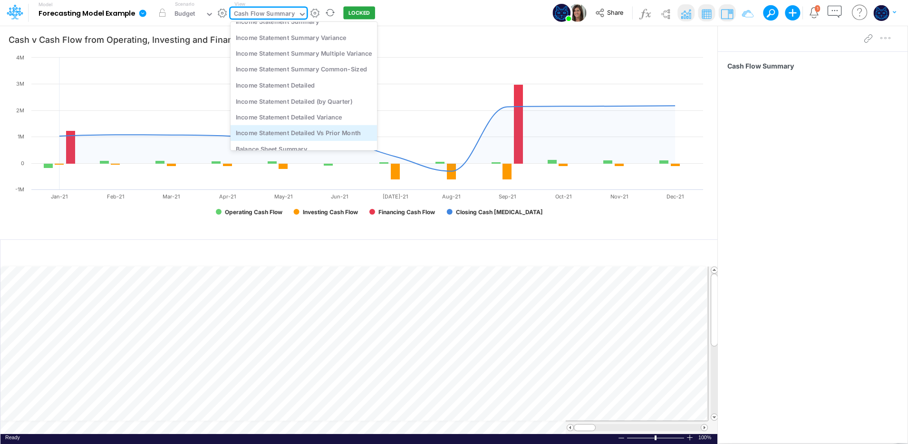
scroll to position [32, 0]
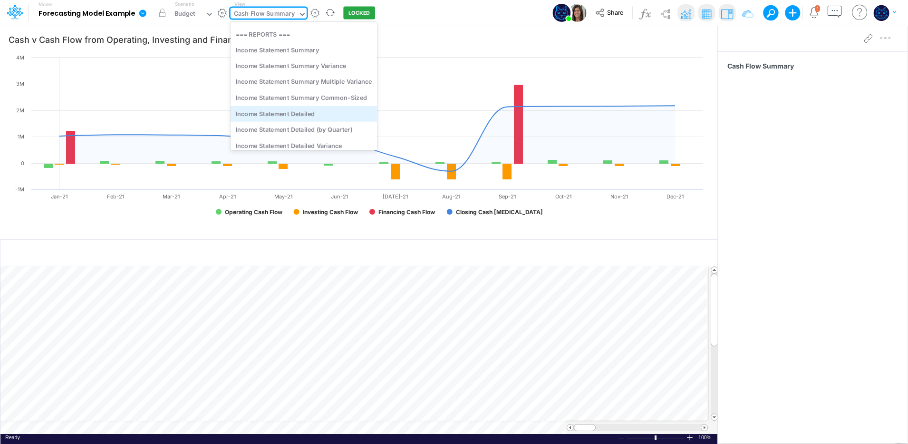
click at [330, 114] on div "Income Statement Detailed" at bounding box center [304, 114] width 147 height 16
type input "Income Statement Detailed"
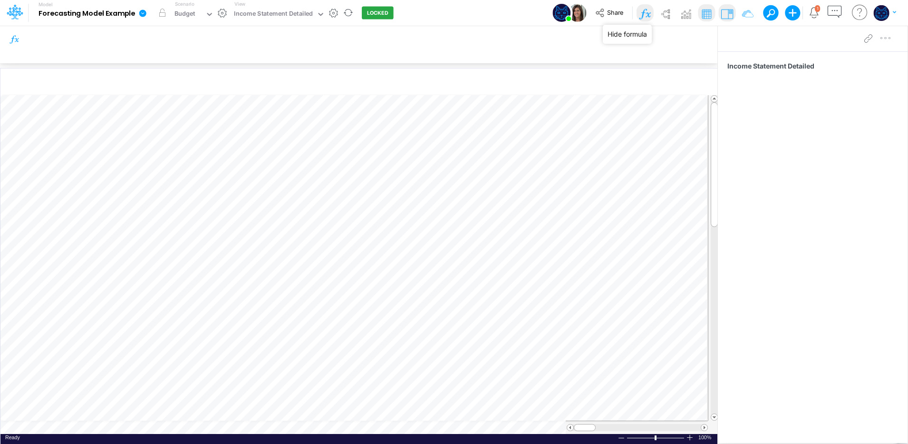
click at [647, 10] on img at bounding box center [644, 13] width 15 height 15
click at [688, 10] on img at bounding box center [686, 13] width 15 height 15
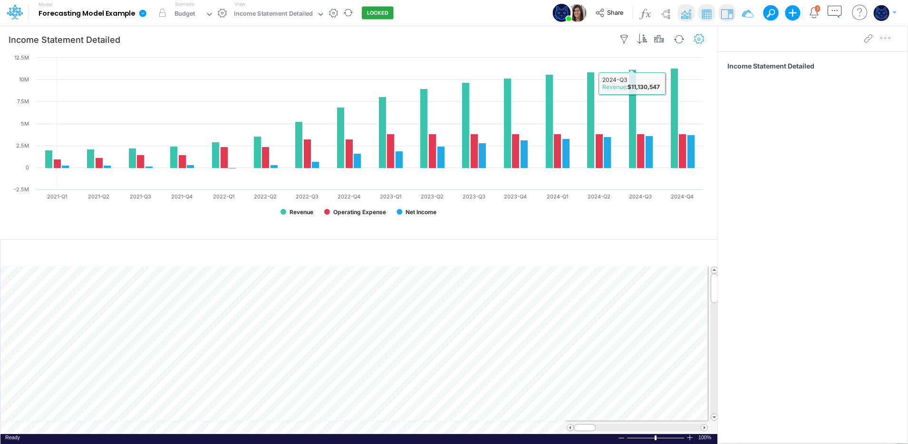
click at [700, 39] on icon "button" at bounding box center [699, 39] width 14 height 10
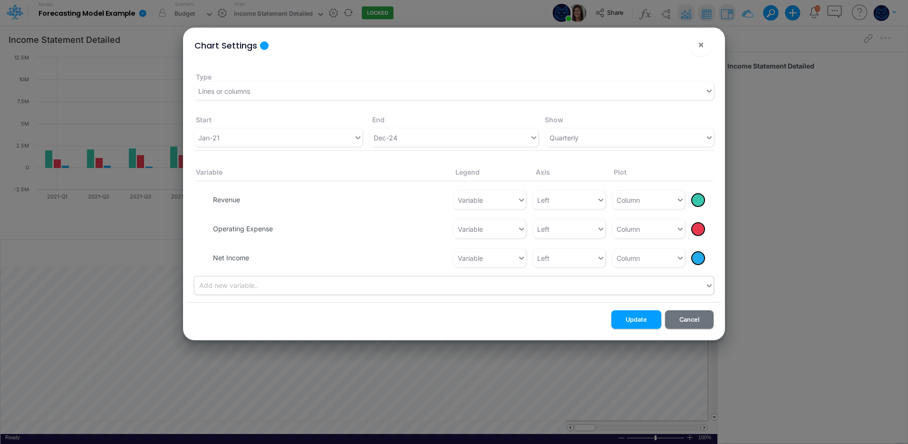
click at [205, 256] on button "button" at bounding box center [207, 258] width 7 height 9
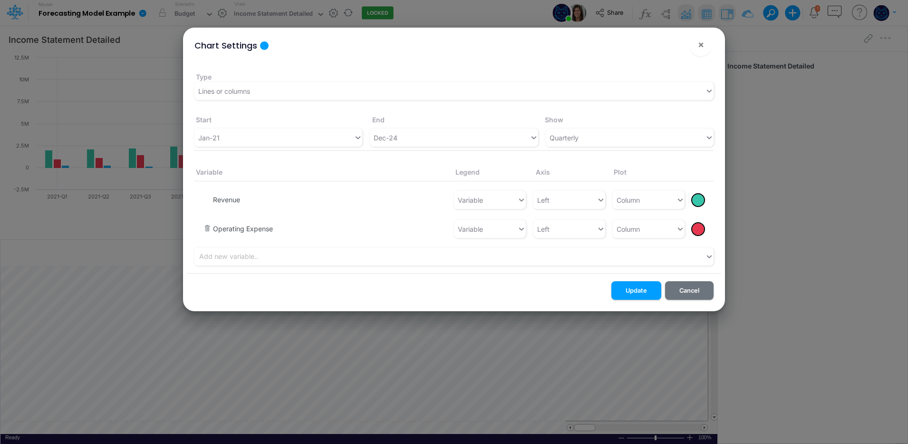
click at [210, 228] on button "button" at bounding box center [207, 229] width 7 height 9
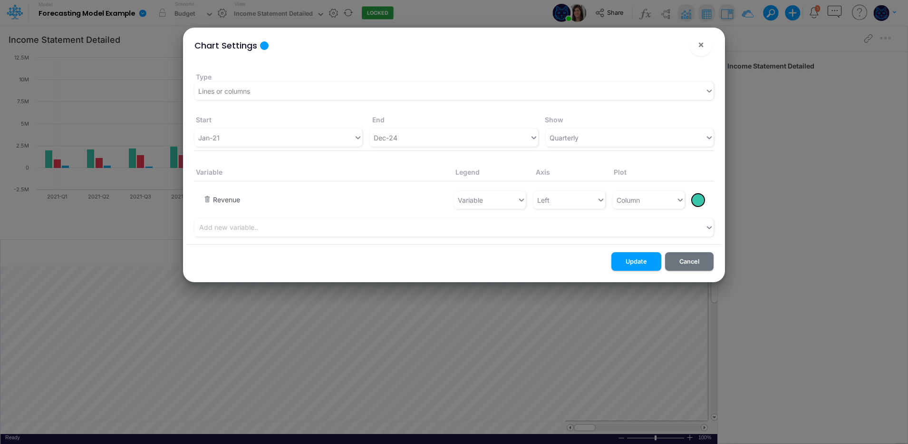
click at [208, 196] on button "button" at bounding box center [207, 200] width 7 height 9
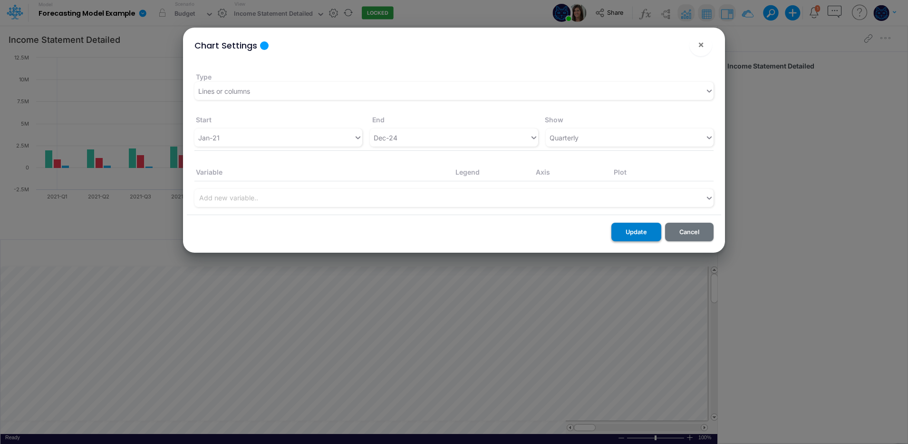
click at [622, 231] on button "Update" at bounding box center [637, 232] width 50 height 19
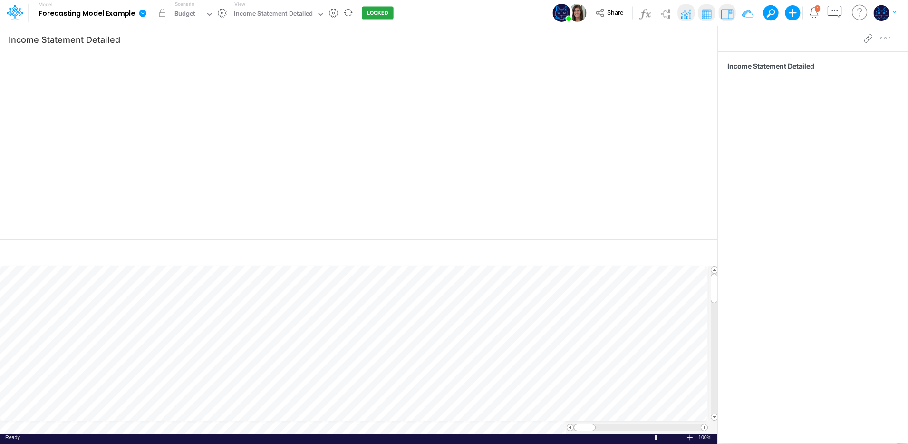
scroll to position [5, 1]
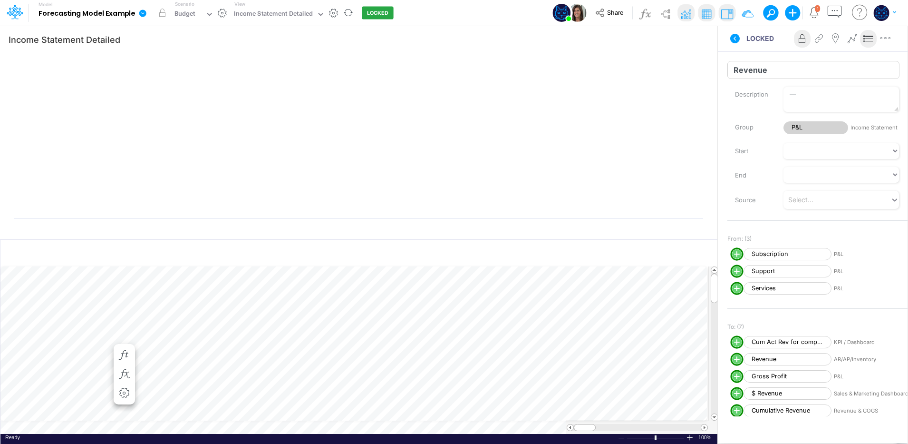
drag, startPoint x: 854, startPoint y: 37, endPoint x: 853, endPoint y: 72, distance: 34.7
click at [853, 37] on icon at bounding box center [852, 39] width 14 height 10
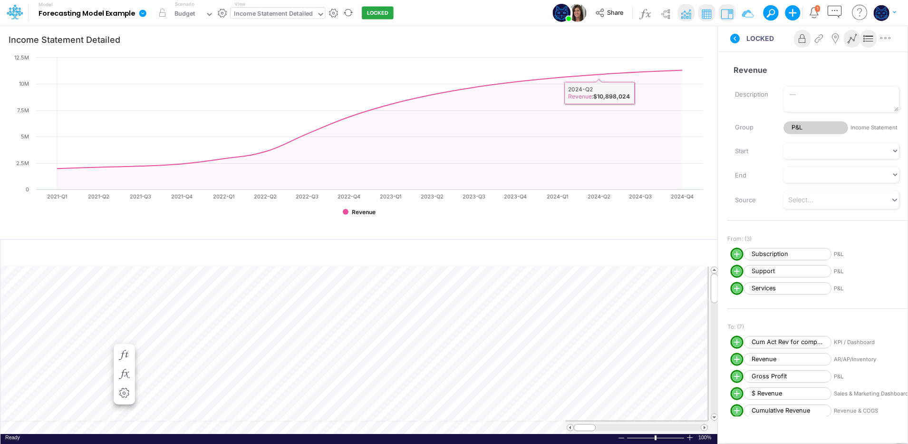
click at [304, 13] on div "Income Statement Detailed" at bounding box center [273, 14] width 79 height 11
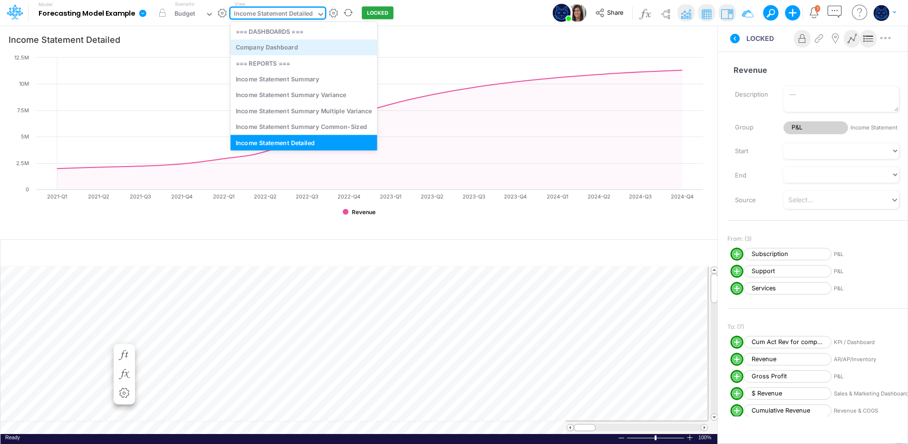
click at [297, 46] on div "Company Dashboard" at bounding box center [304, 47] width 147 height 16
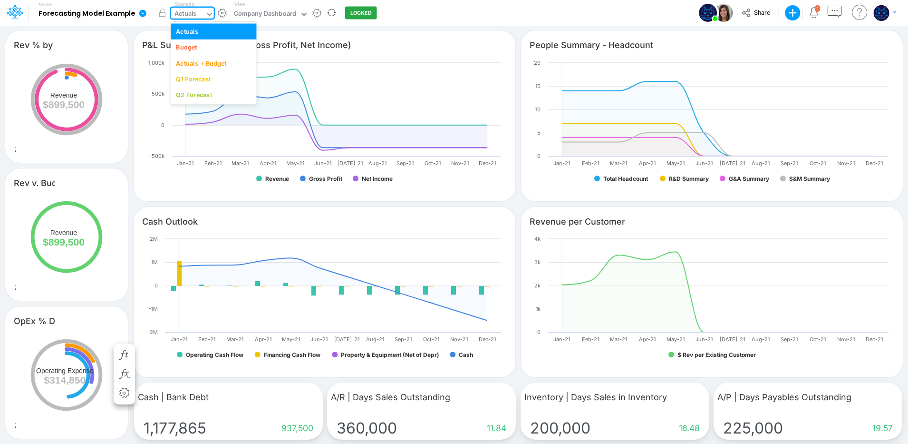
click at [192, 10] on div "Actuals" at bounding box center [186, 14] width 22 height 11
click at [194, 47] on div "Budget" at bounding box center [186, 47] width 21 height 9
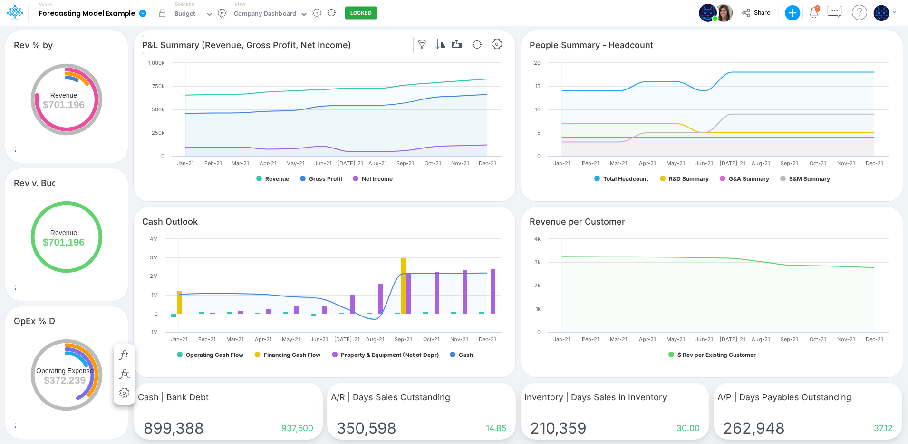
click at [366, 47] on input "P&L Summary (Revenue, Gross Profit, Net Income)" at bounding box center [278, 44] width 272 height 19
click at [192, 16] on div "Budget" at bounding box center [185, 14] width 21 height 11
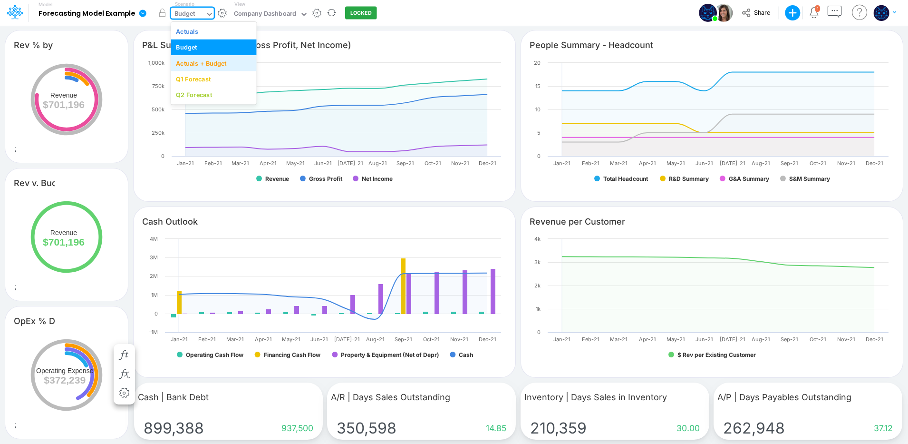
click at [206, 62] on div "Actuals + Budget" at bounding box center [201, 62] width 50 height 9
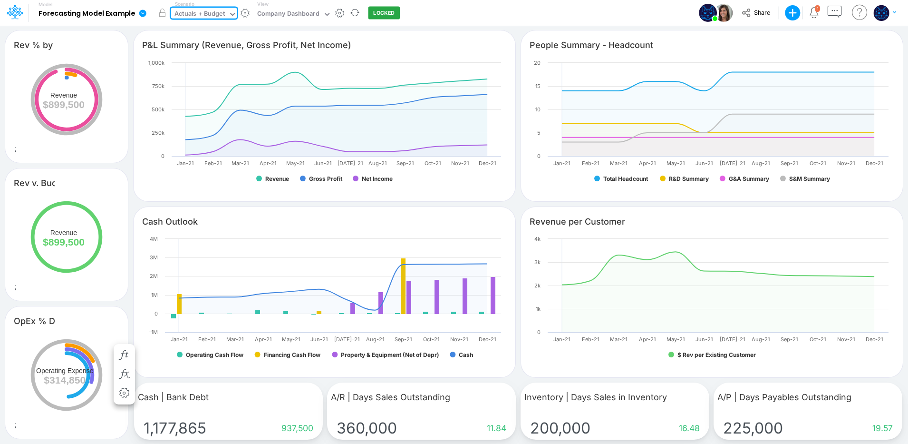
click at [214, 15] on div "Actuals + Budget" at bounding box center [200, 14] width 50 height 11
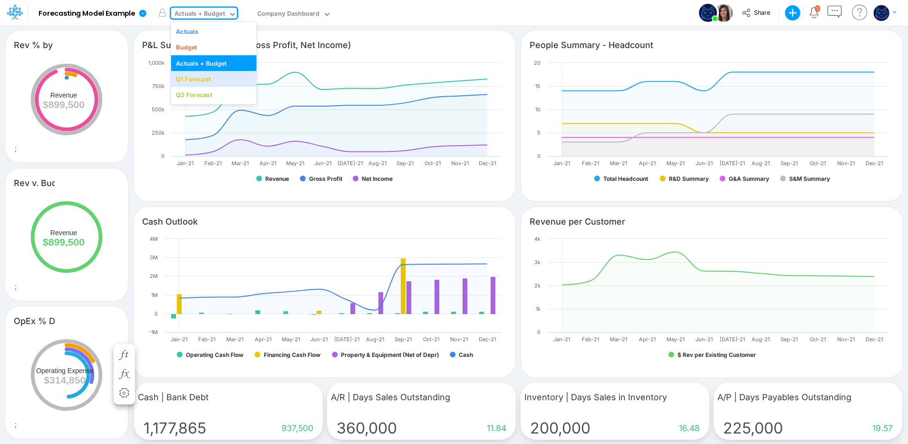
drag, startPoint x: 215, startPoint y: 78, endPoint x: 463, endPoint y: 16, distance: 255.5
click at [216, 78] on div "Q1 Forecast" at bounding box center [213, 79] width 75 height 9
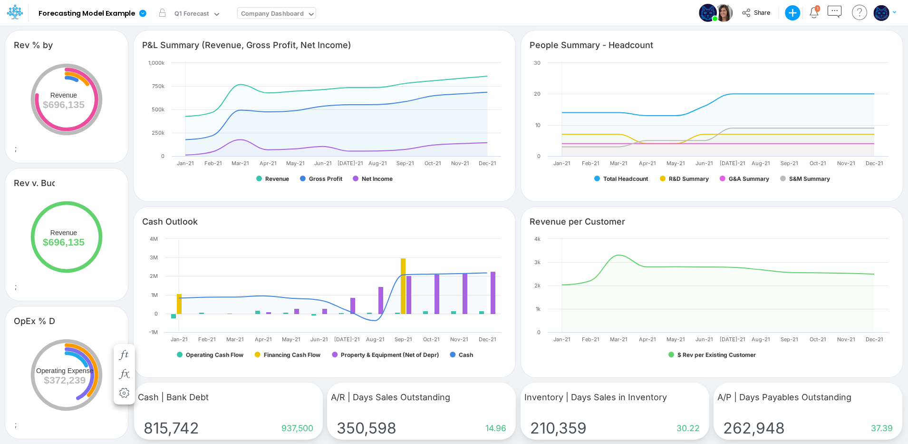
click at [302, 17] on div "Company Dashboard" at bounding box center [272, 15] width 69 height 14
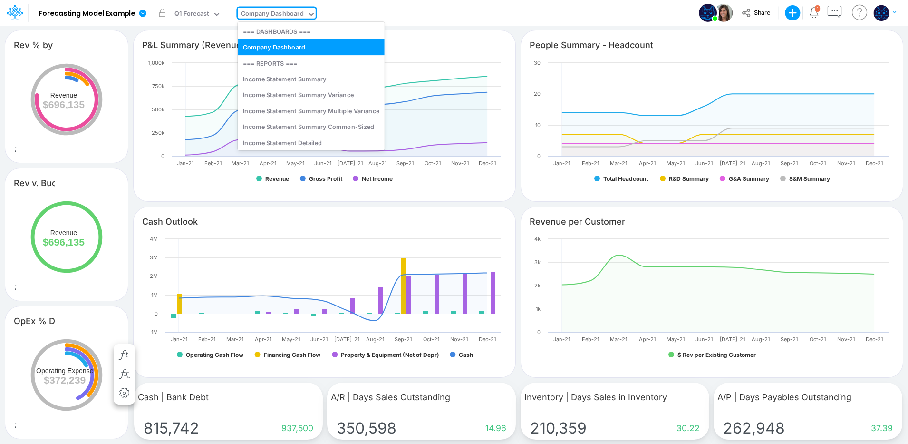
click at [470, 14] on div "Model Forecasting Model Example Edit model settings Duplicate Import QuickBooks…" at bounding box center [454, 13] width 817 height 26
click at [295, 12] on div "Company Dashboard" at bounding box center [272, 14] width 62 height 11
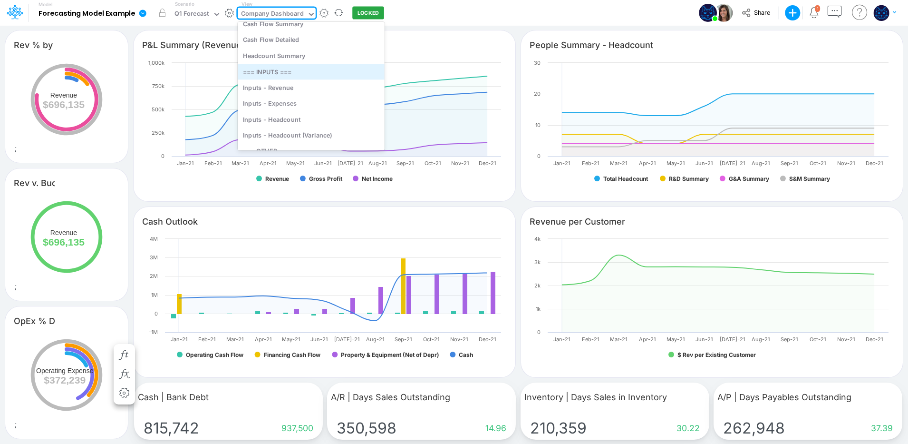
scroll to position [158, 0]
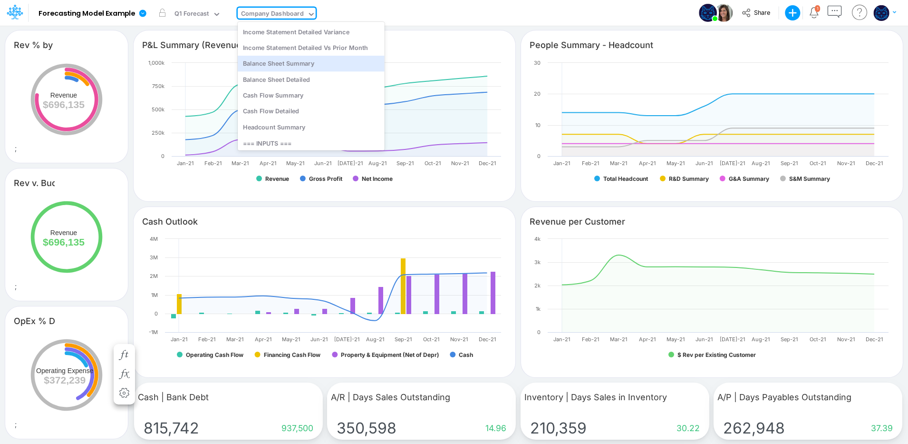
click at [458, 12] on div "Model Forecasting Model Example Edit model settings Duplicate Import QuickBooks…" at bounding box center [454, 13] width 817 height 26
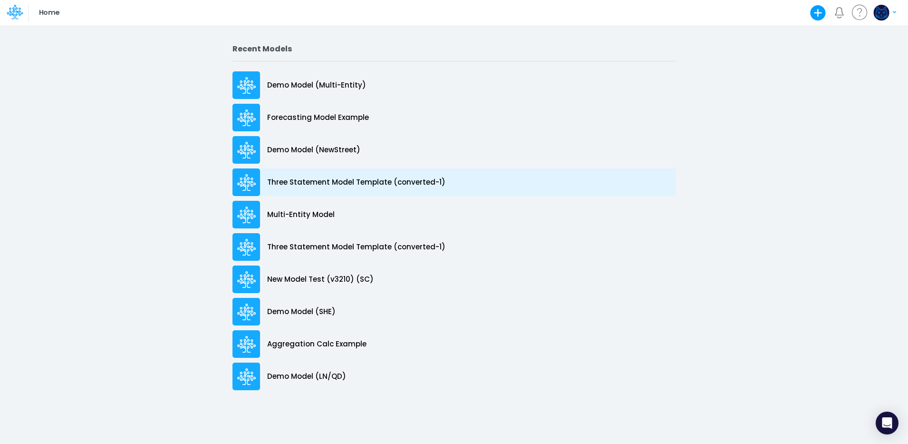
click at [314, 180] on p "Three Statement Model Template (converted-1)" at bounding box center [356, 182] width 178 height 11
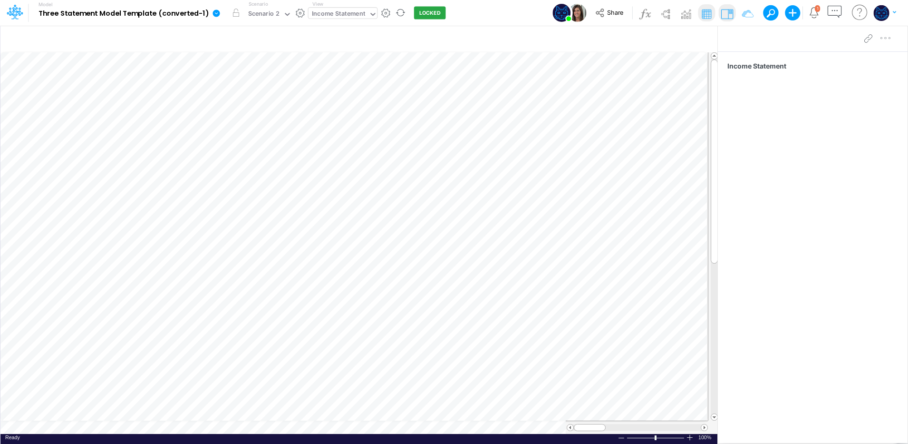
click at [342, 10] on div "Income Statement" at bounding box center [339, 14] width 54 height 11
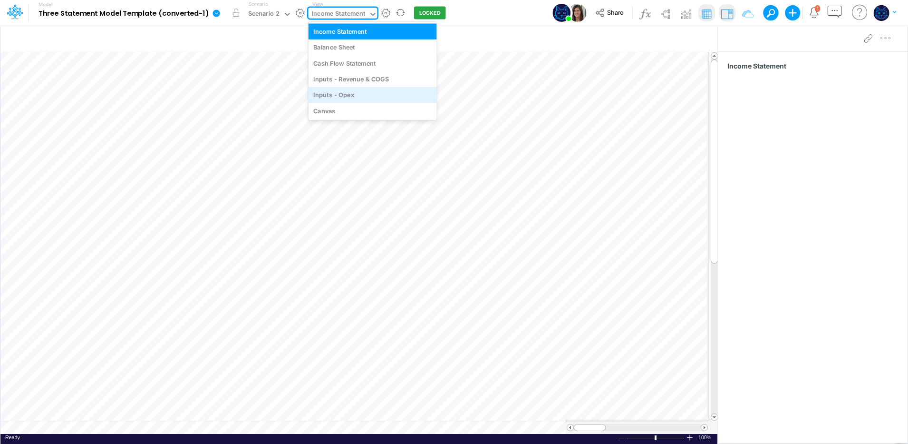
click at [336, 95] on div "Inputs - Opex" at bounding box center [373, 95] width 128 height 16
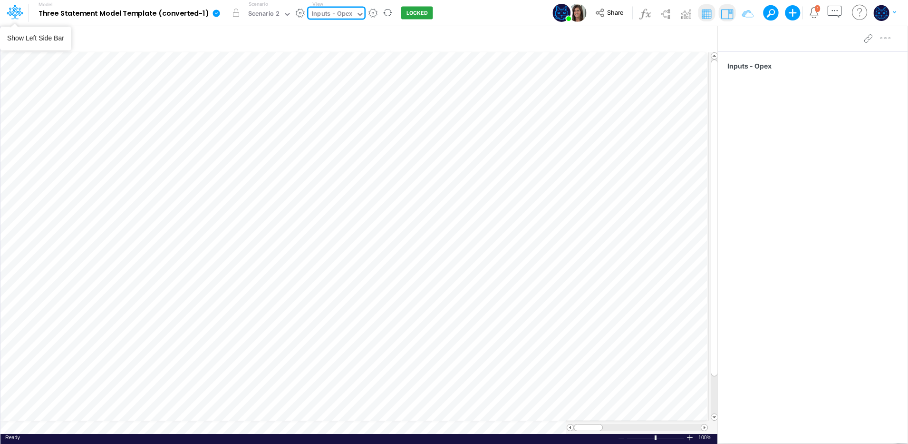
click at [16, 17] on icon at bounding box center [16, 16] width 3 height 6
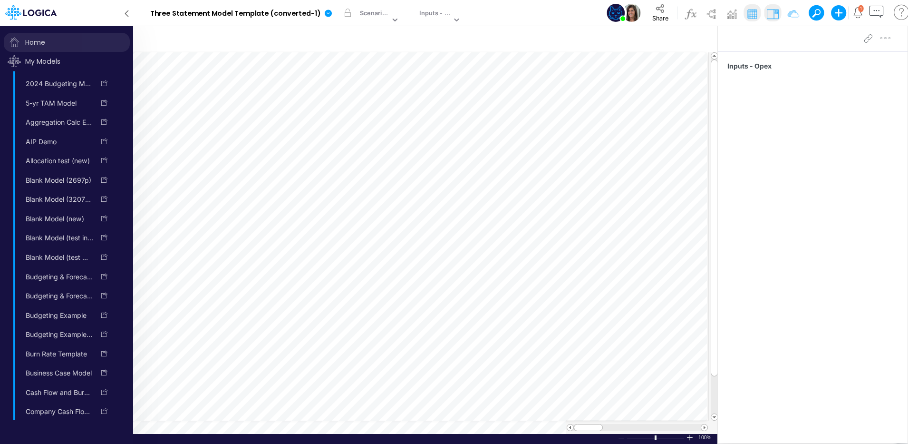
click at [32, 39] on span "Home" at bounding box center [67, 42] width 126 height 19
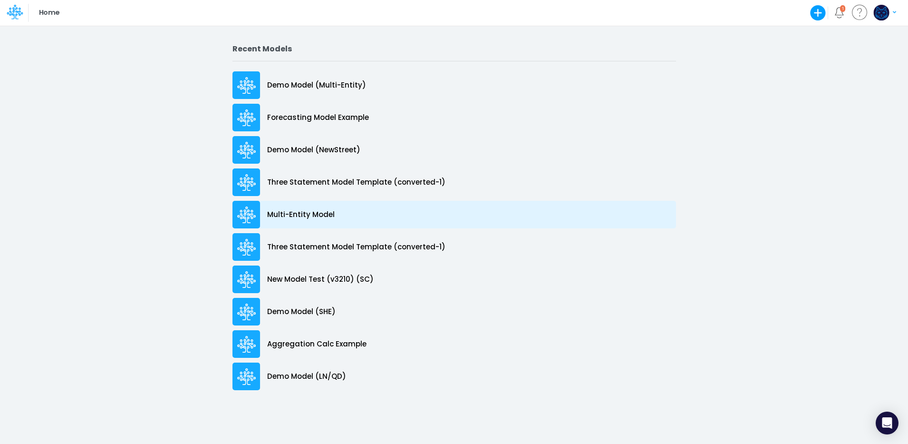
click at [343, 214] on div "Multi-Entity Model" at bounding box center [455, 215] width 444 height 28
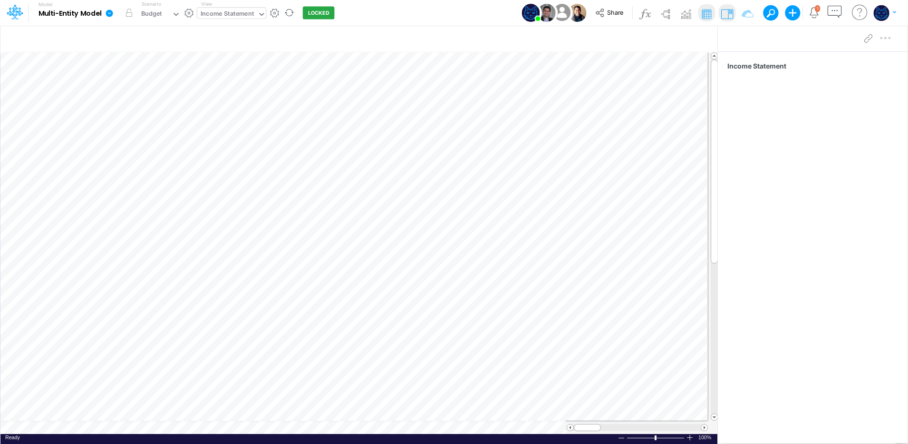
drag, startPoint x: 222, startPoint y: 14, endPoint x: 227, endPoint y: 15, distance: 4.8
click at [223, 14] on div "Income Statement" at bounding box center [228, 14] width 54 height 11
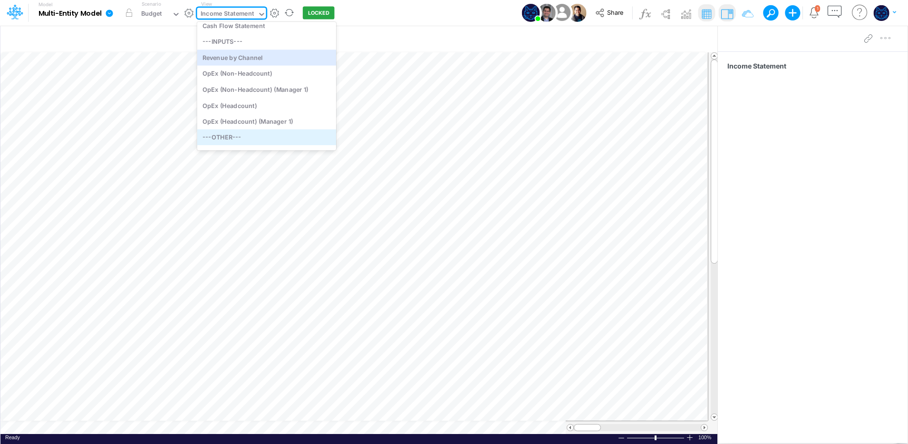
scroll to position [79, 0]
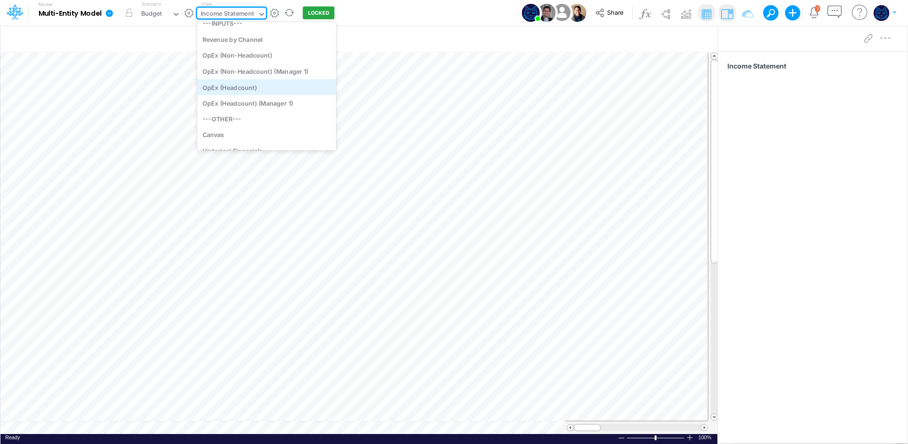
click at [270, 87] on div "OpEx (Headcount)" at bounding box center [266, 87] width 139 height 16
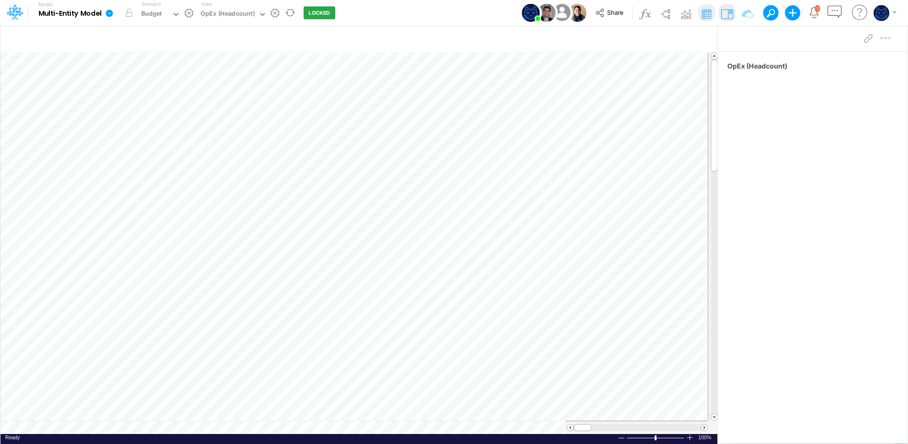
click at [389, 9] on div "Model Multi-Entity Model Edit model settings Duplicate Import QuickBooks QuickB…" at bounding box center [454, 13] width 817 height 26
